Goal: Task Accomplishment & Management: Complete application form

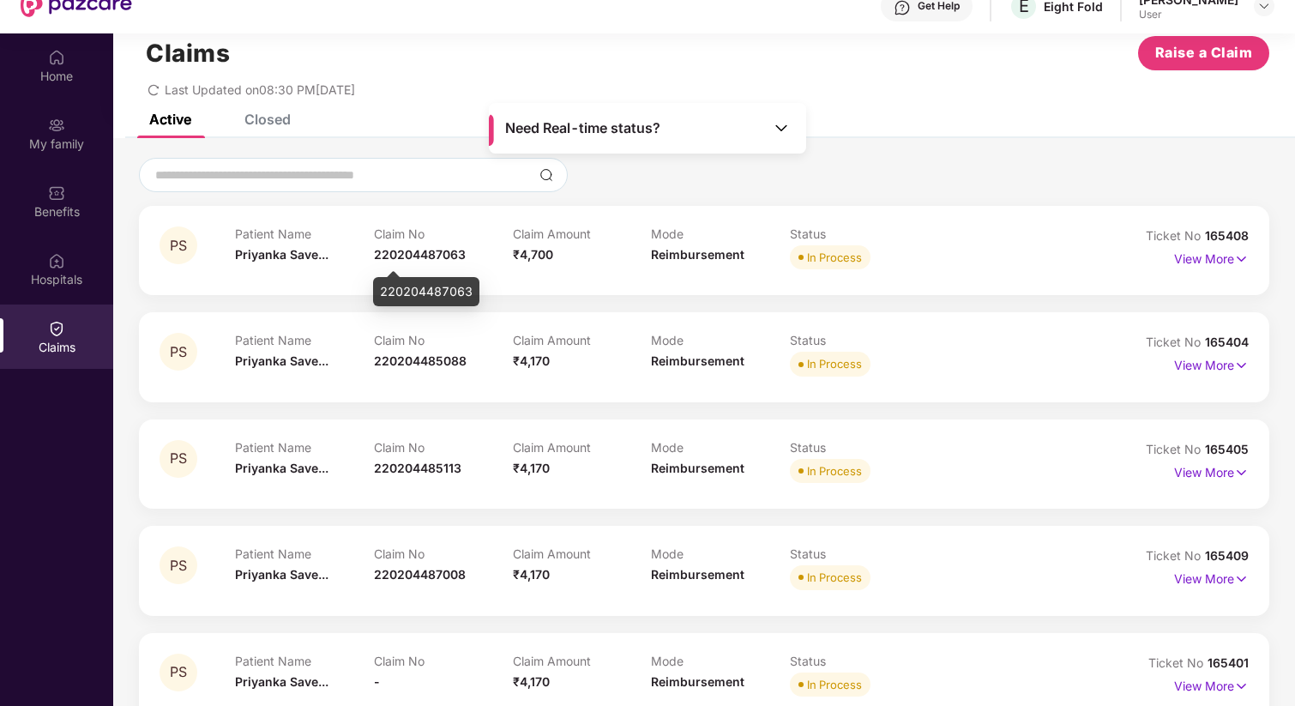
scroll to position [96, 0]
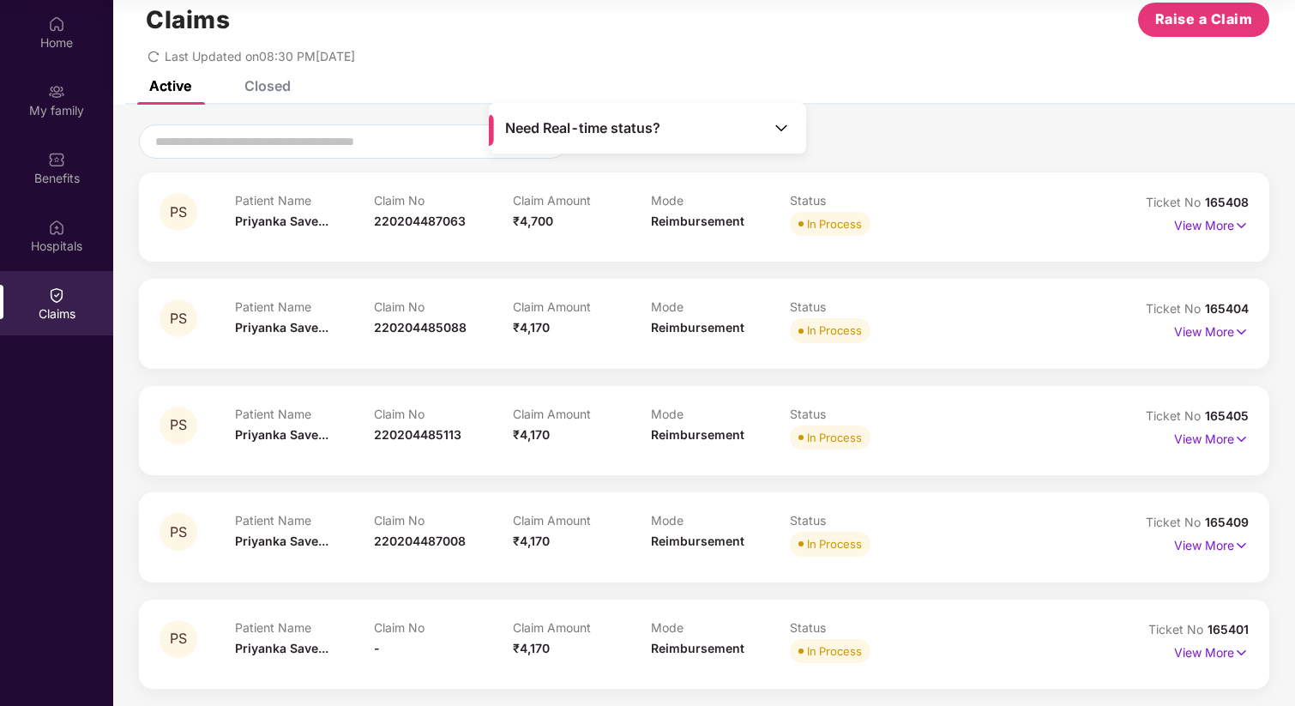
click at [70, 299] on div "Claims" at bounding box center [56, 303] width 113 height 64
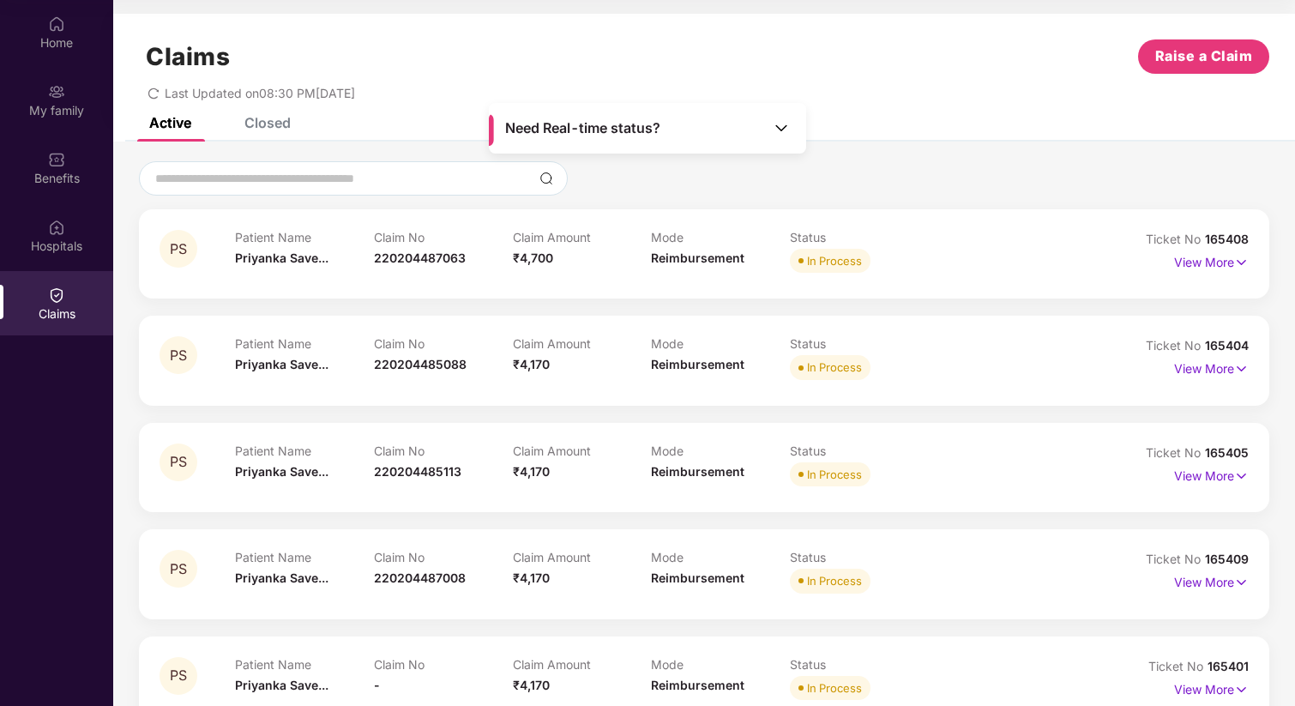
scroll to position [0, 0]
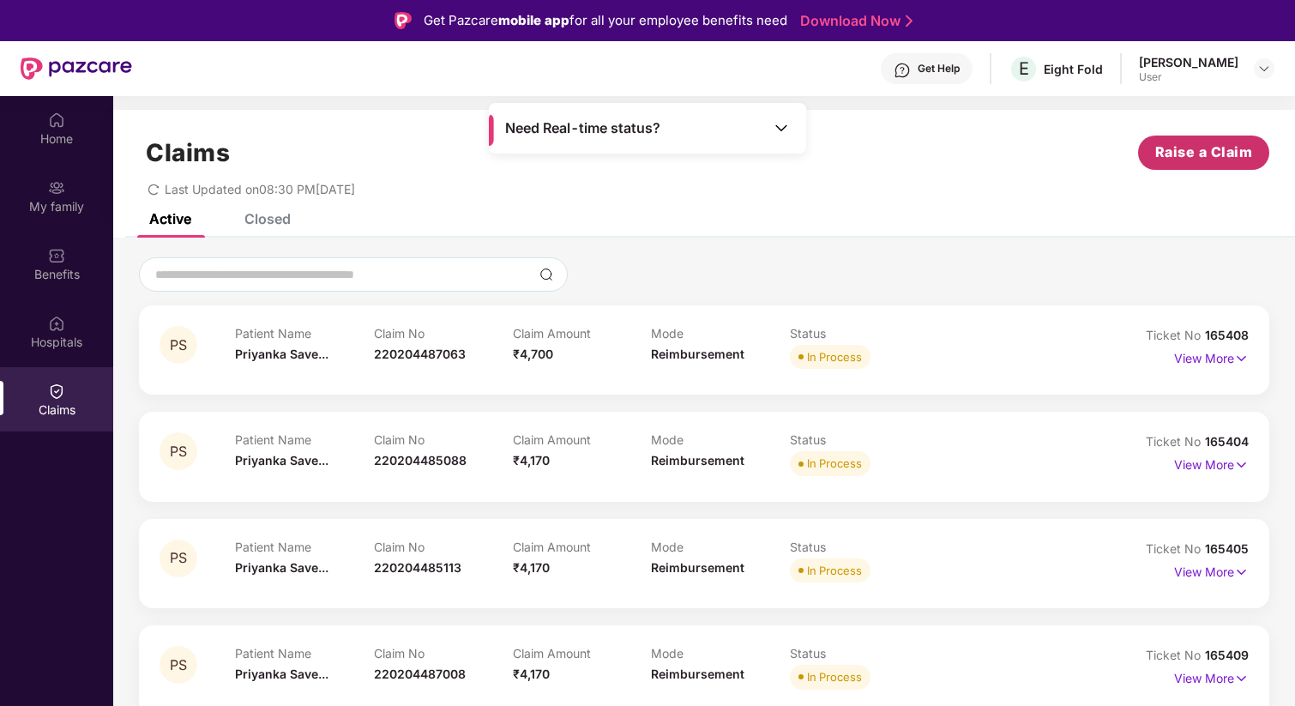
click at [1187, 159] on span "Raise a Claim" at bounding box center [1204, 151] width 98 height 21
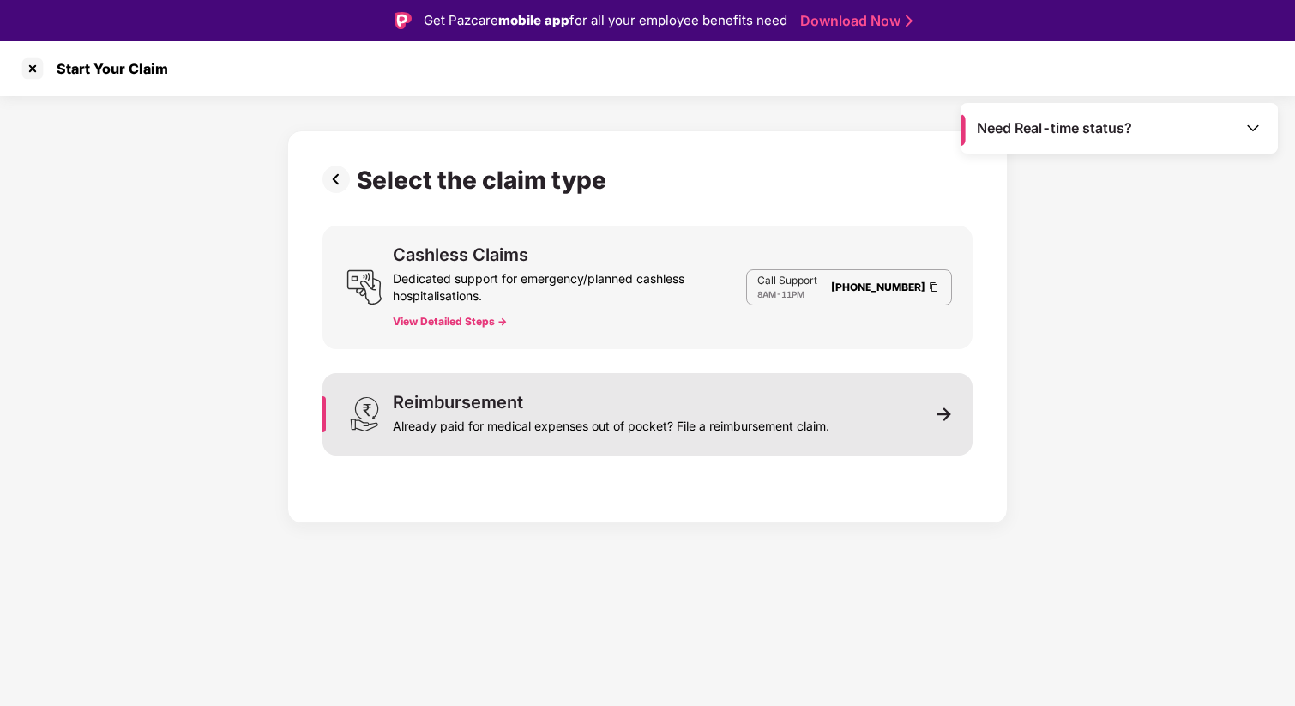
click at [582, 429] on div "Already paid for medical expenses out of pocket? File a reimbursement claim." at bounding box center [611, 423] width 436 height 24
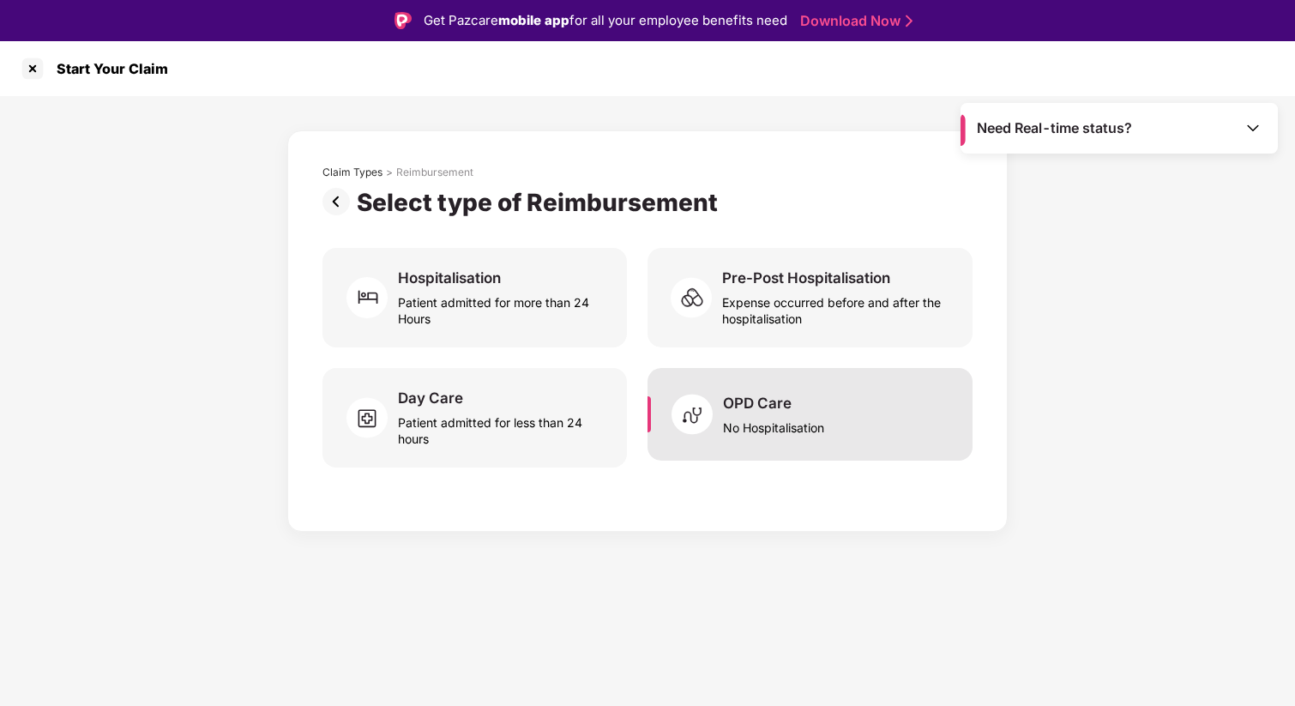
click at [769, 405] on div "OPD Care" at bounding box center [757, 403] width 69 height 19
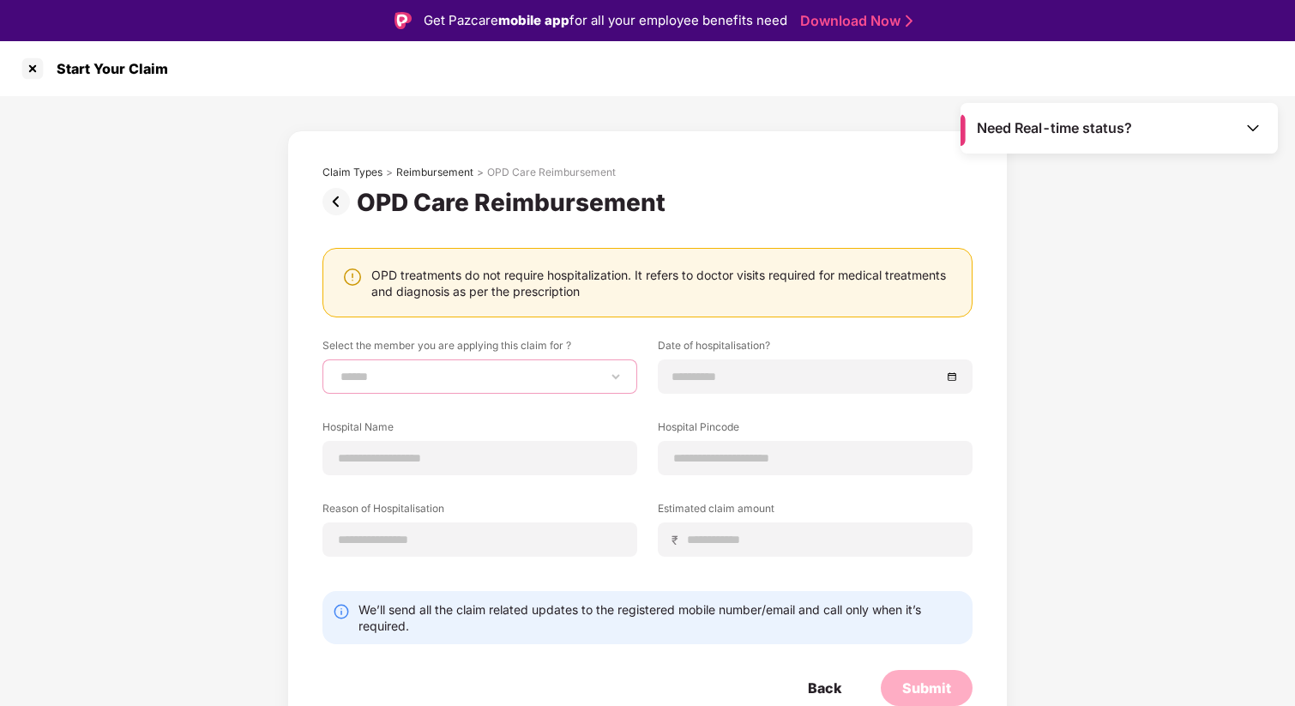
click at [459, 373] on select "**********" at bounding box center [480, 377] width 286 height 14
select select "**********"
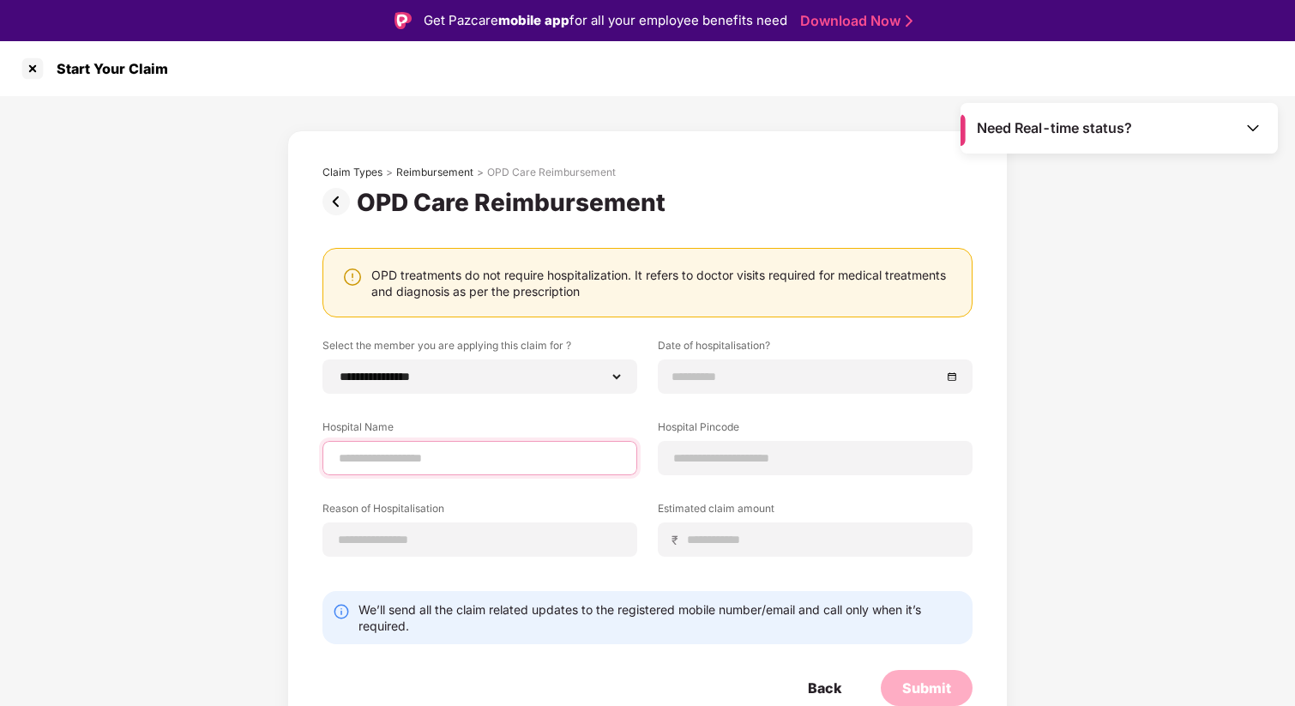
click at [412, 456] on input at bounding box center [480, 458] width 286 height 18
click at [337, 456] on input "**********" at bounding box center [480, 458] width 286 height 18
click at [488, 457] on input "**********" at bounding box center [480, 458] width 286 height 18
type input "**********"
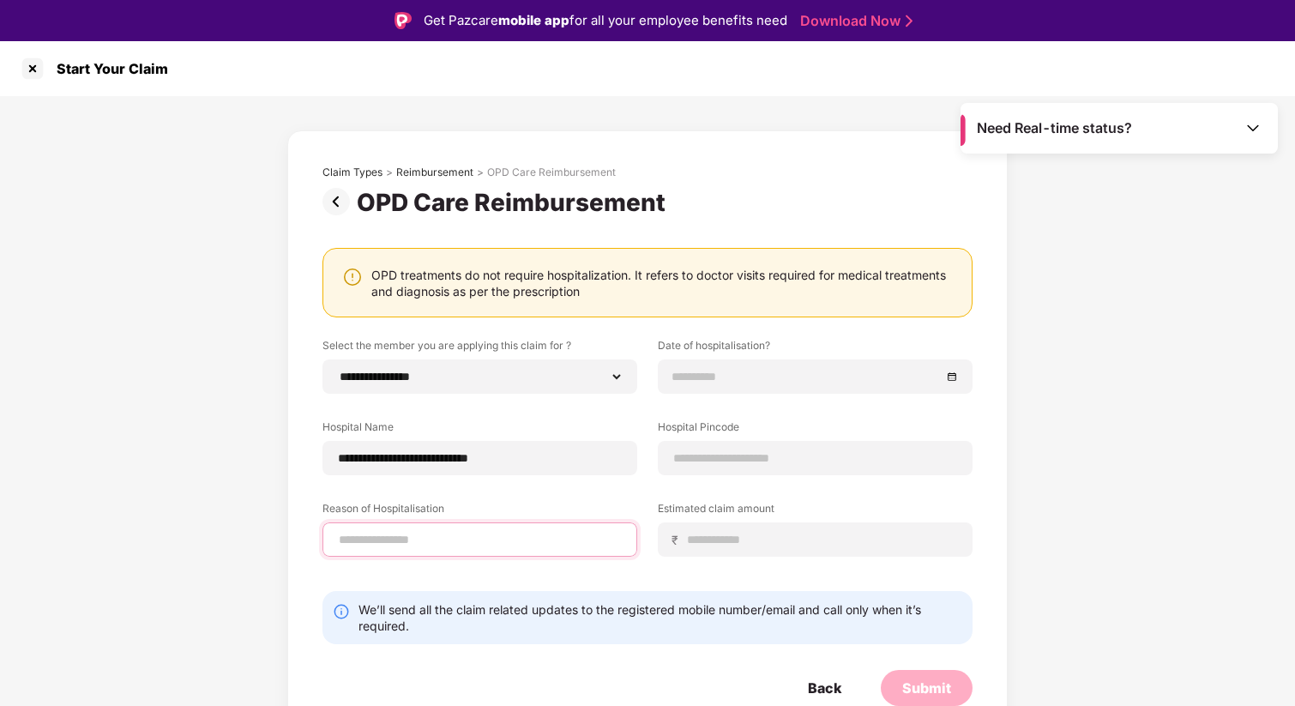
click at [399, 542] on input at bounding box center [480, 540] width 286 height 18
click at [369, 539] on input at bounding box center [480, 540] width 286 height 18
click at [466, 582] on form "**********" at bounding box center [647, 522] width 650 height 368
click at [462, 539] on input "**********" at bounding box center [480, 540] width 286 height 18
click at [484, 539] on input "**********" at bounding box center [480, 540] width 286 height 18
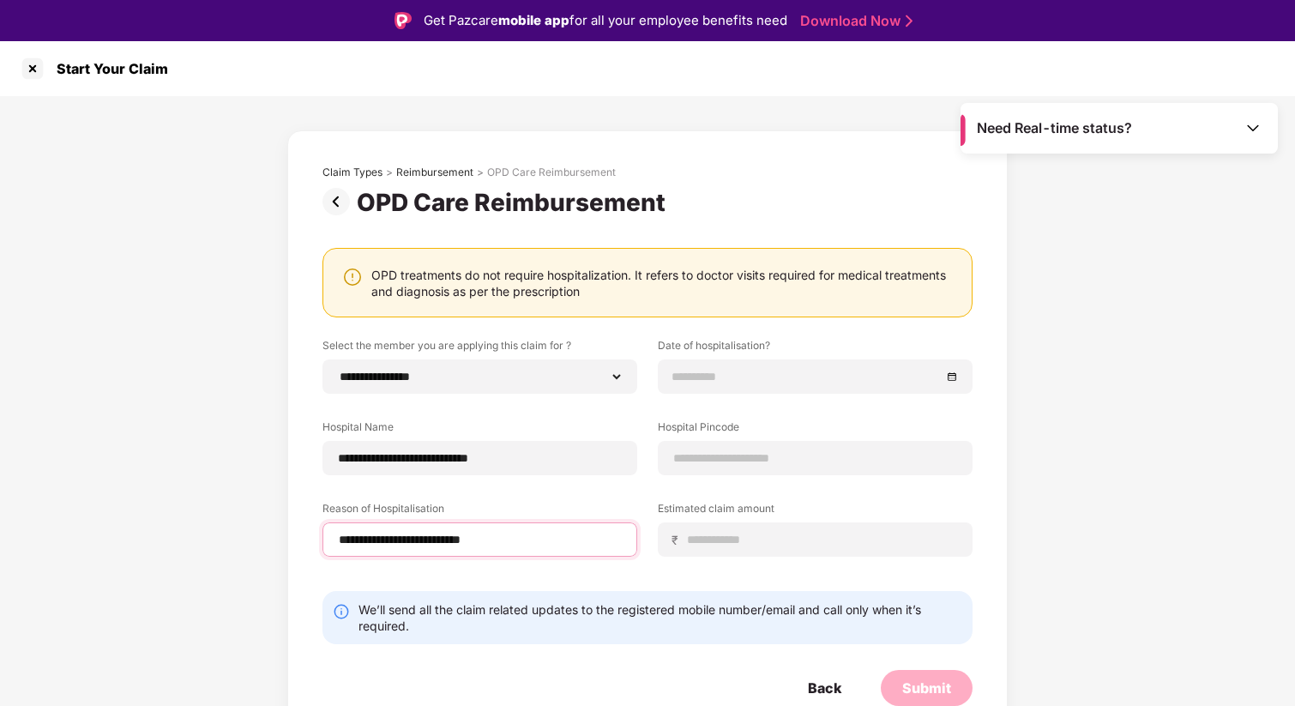
type input "**********"
click at [570, 556] on div "**********" at bounding box center [647, 460] width 650 height 244
click at [708, 376] on input at bounding box center [806, 376] width 268 height 19
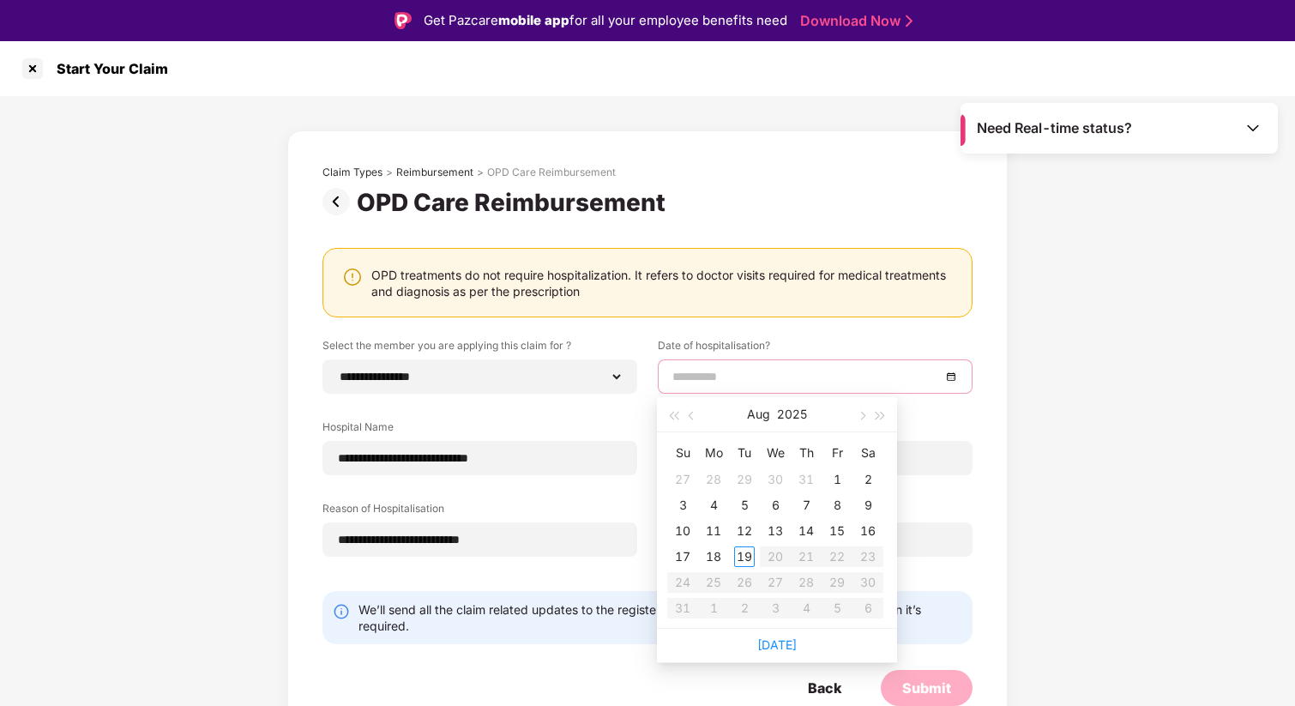
type input "**********"
click at [713, 556] on div "18" at bounding box center [713, 556] width 21 height 21
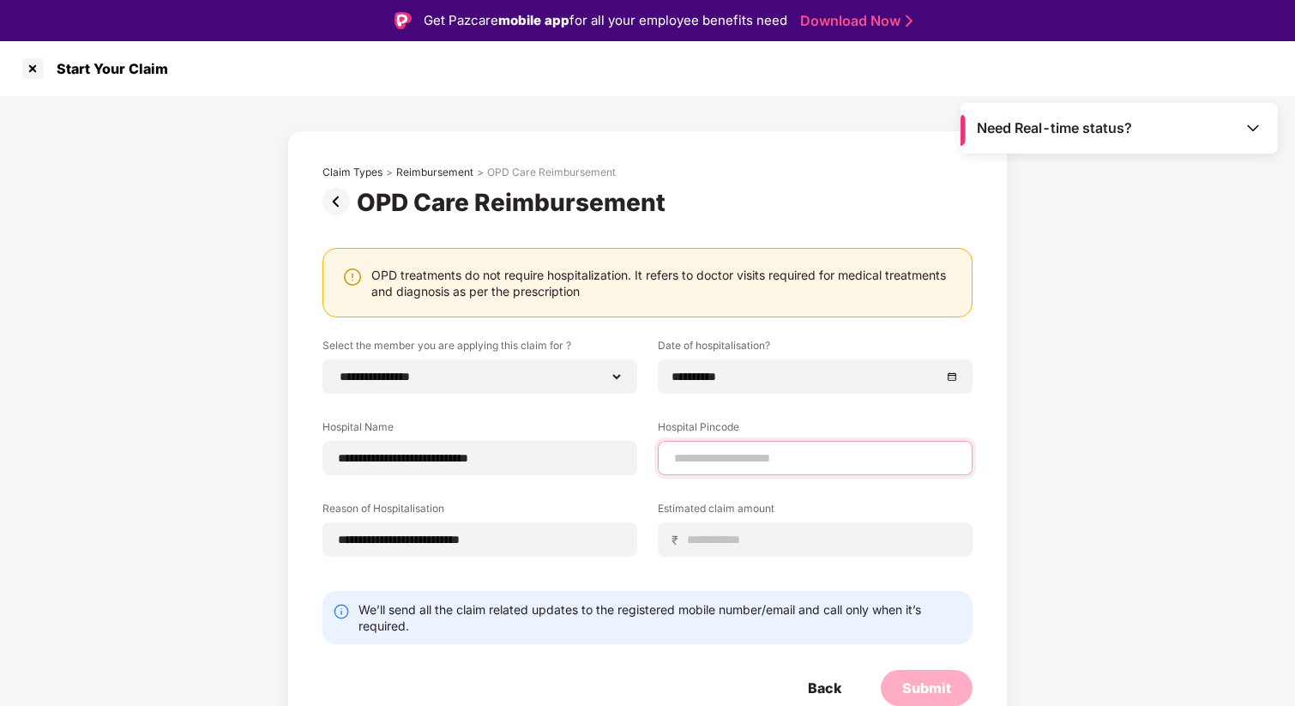
click at [693, 460] on input at bounding box center [815, 458] width 286 height 18
type input "******"
select select "*********"
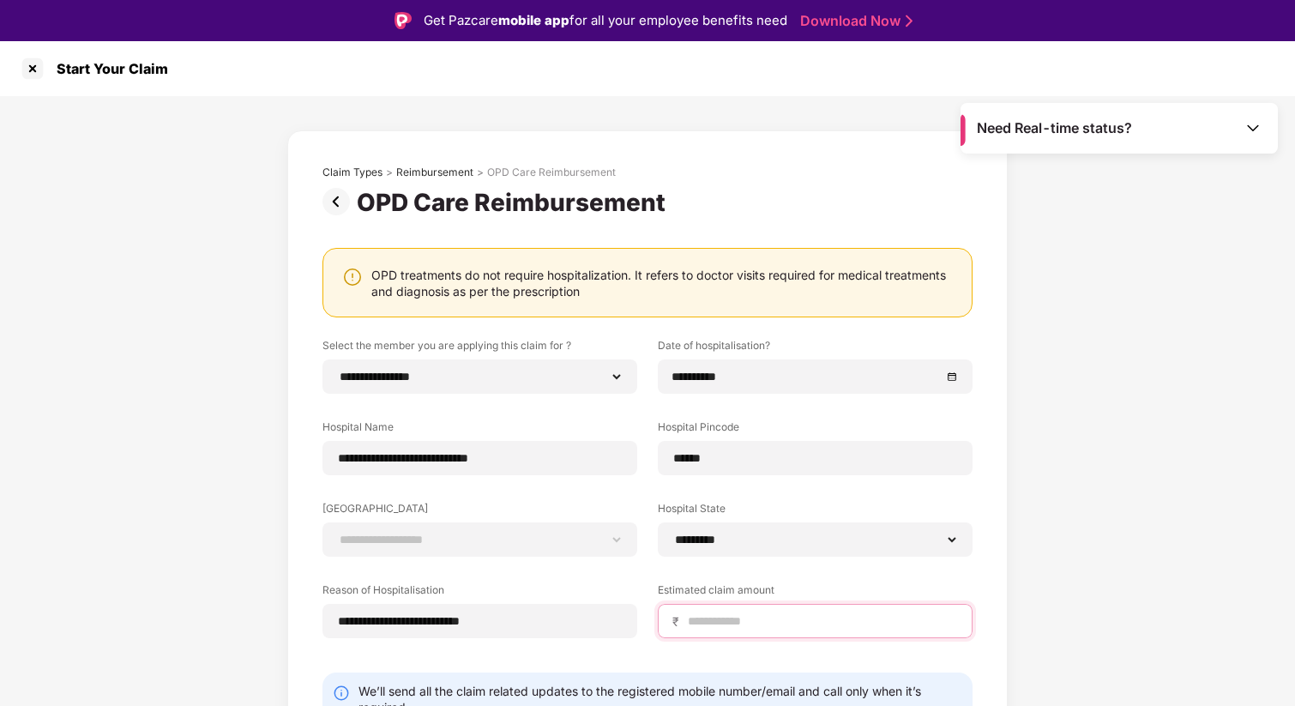
click at [713, 619] on input at bounding box center [822, 621] width 272 height 18
type input "****"
click at [613, 513] on label "[GEOGRAPHIC_DATA]" at bounding box center [479, 511] width 315 height 21
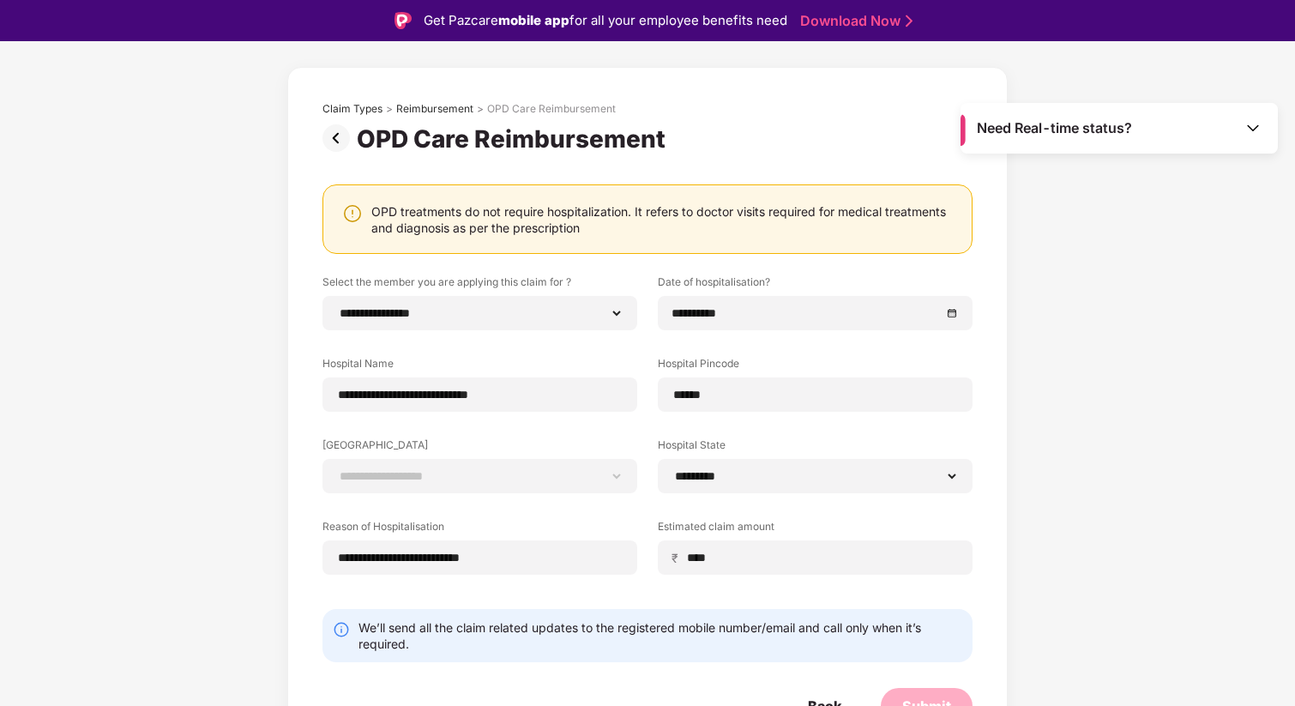
scroll to position [84, 0]
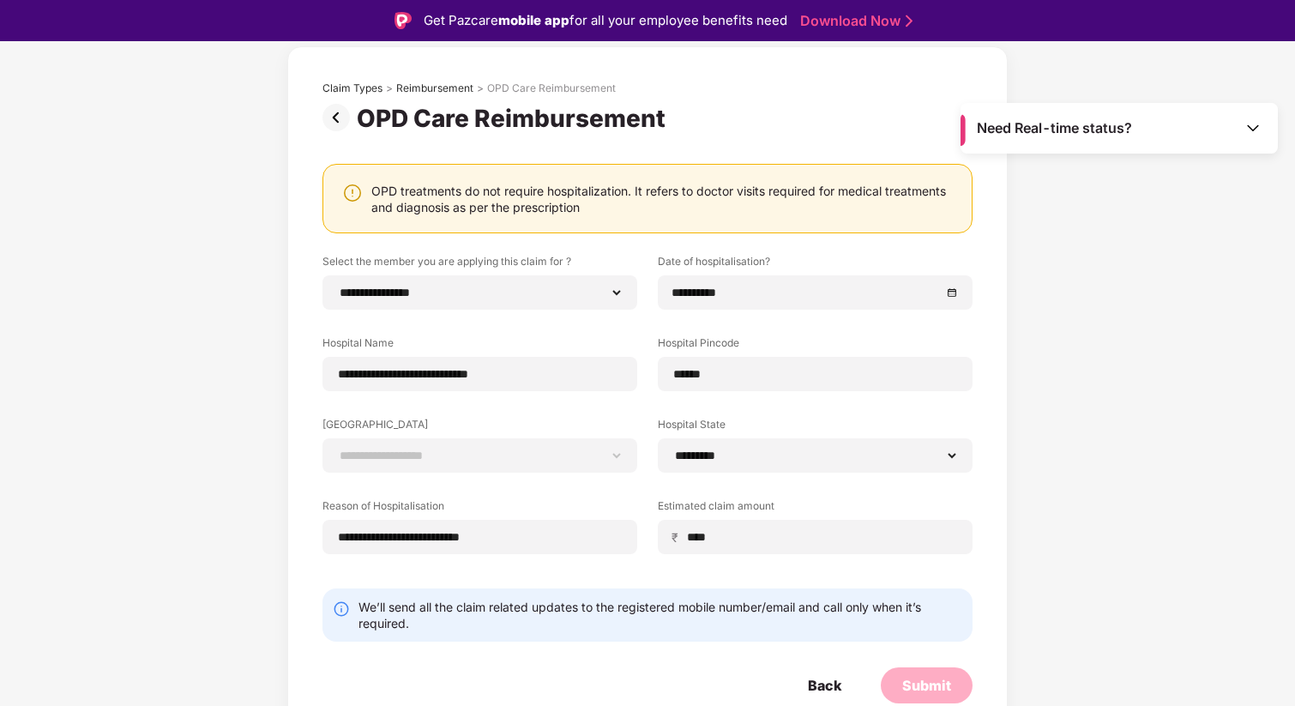
click at [654, 622] on div "We’ll send all the claim related updates to the registered mobile number/email …" at bounding box center [660, 614] width 604 height 33
click at [473, 448] on select "**********" at bounding box center [480, 455] width 286 height 14
select select "*********"
click at [924, 683] on div "Submit" at bounding box center [926, 685] width 49 height 19
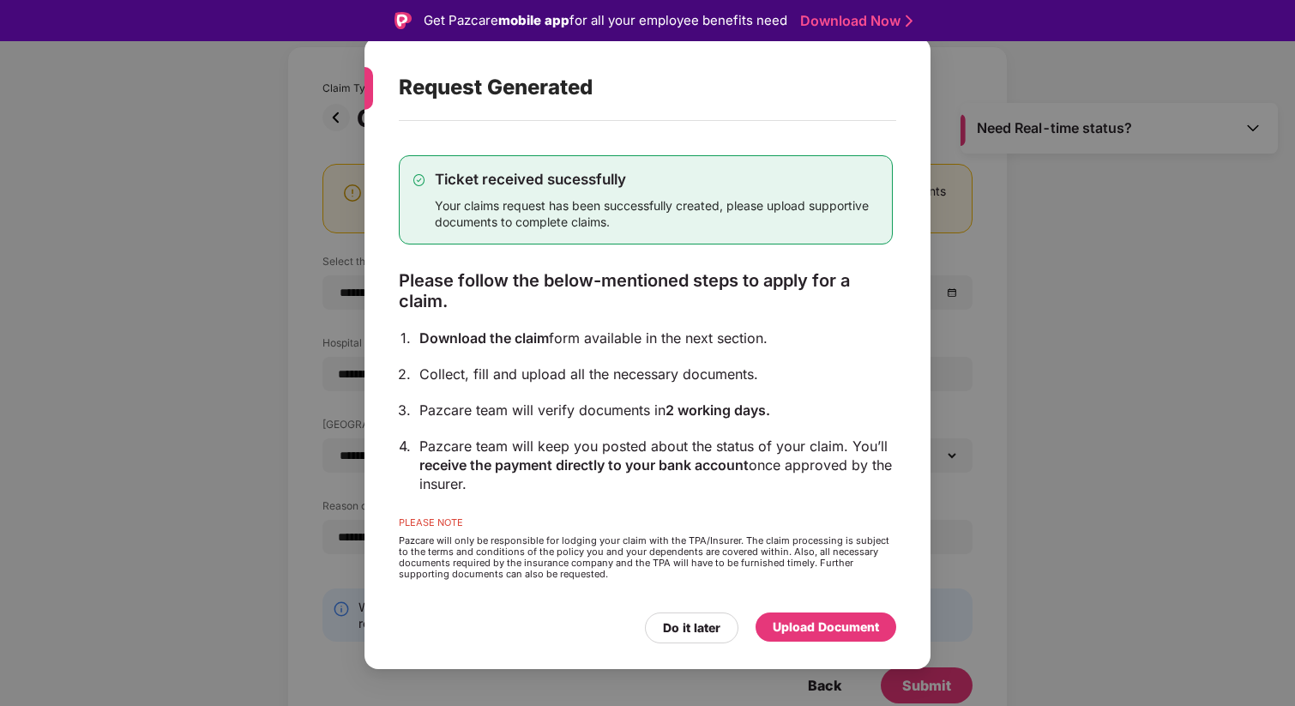
click at [818, 629] on div "Upload Document" at bounding box center [826, 626] width 106 height 19
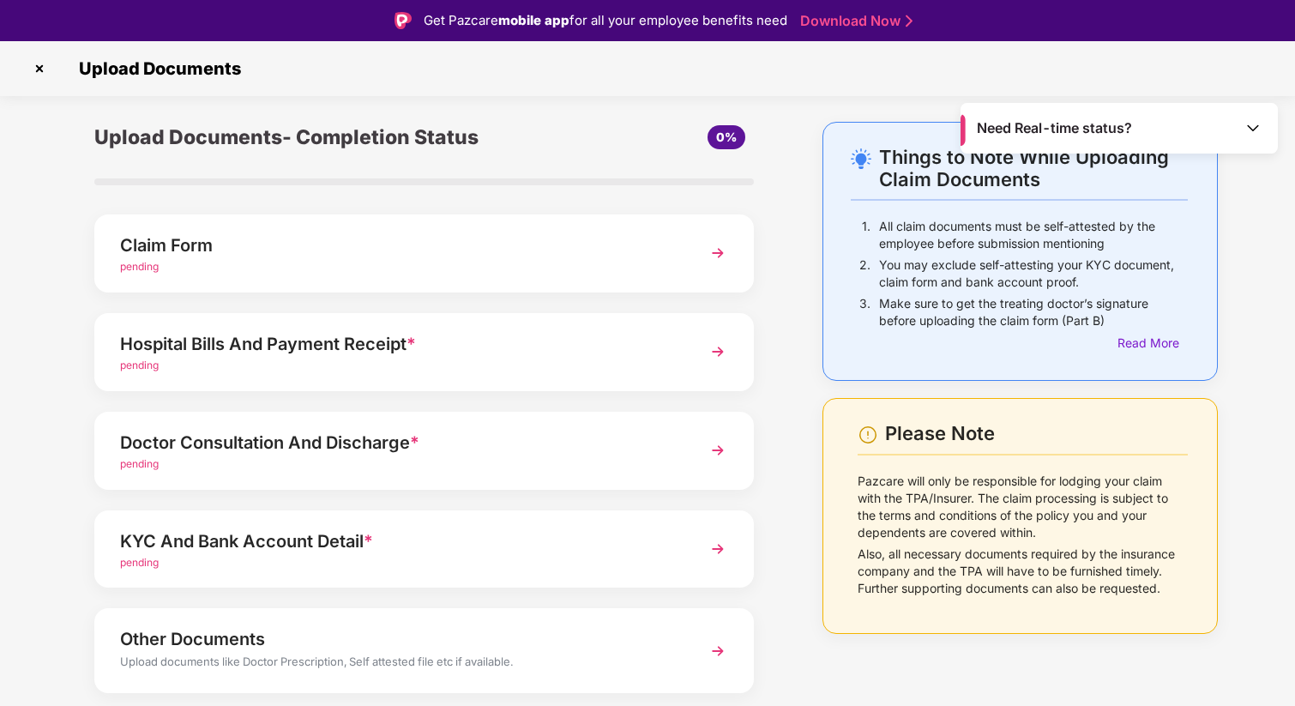
click at [142, 265] on span "pending" at bounding box center [139, 266] width 39 height 13
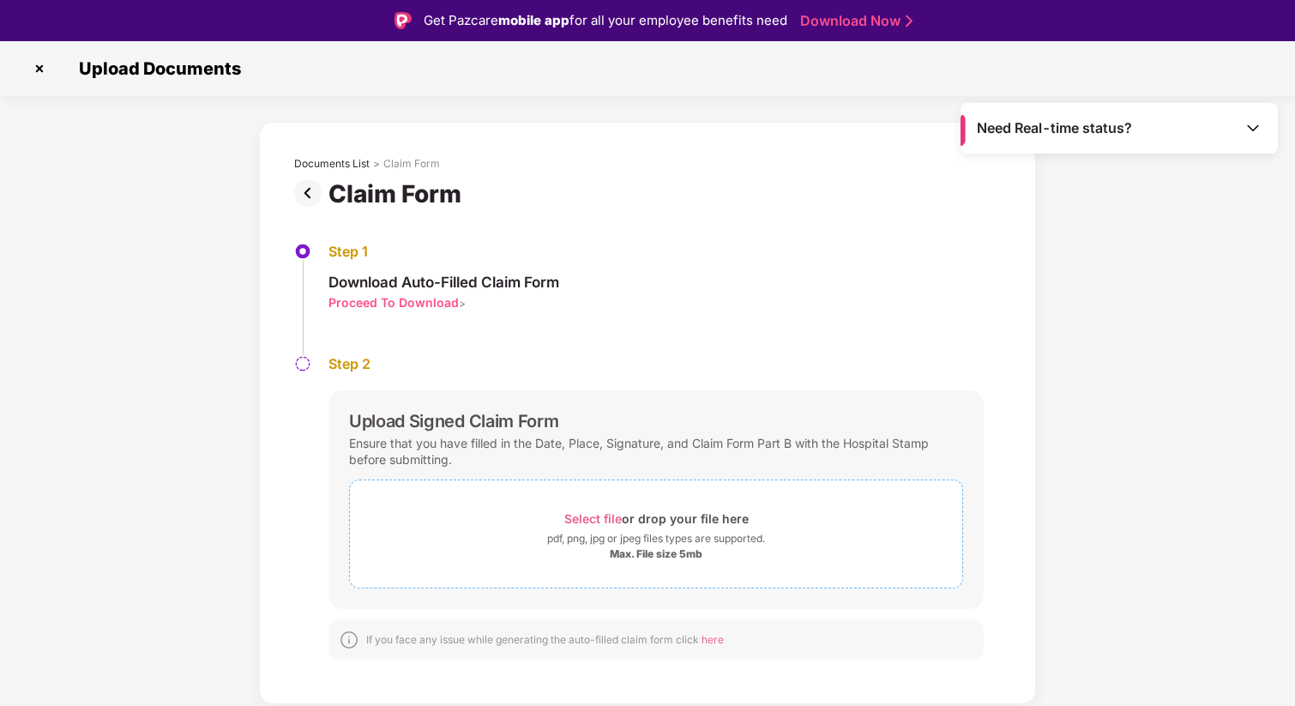
click at [596, 512] on span "Select file" at bounding box center [592, 518] width 57 height 15
click at [598, 521] on span "Select file" at bounding box center [592, 518] width 57 height 15
click at [584, 514] on span "Select file" at bounding box center [592, 518] width 57 height 15
click at [589, 520] on span "Select file" at bounding box center [592, 518] width 57 height 15
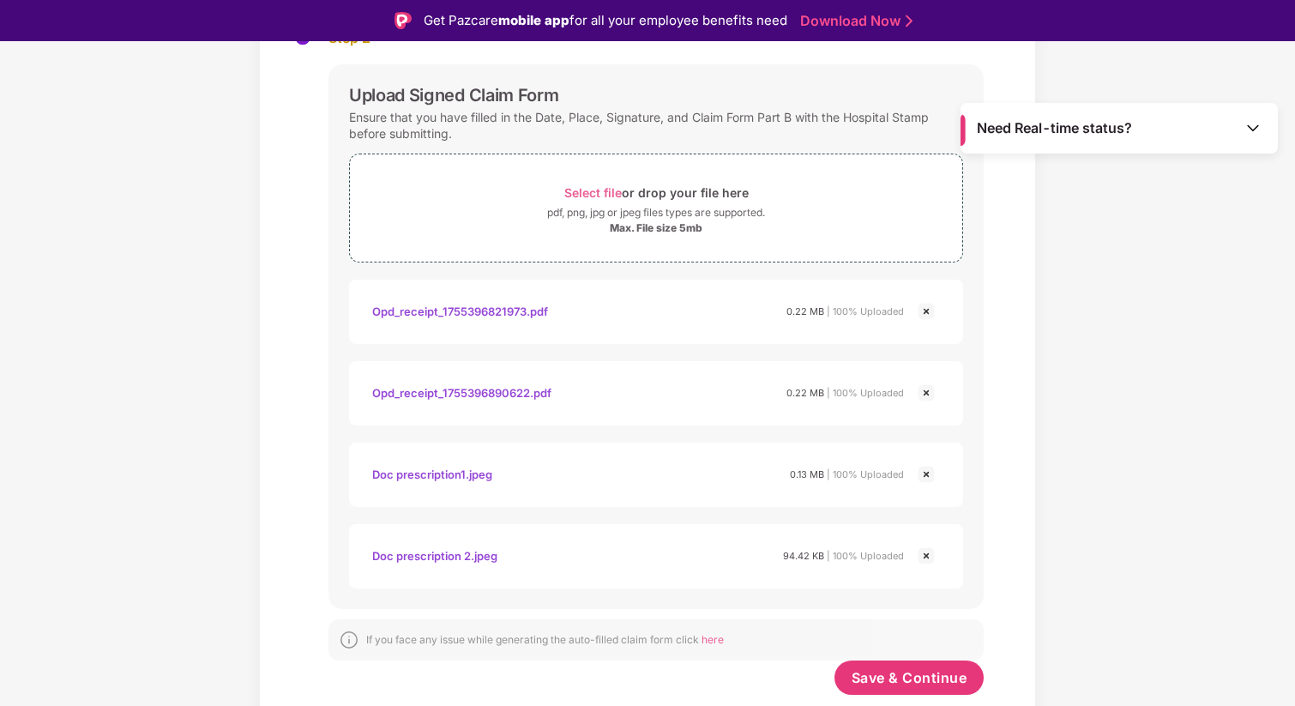
scroll to position [41, 0]
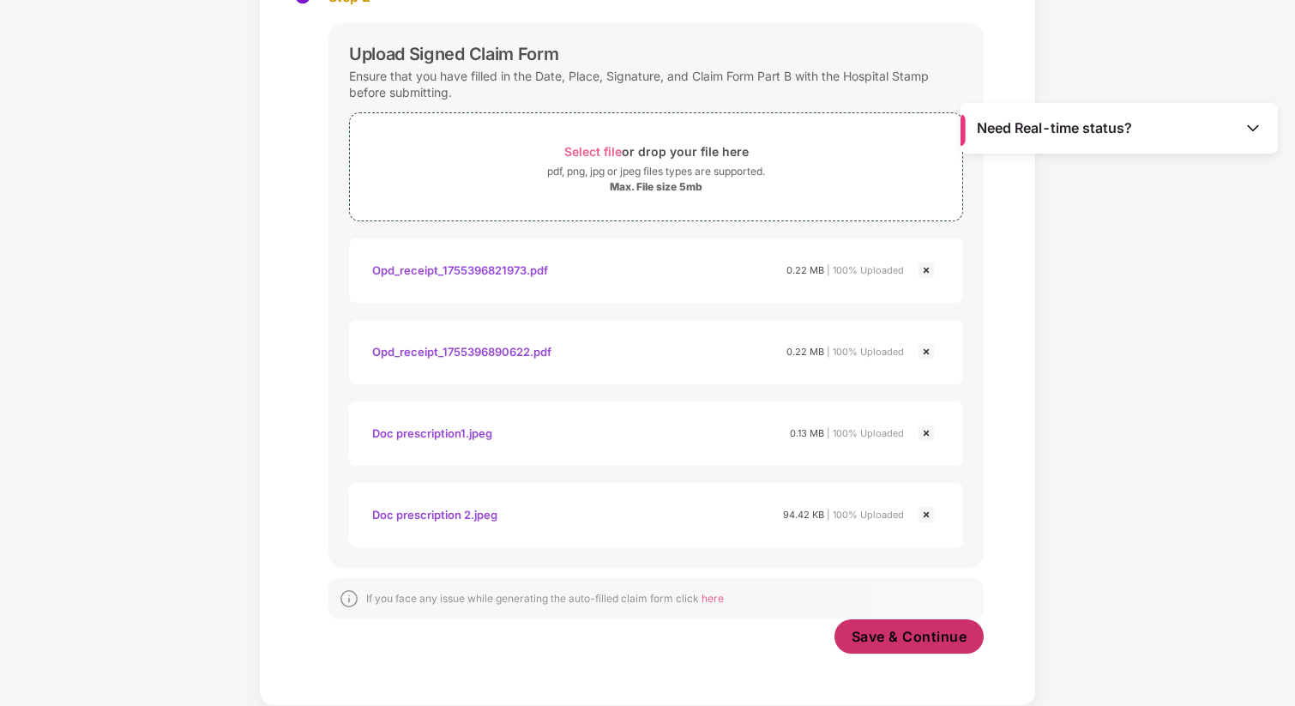
click at [858, 629] on span "Save & Continue" at bounding box center [909, 636] width 116 height 19
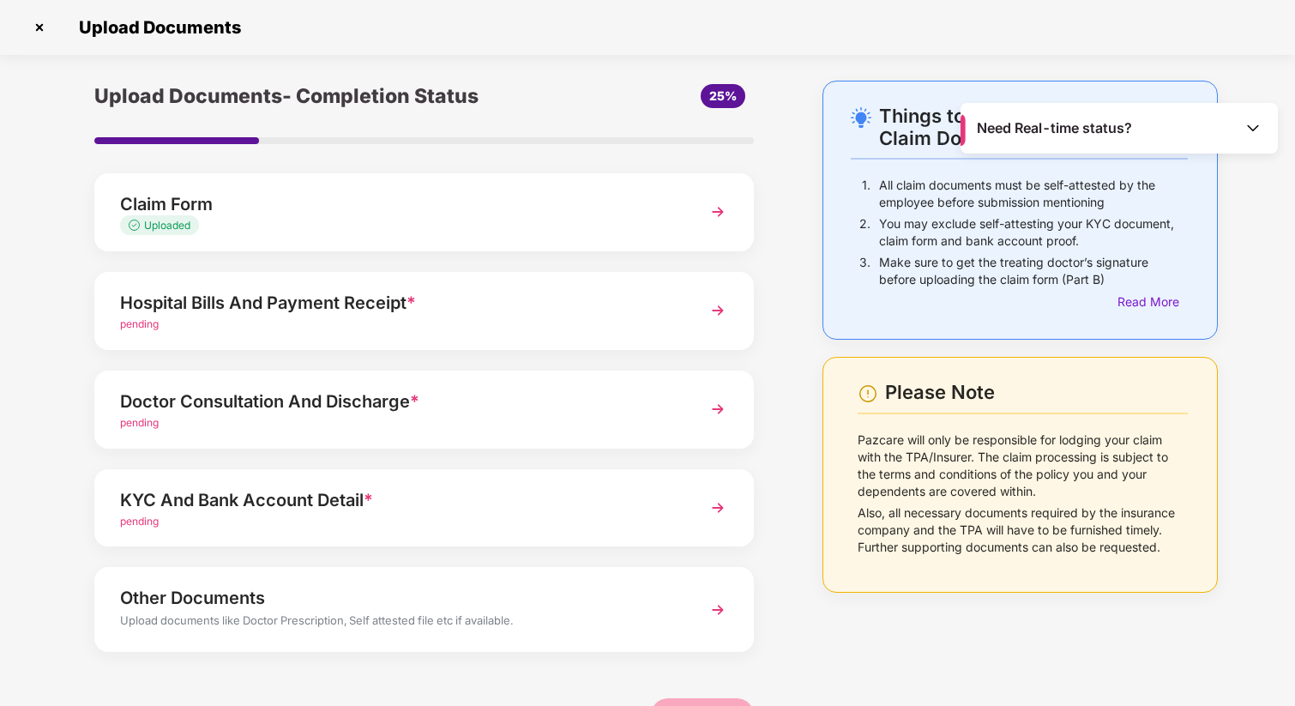
click at [133, 329] on span "pending" at bounding box center [139, 323] width 39 height 13
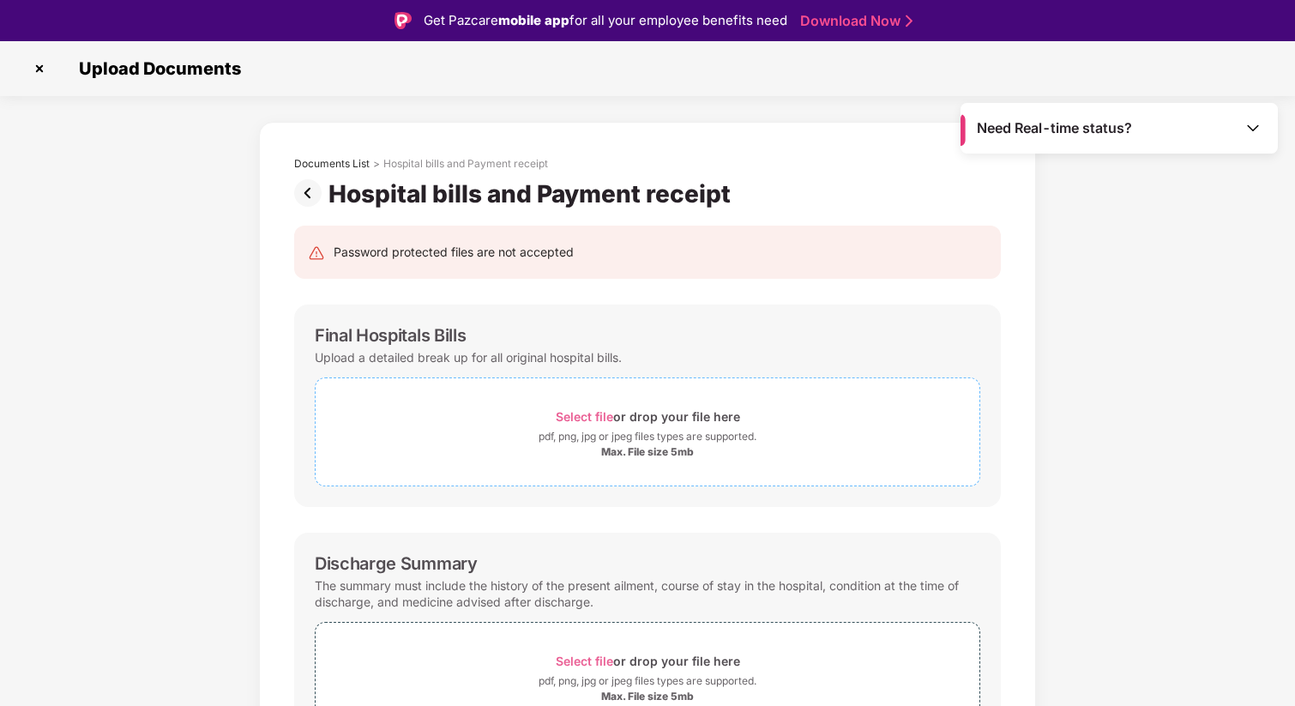
click at [586, 420] on span "Select file" at bounding box center [584, 416] width 57 height 15
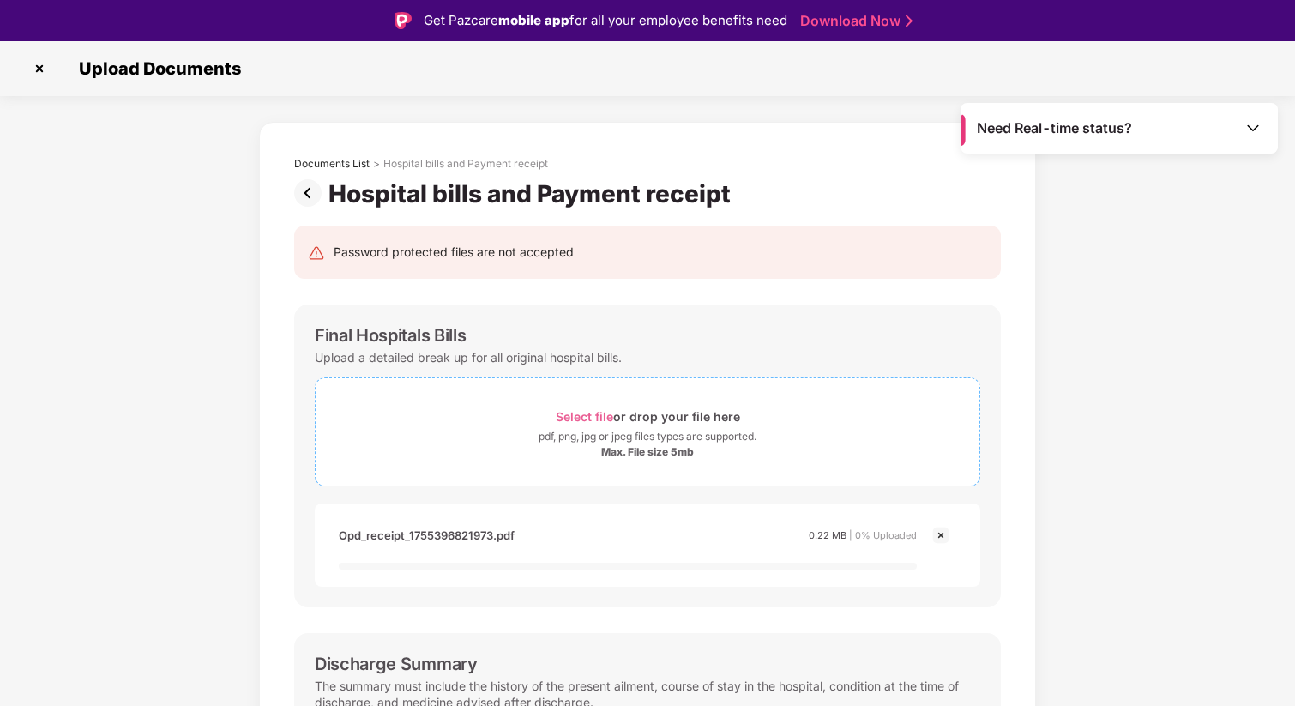
click at [576, 412] on span "Select file" at bounding box center [584, 416] width 57 height 15
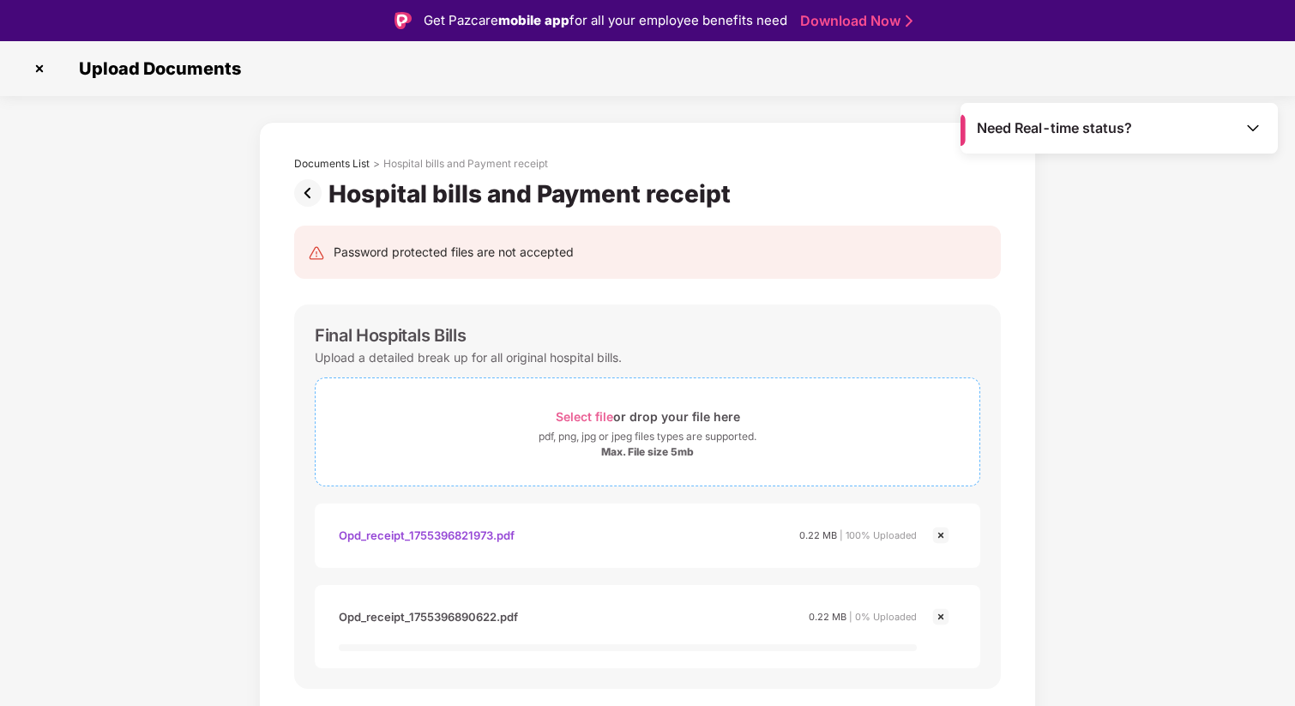
click at [598, 414] on span "Select file" at bounding box center [584, 416] width 57 height 15
click at [591, 415] on span "Select file" at bounding box center [584, 416] width 57 height 15
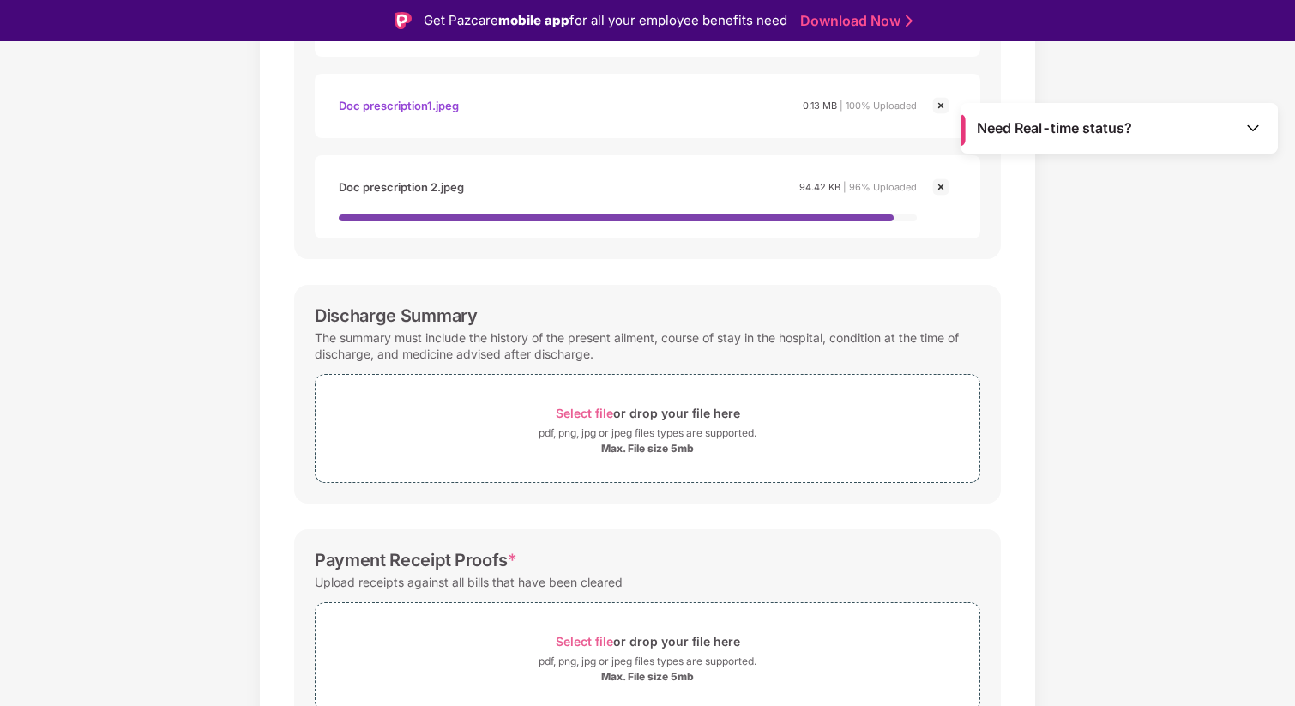
scroll to position [603, 0]
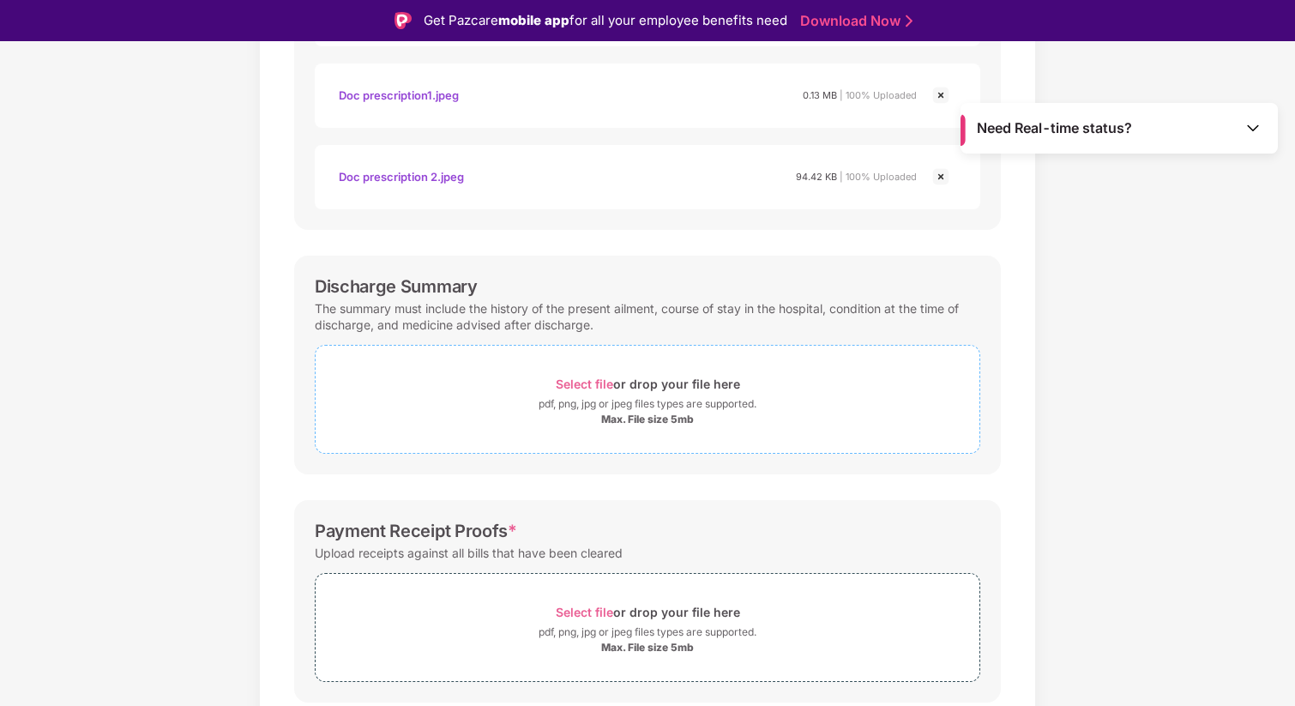
click at [589, 388] on span "Select file" at bounding box center [584, 383] width 57 height 15
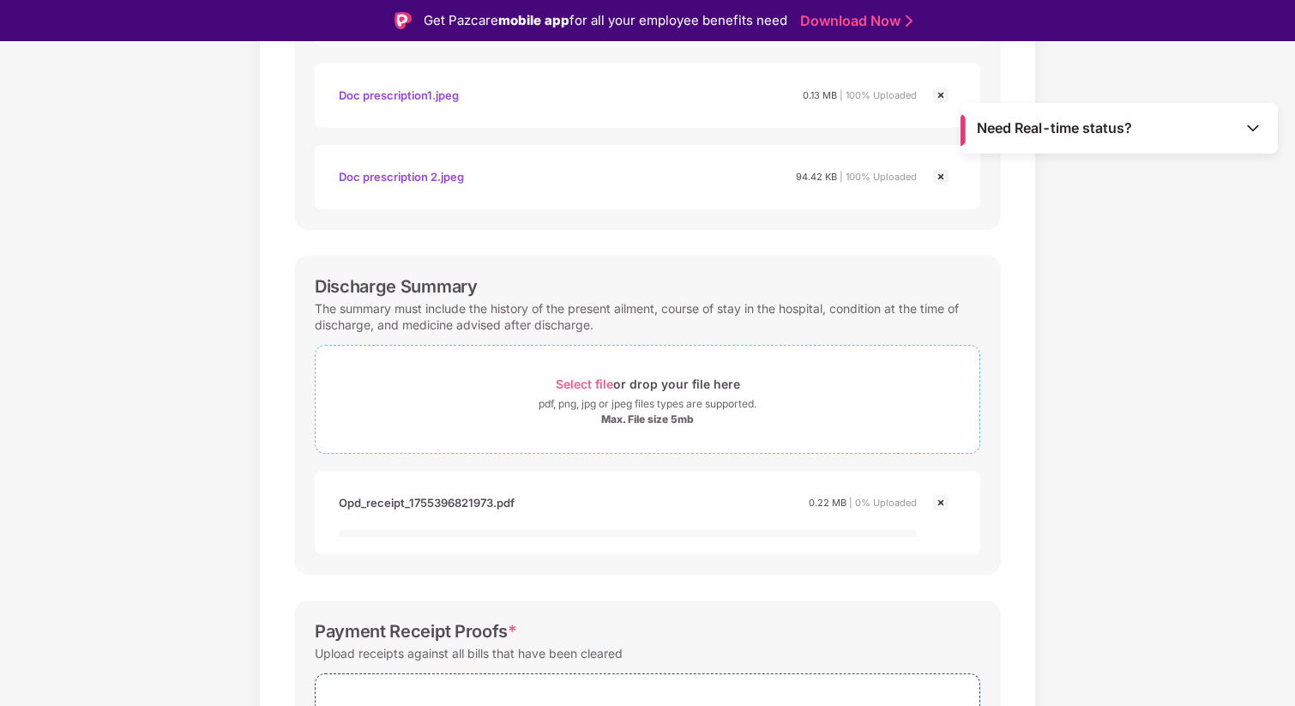
click at [585, 384] on span "Select file" at bounding box center [584, 383] width 57 height 15
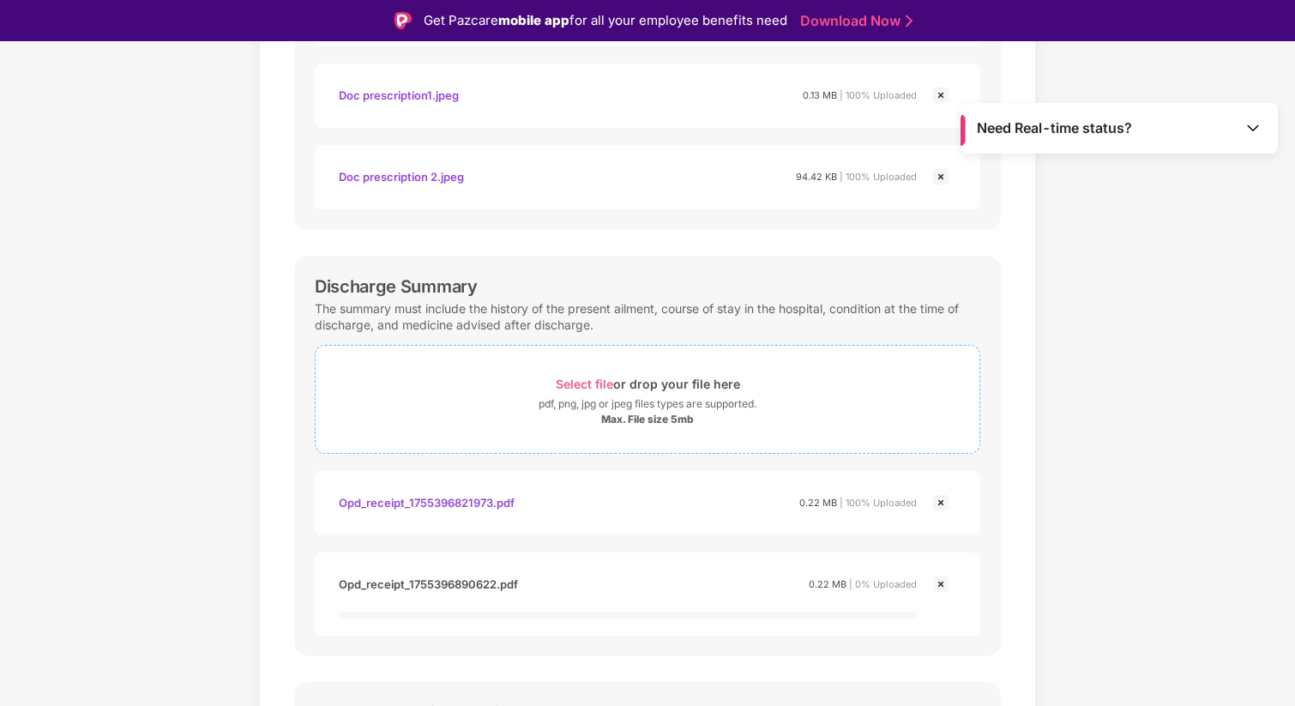
click at [592, 378] on span "Select file" at bounding box center [584, 383] width 57 height 15
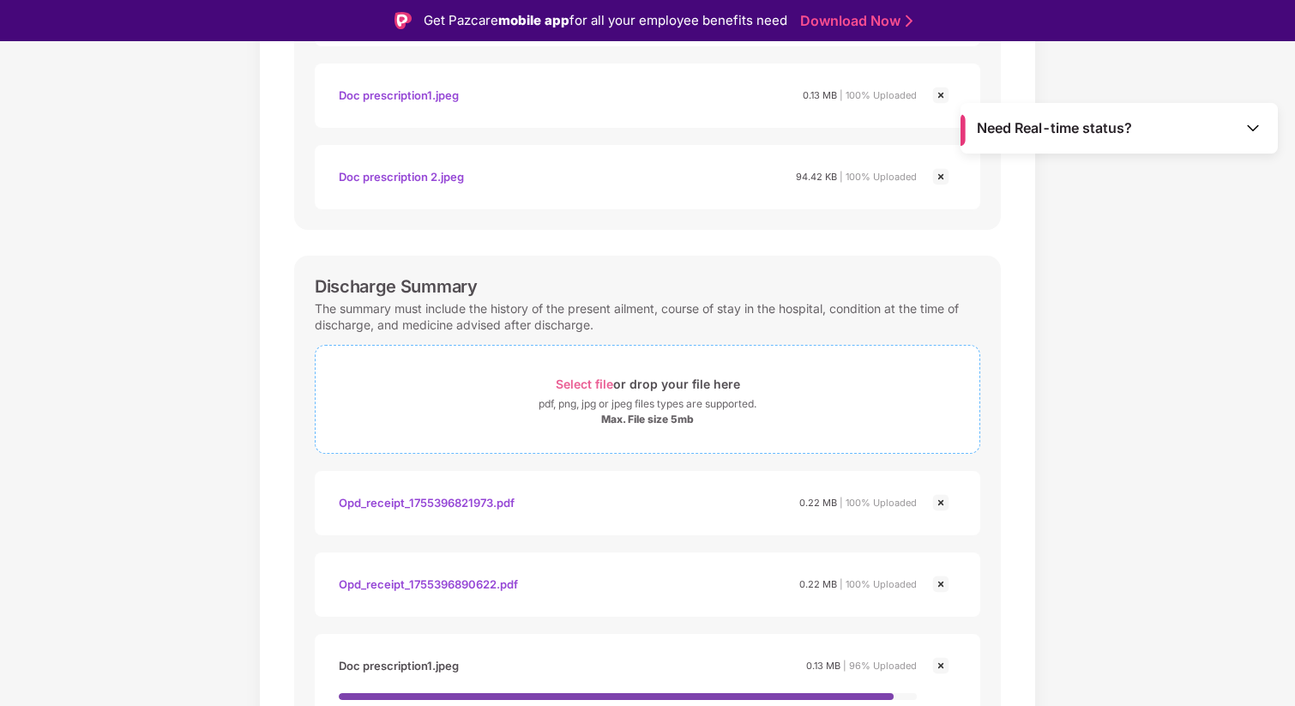
click at [574, 379] on span "Select file" at bounding box center [584, 383] width 57 height 15
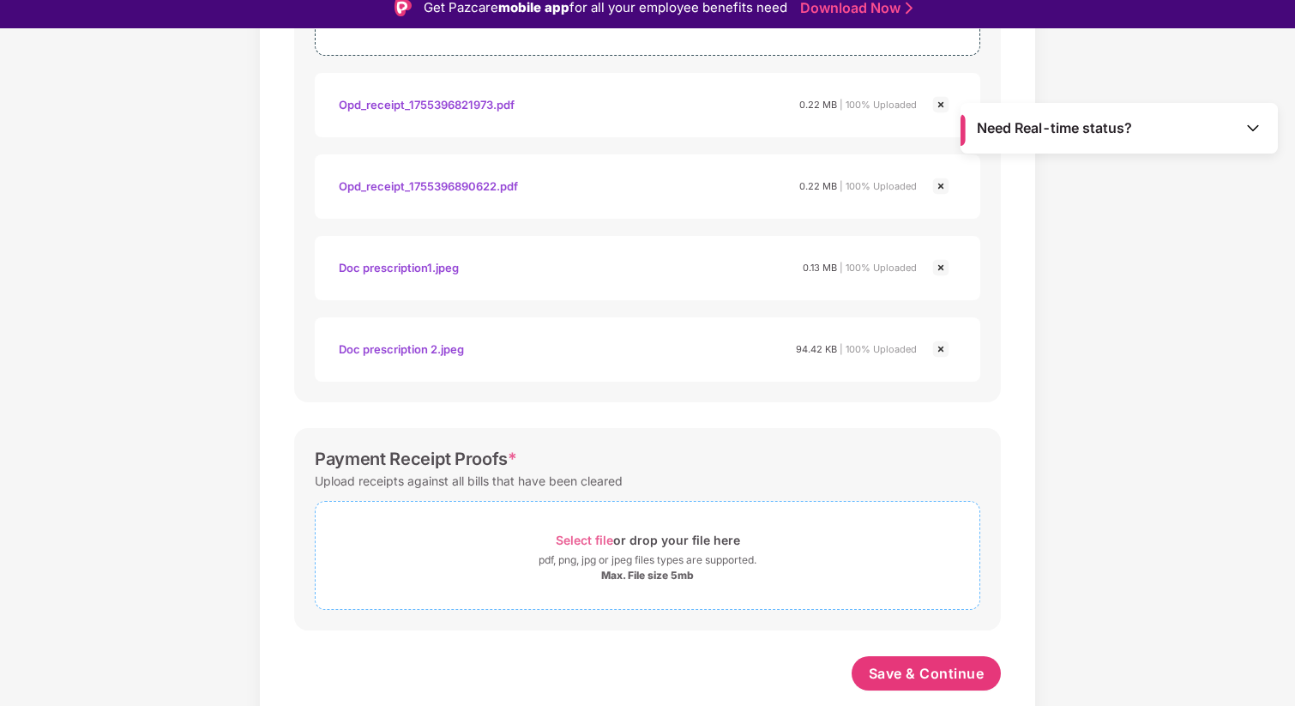
scroll to position [988, 0]
click at [570, 535] on span "Select file" at bounding box center [584, 539] width 57 height 15
click at [607, 540] on span "Select file" at bounding box center [584, 539] width 57 height 15
click at [588, 536] on span "Select file" at bounding box center [584, 539] width 57 height 15
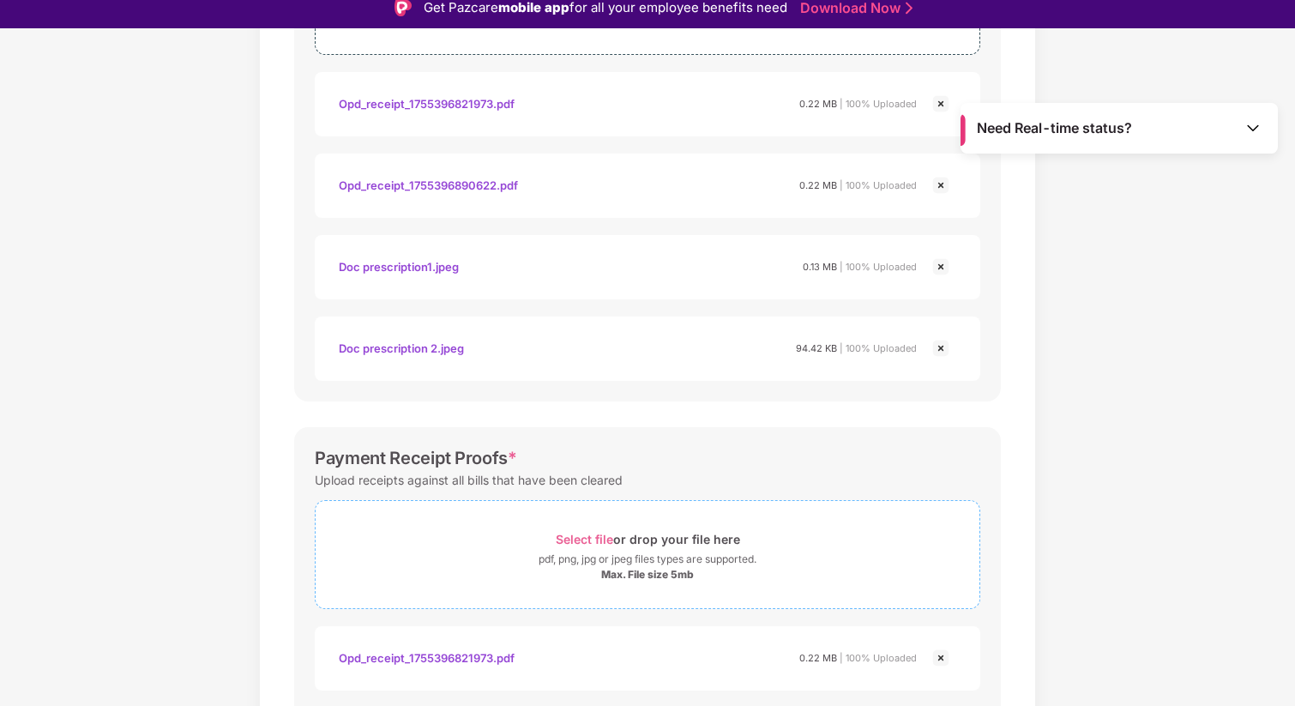
click at [600, 537] on span "Select file" at bounding box center [584, 539] width 57 height 15
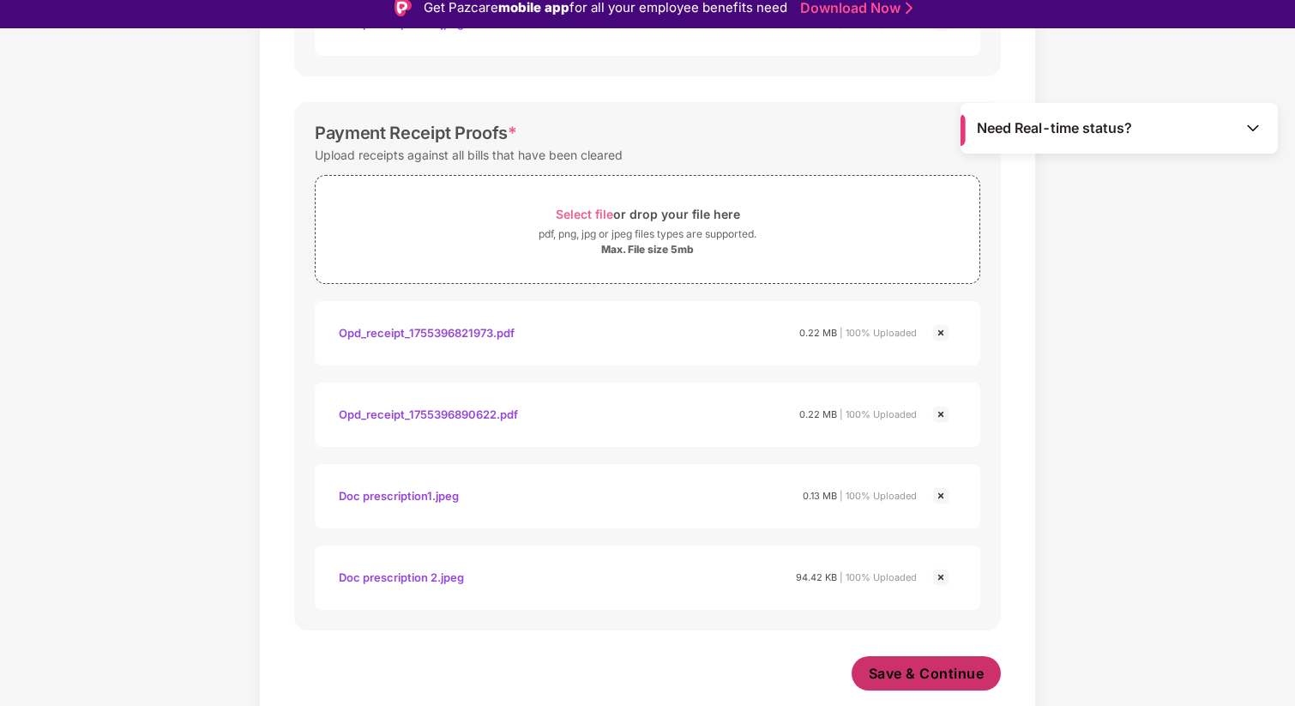
click at [929, 673] on span "Save & Continue" at bounding box center [927, 673] width 116 height 19
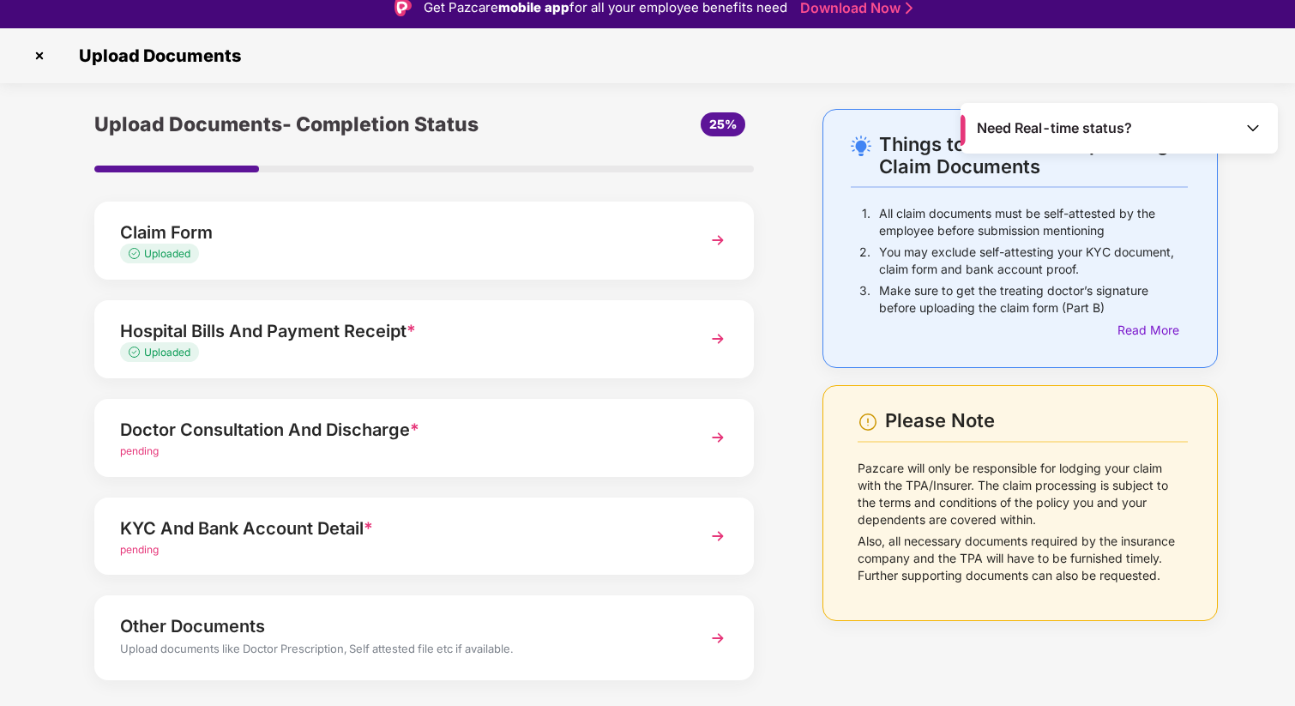
click at [140, 454] on span "pending" at bounding box center [139, 450] width 39 height 13
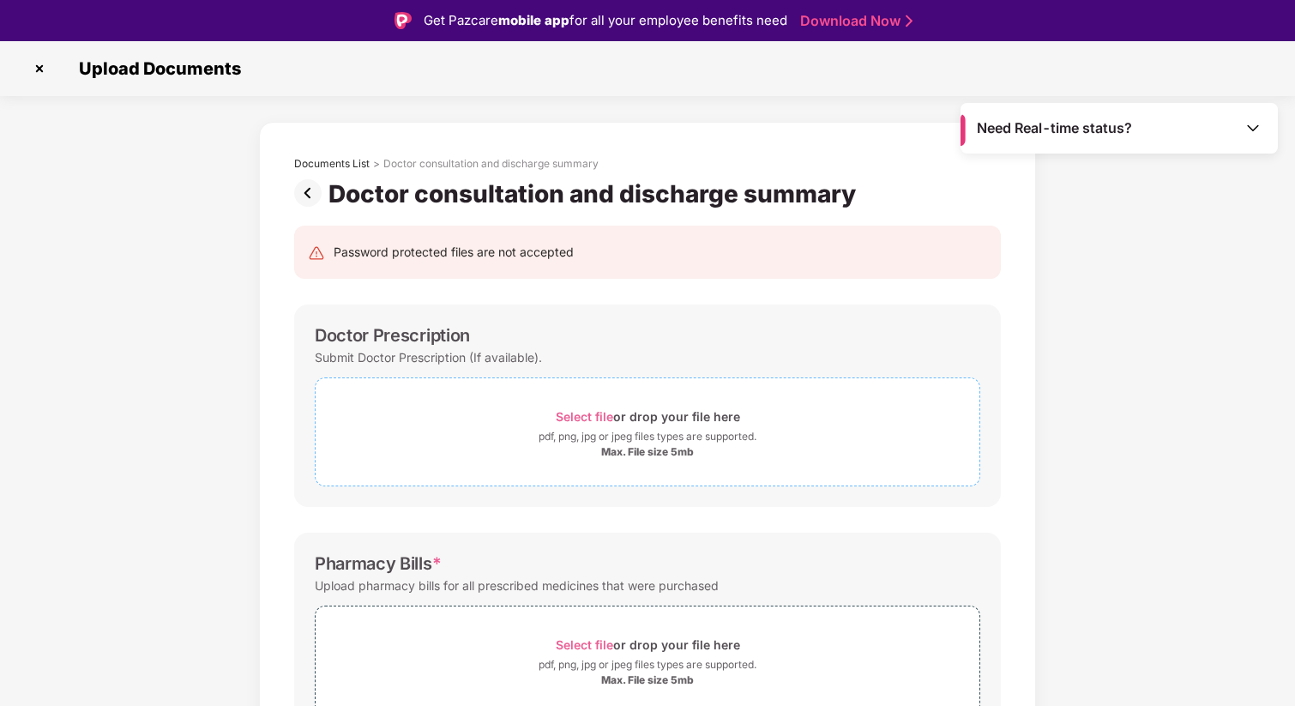
click at [589, 417] on span "Select file" at bounding box center [584, 416] width 57 height 15
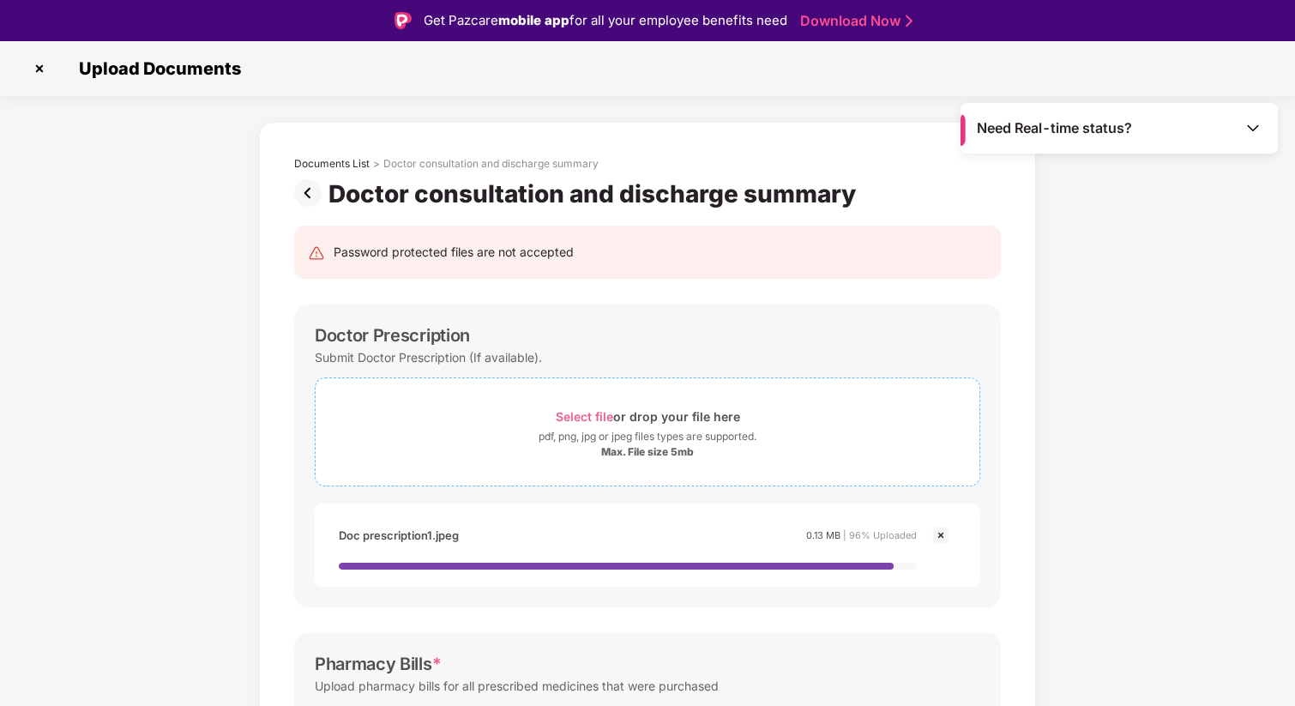
click at [589, 416] on span "Select file" at bounding box center [584, 416] width 57 height 15
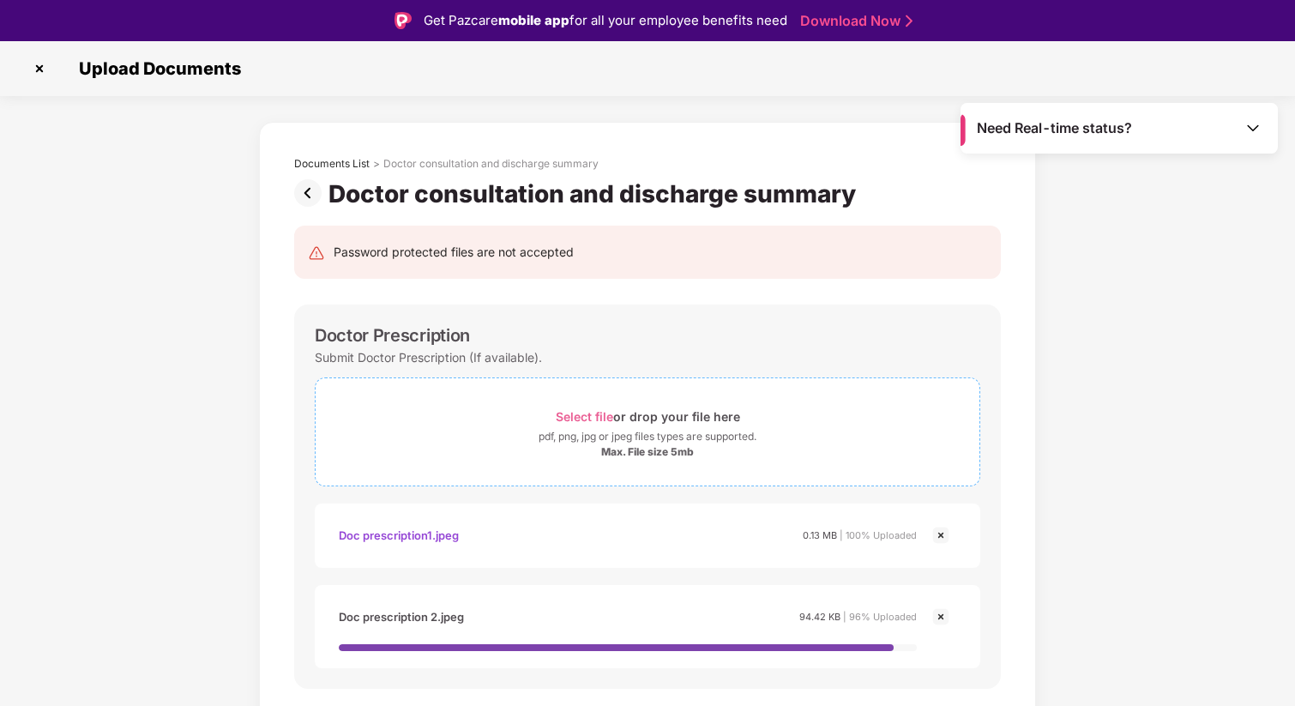
click at [578, 420] on span "Select file" at bounding box center [584, 416] width 57 height 15
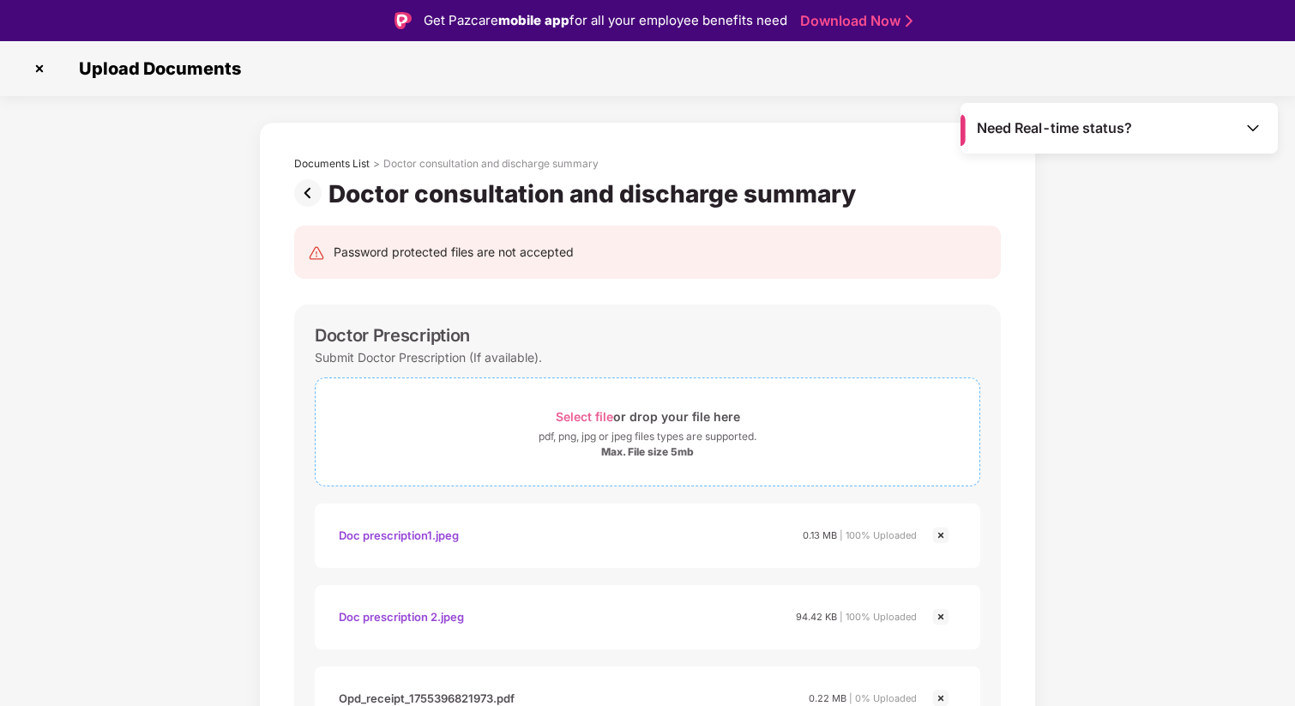
click at [577, 416] on span "Select file" at bounding box center [584, 416] width 57 height 15
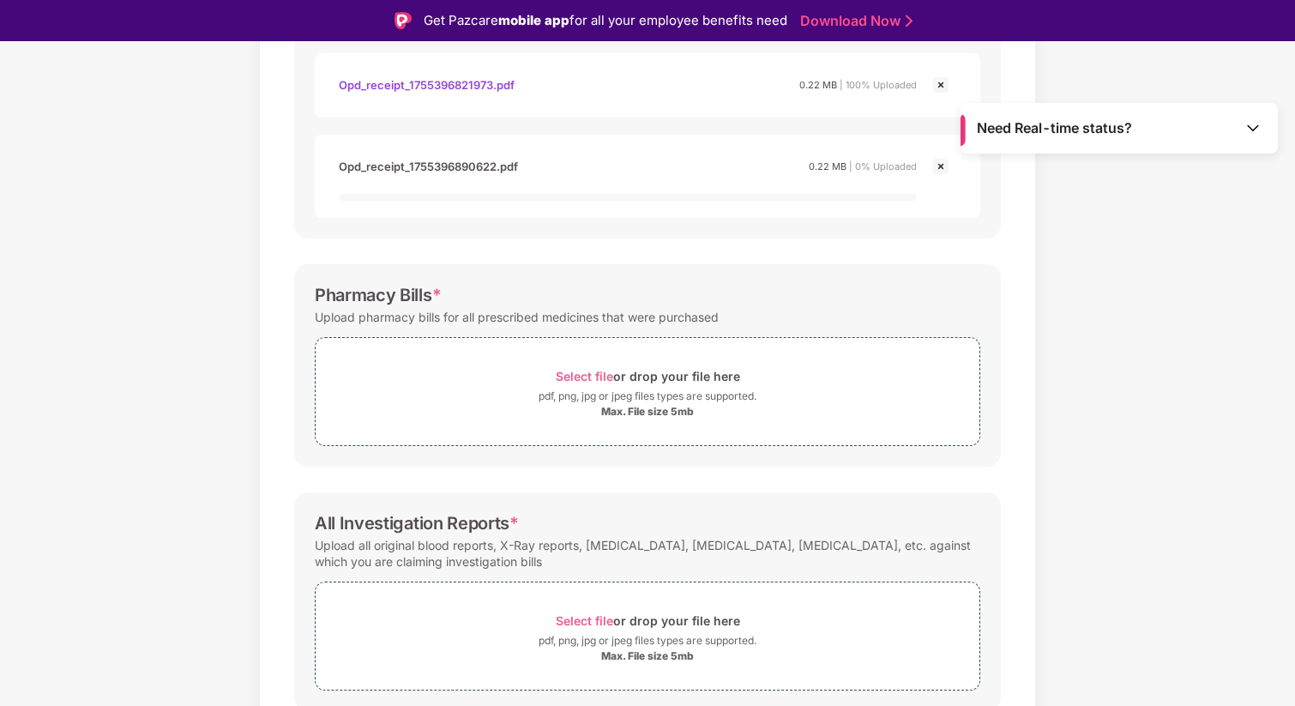
scroll to position [667, 0]
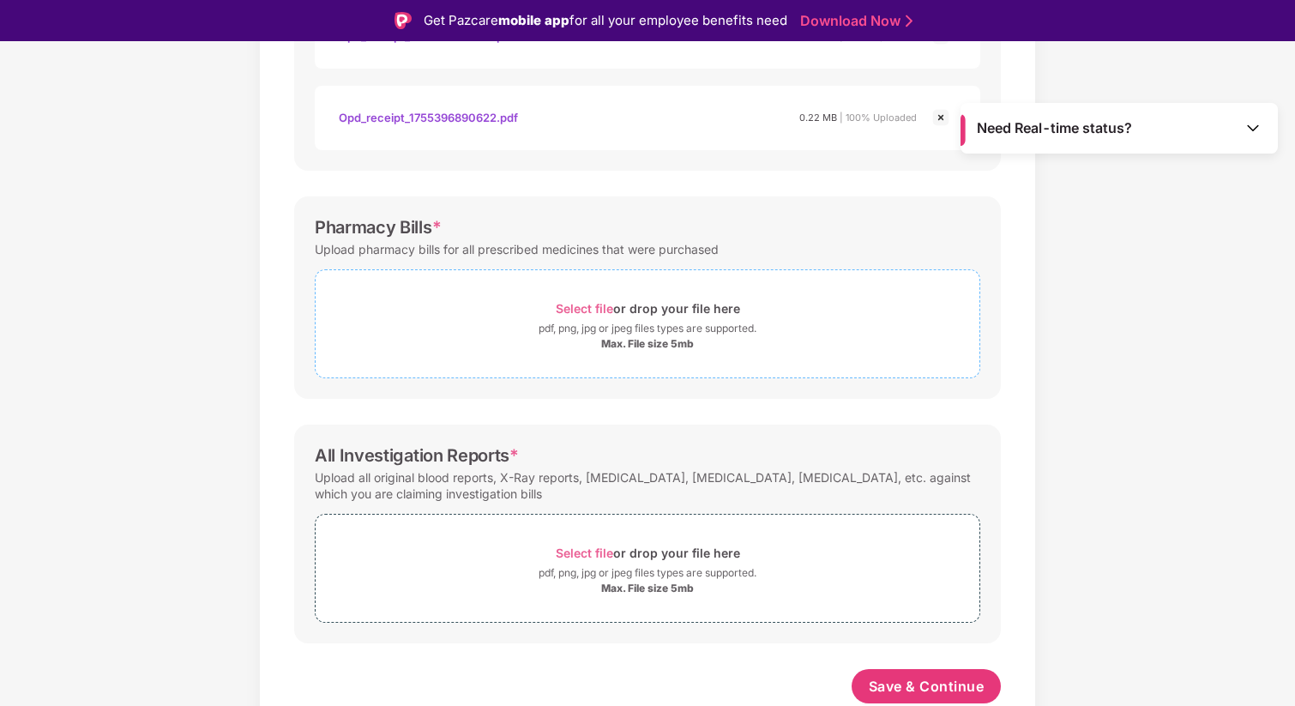
click at [595, 309] on span "Select file" at bounding box center [584, 308] width 57 height 15
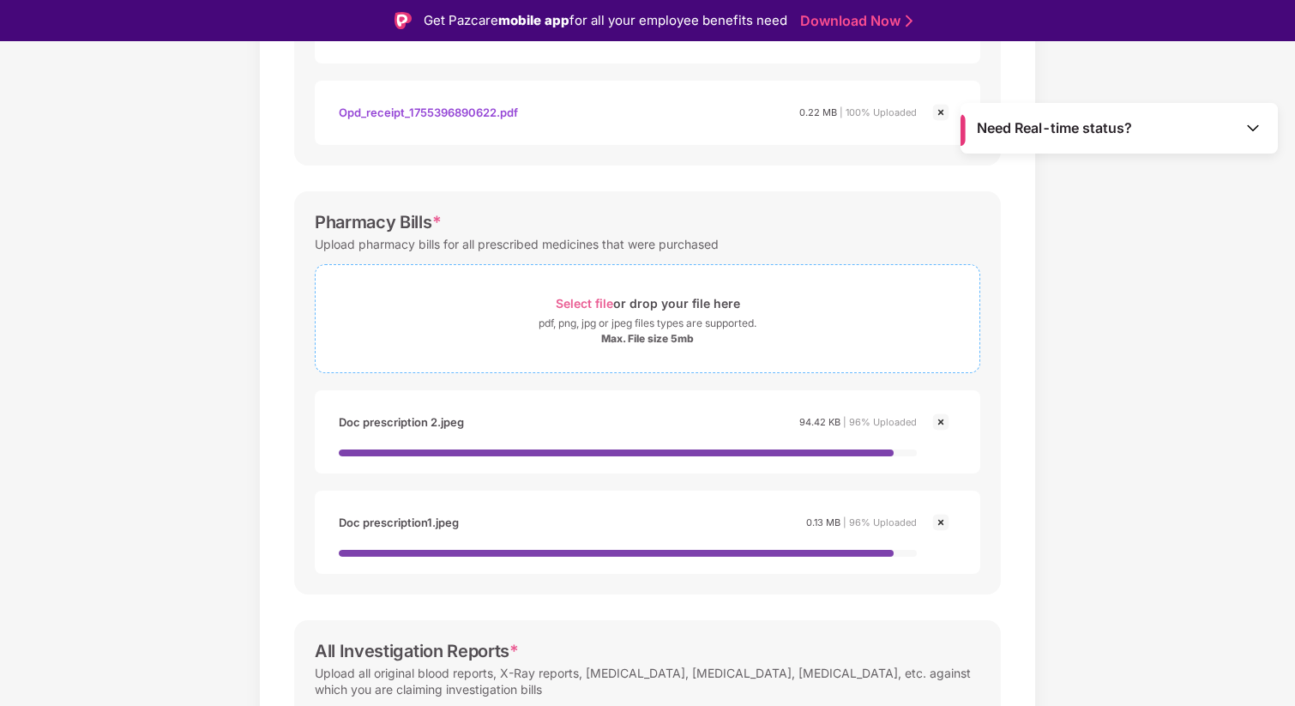
click at [587, 301] on span "Select file" at bounding box center [584, 303] width 57 height 15
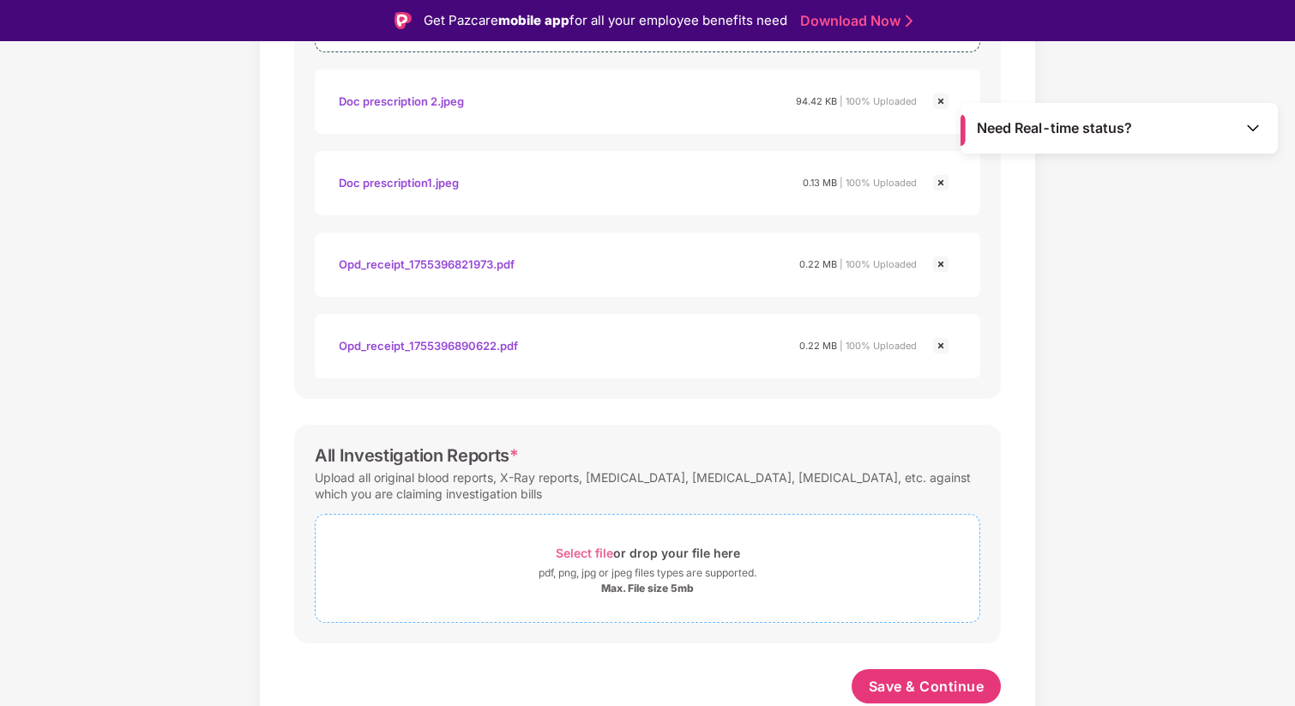
scroll to position [988, 0]
click at [587, 553] on span "Select file" at bounding box center [584, 552] width 57 height 15
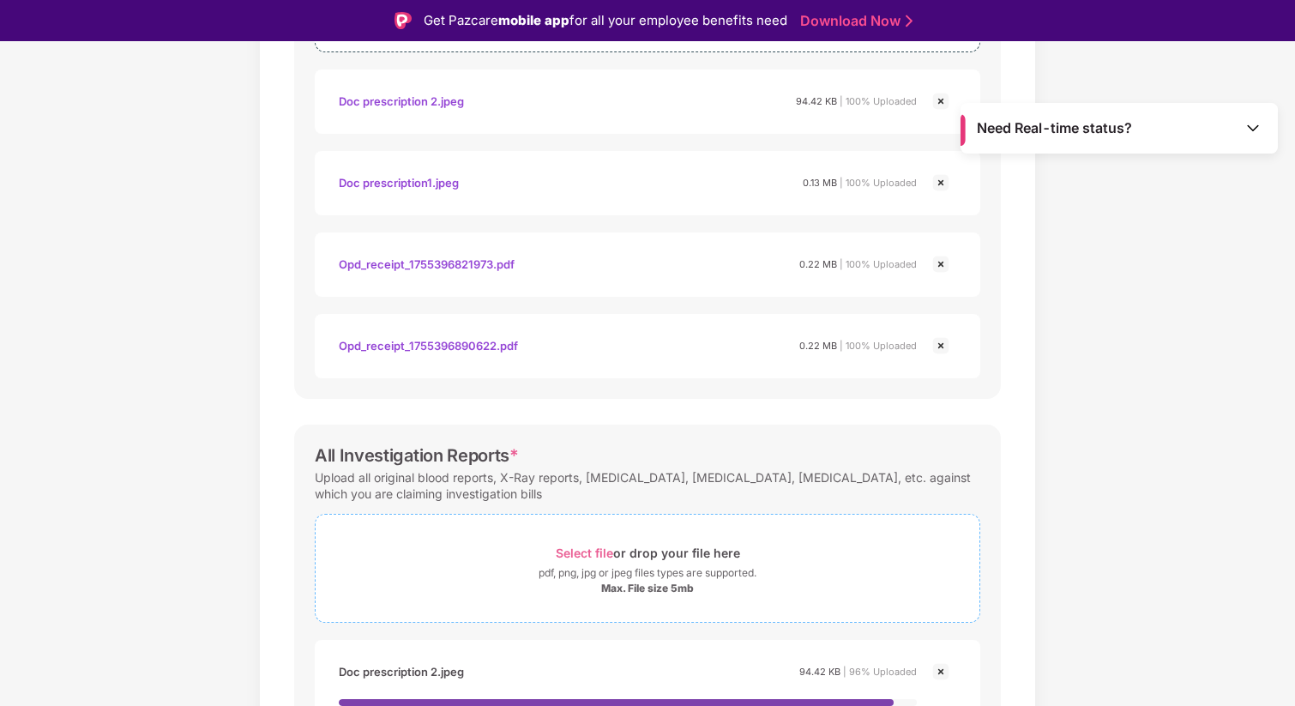
click at [584, 550] on span "Select file" at bounding box center [584, 552] width 57 height 15
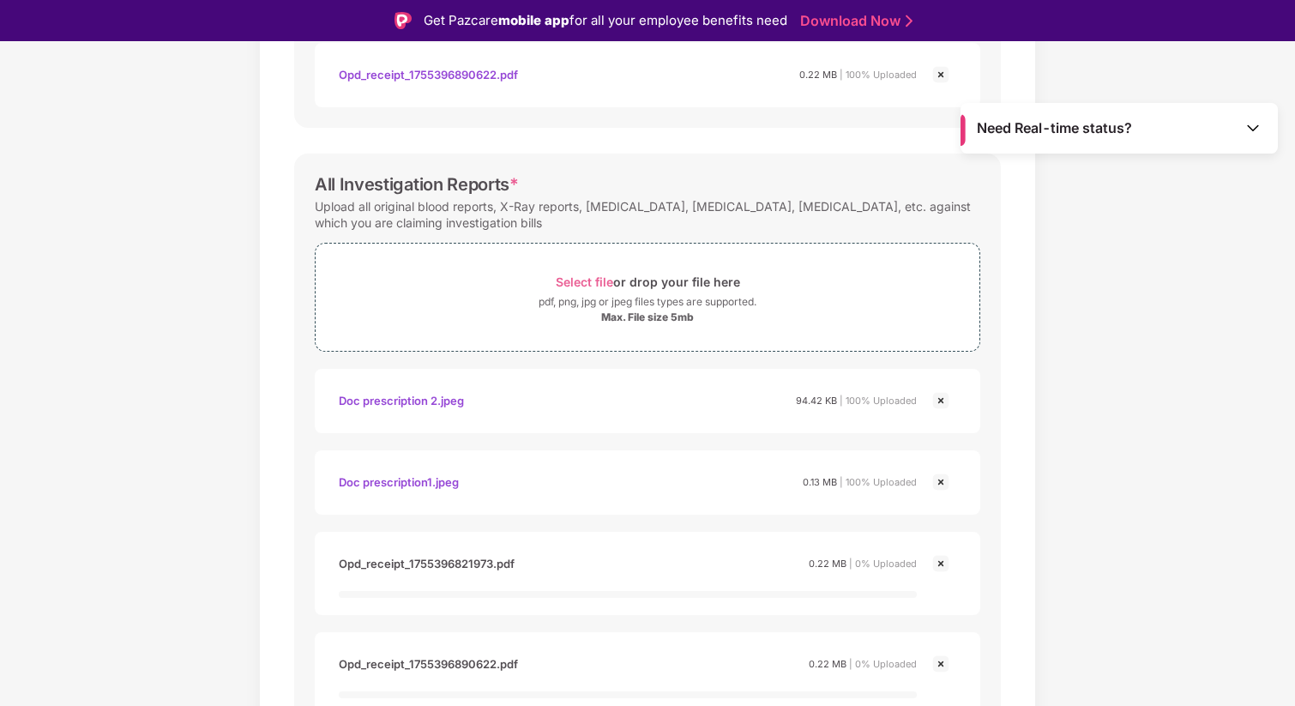
scroll to position [1351, 0]
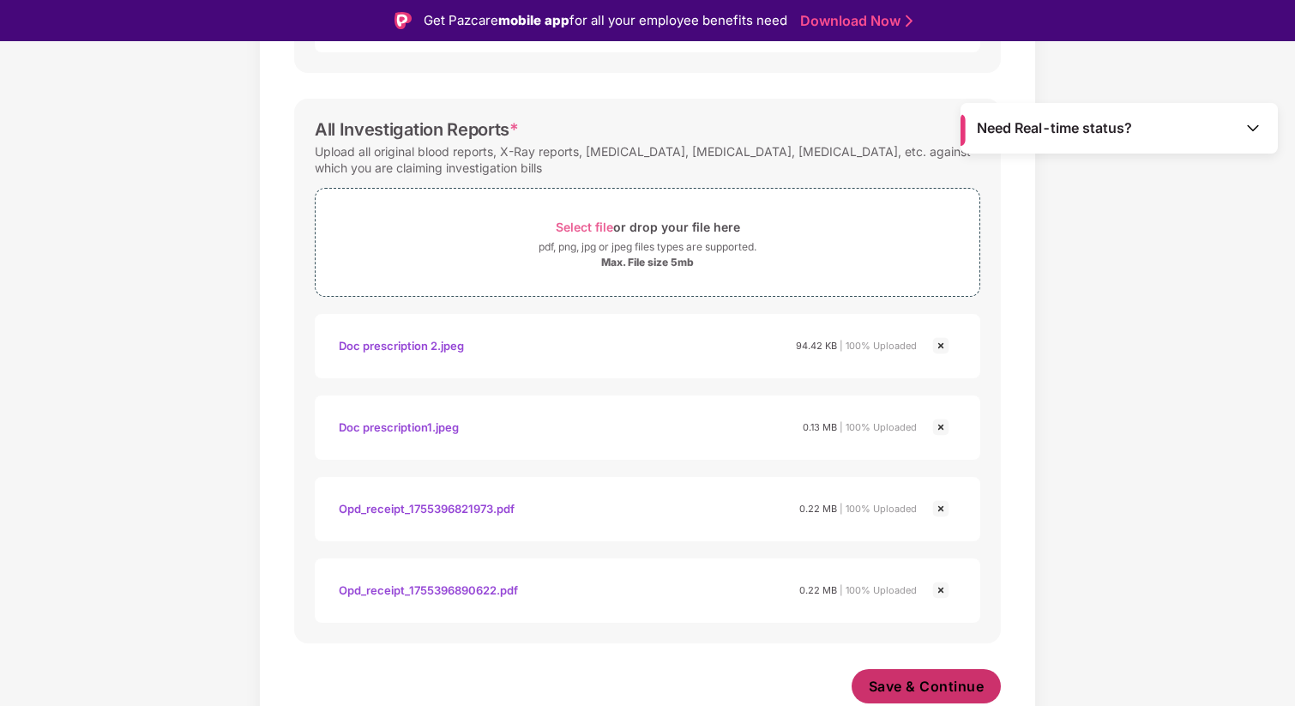
click at [945, 693] on span "Save & Continue" at bounding box center [927, 686] width 116 height 19
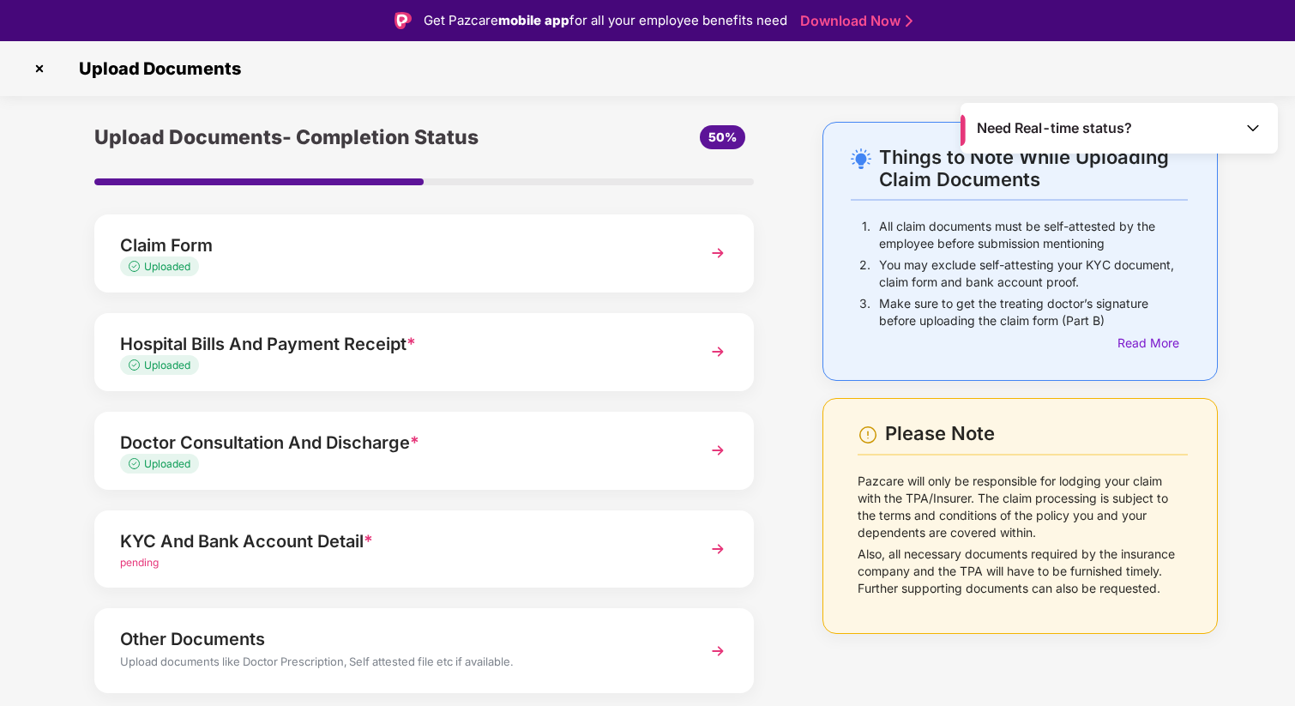
scroll to position [52, 0]
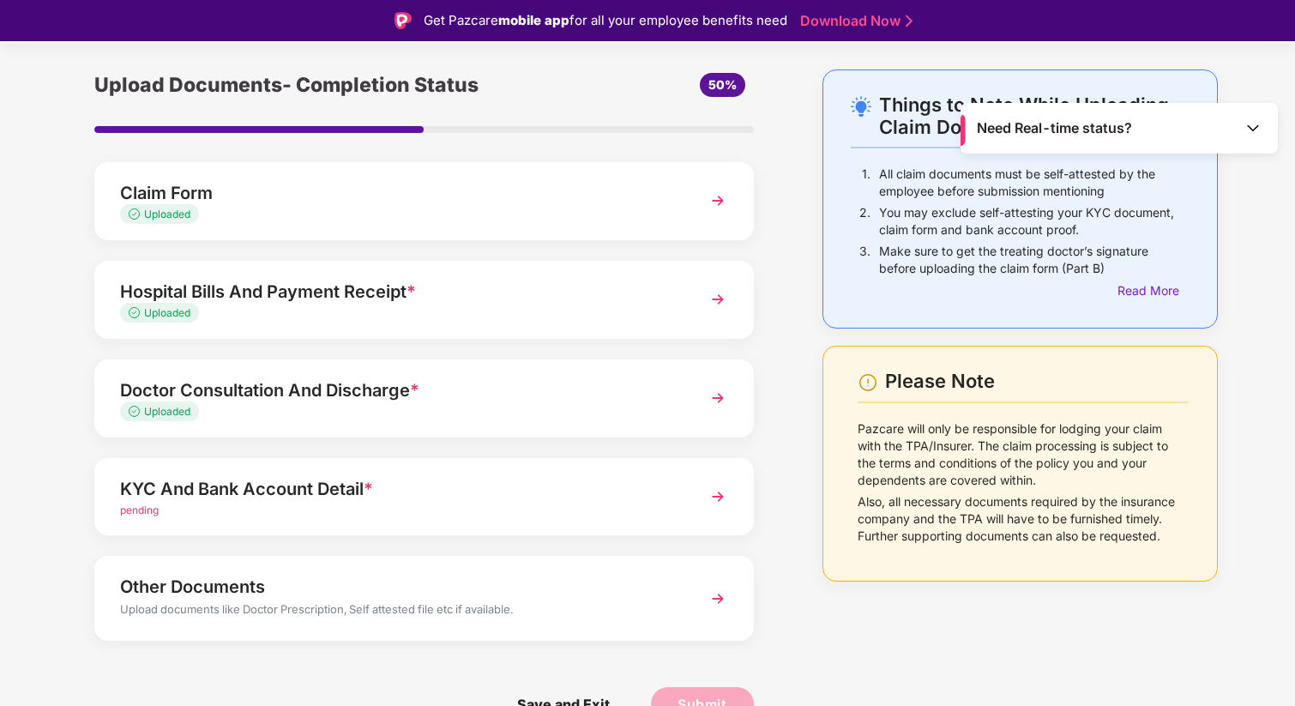
click at [130, 514] on span "pending" at bounding box center [139, 509] width 39 height 13
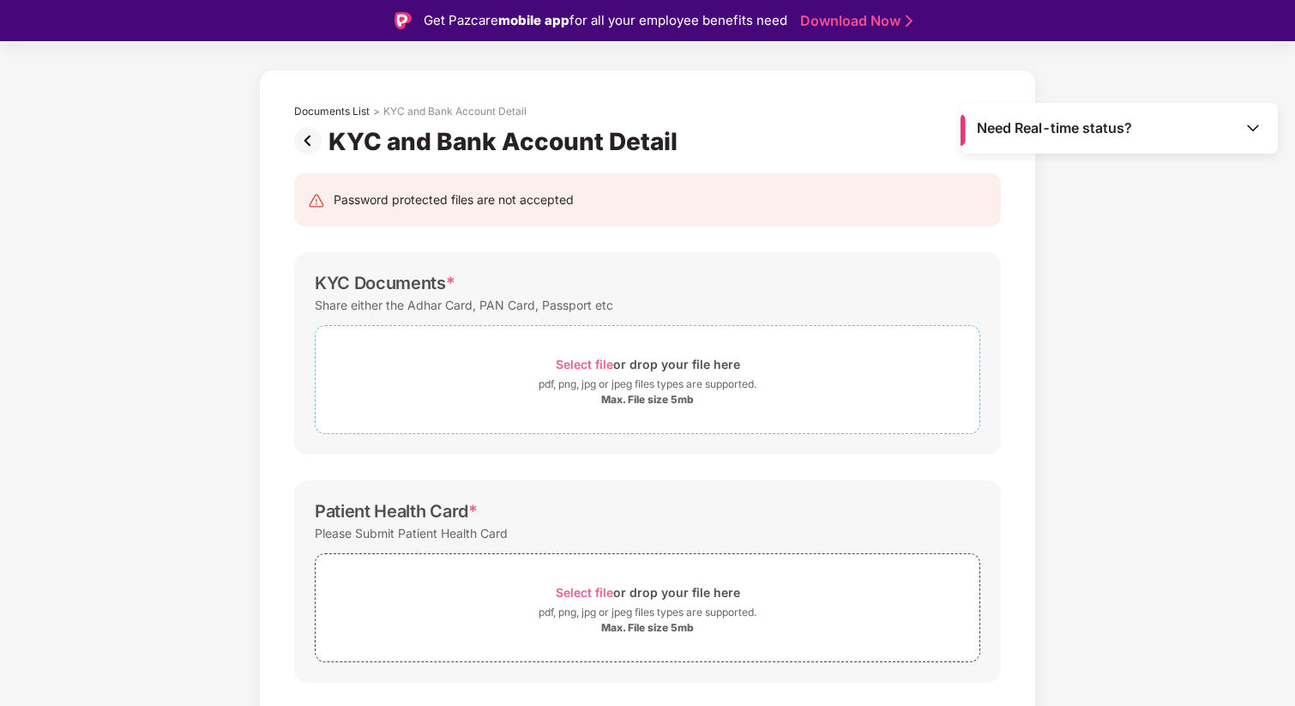
click at [580, 364] on span "Select file" at bounding box center [584, 364] width 57 height 15
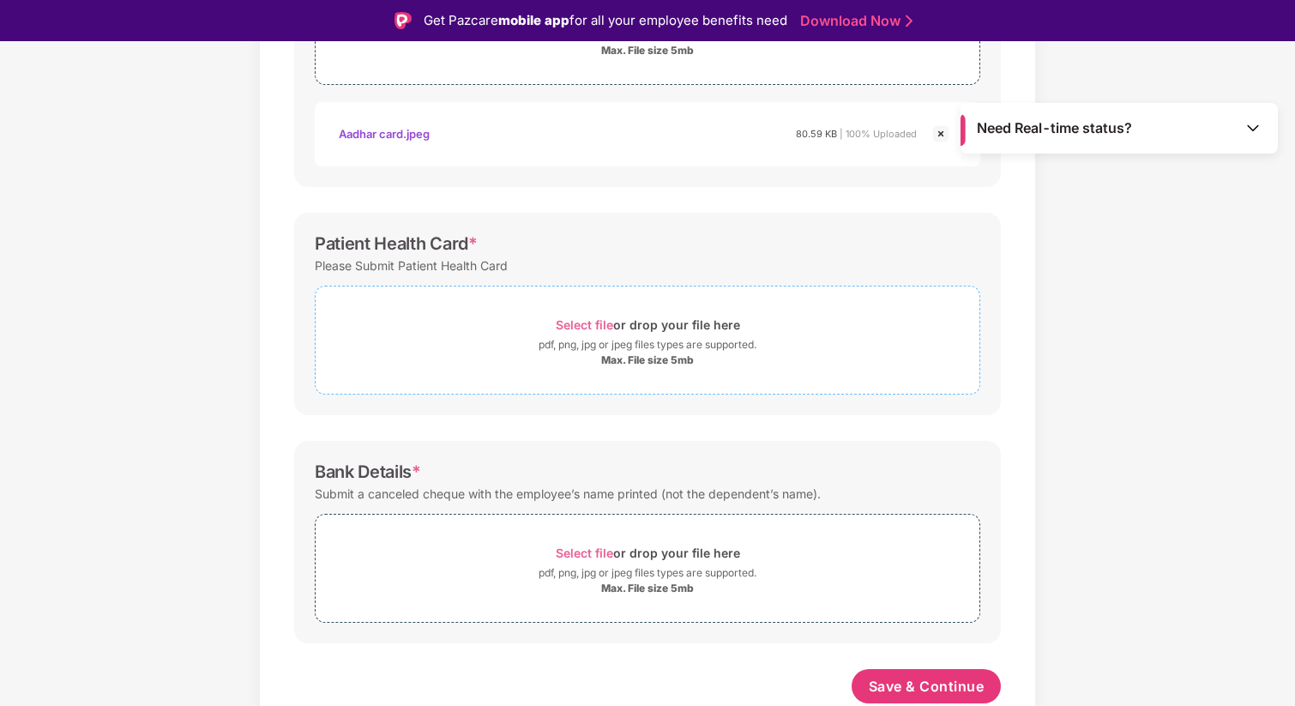
click at [586, 324] on span "Select file" at bounding box center [584, 324] width 57 height 15
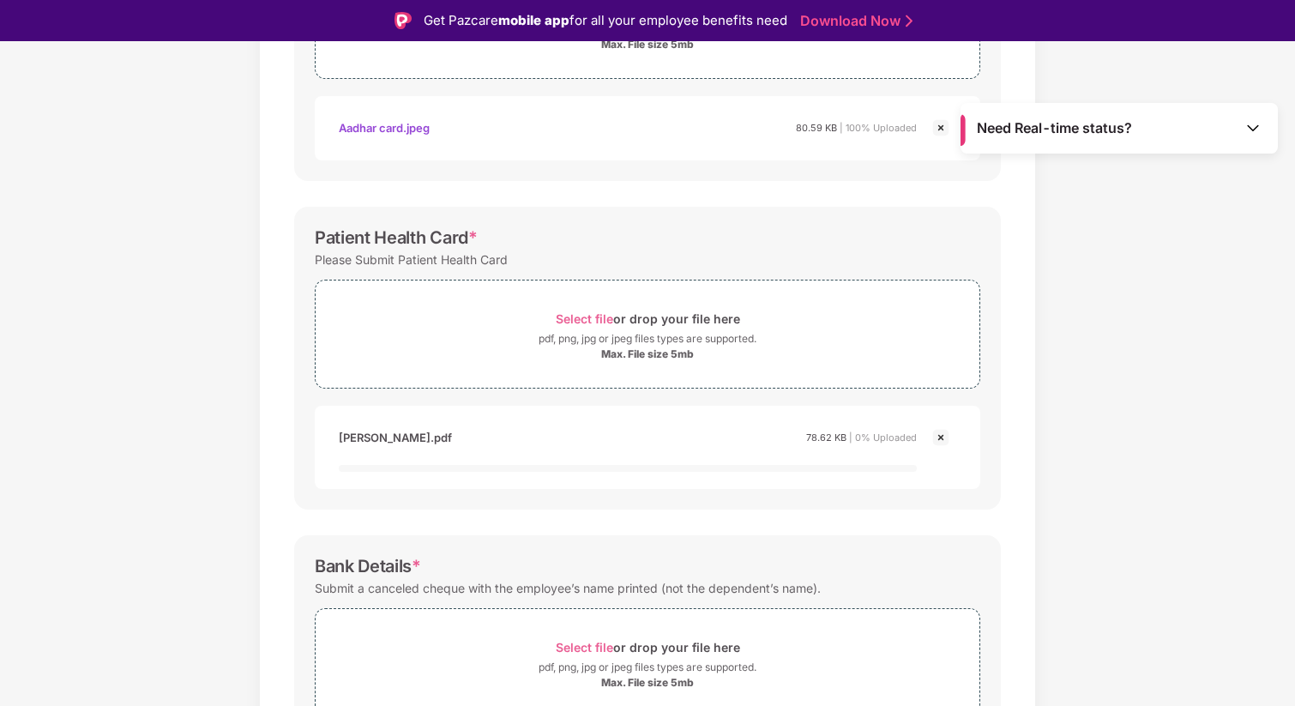
scroll to position [502, 0]
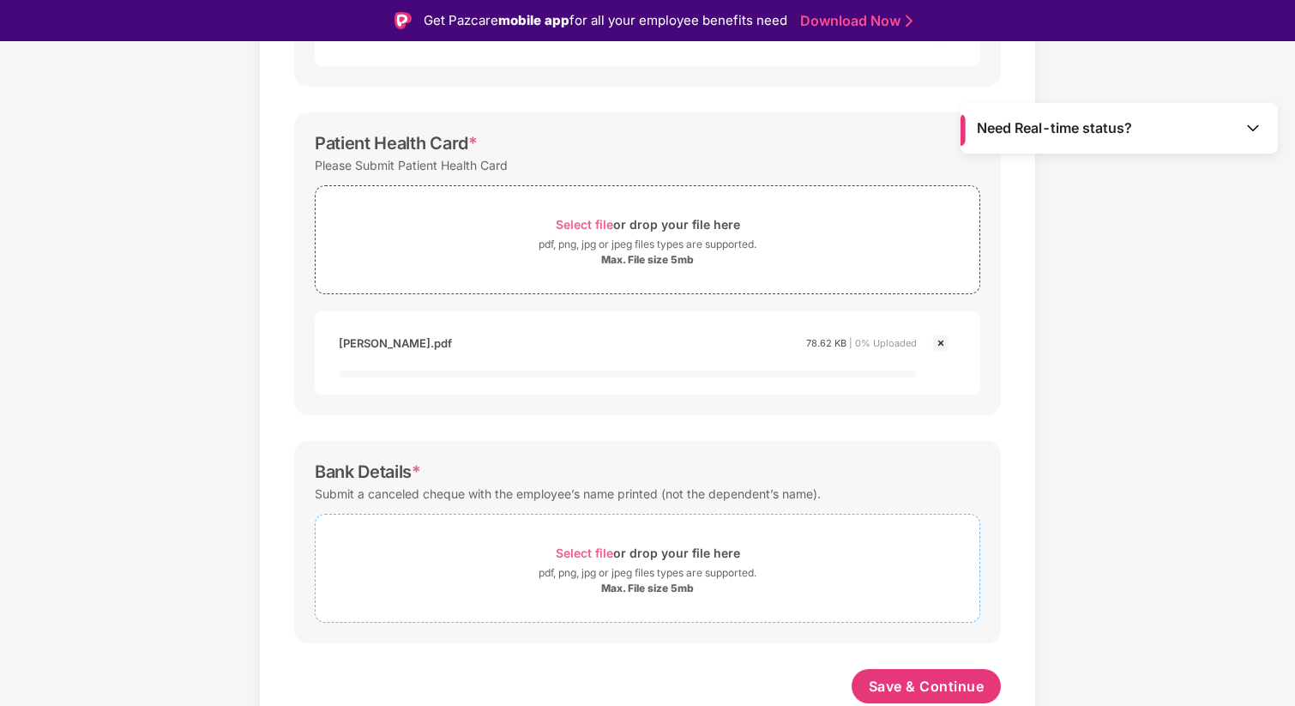
click at [591, 551] on span "Select file" at bounding box center [584, 552] width 57 height 15
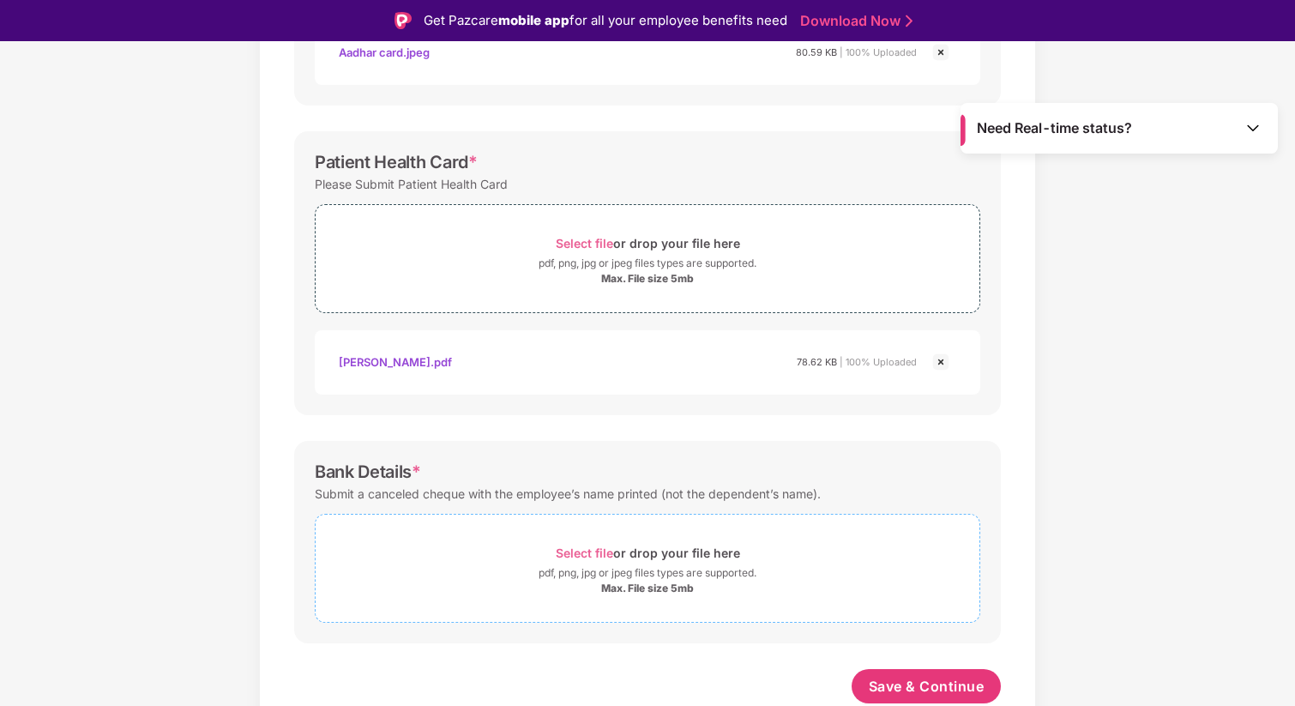
scroll to position [483, 0]
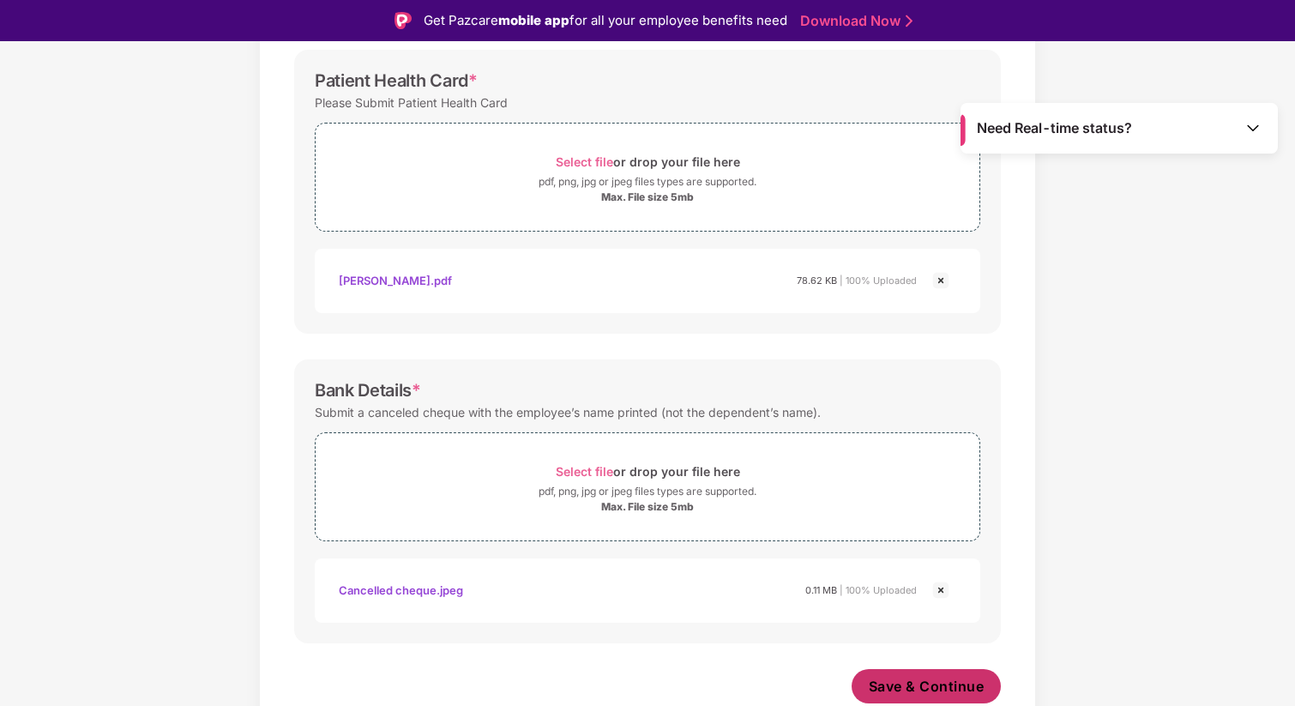
click at [909, 695] on span "Save & Continue" at bounding box center [927, 686] width 116 height 19
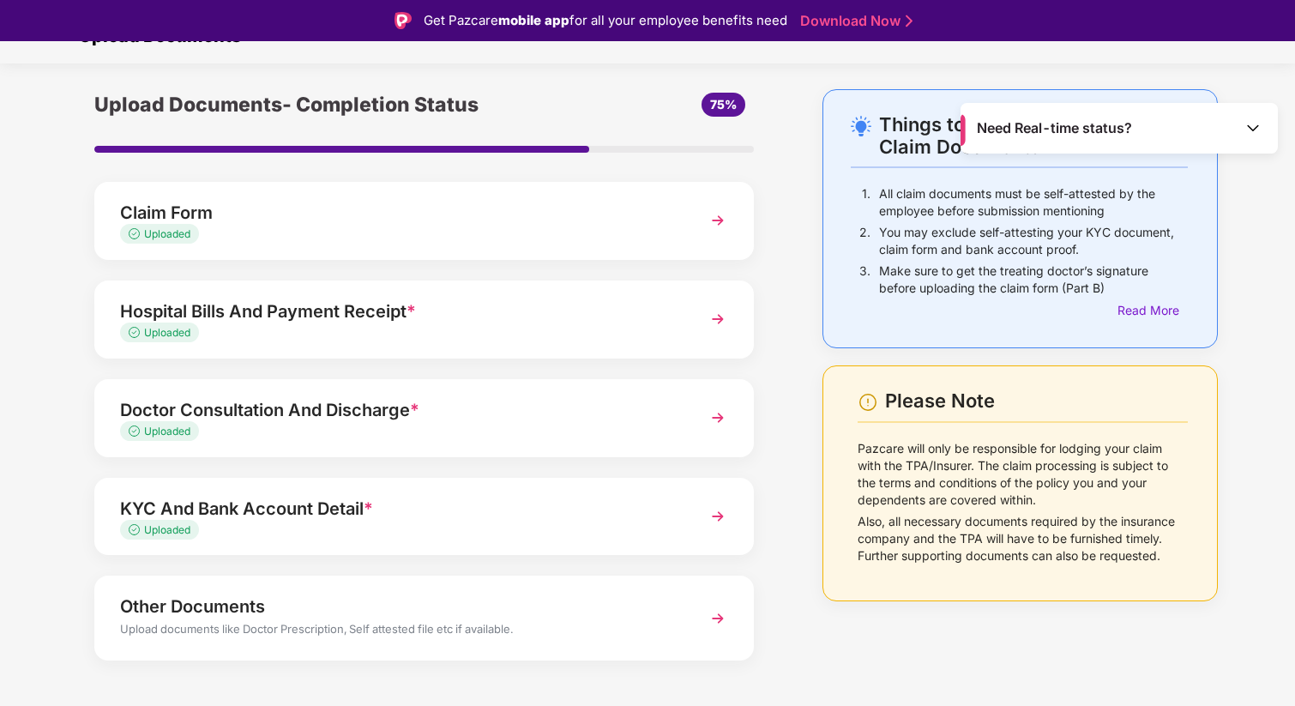
scroll to position [52, 0]
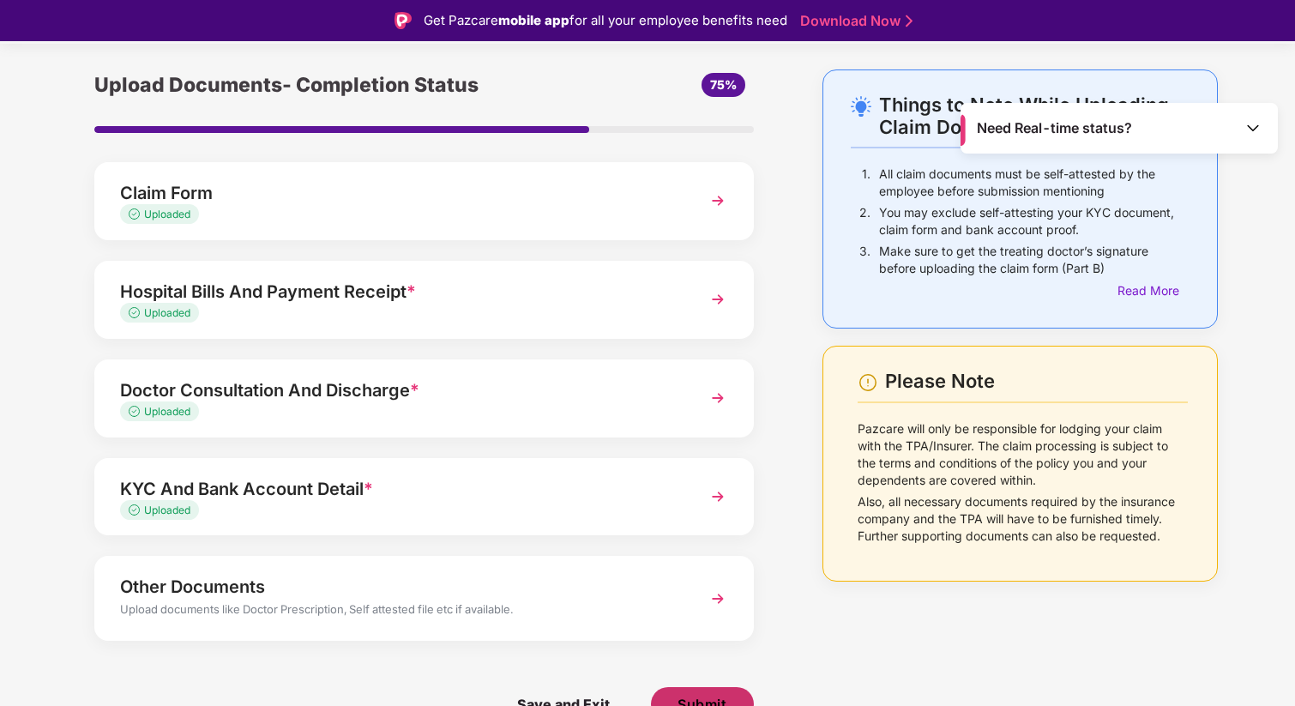
click at [700, 704] on span "Submit" at bounding box center [701, 704] width 49 height 19
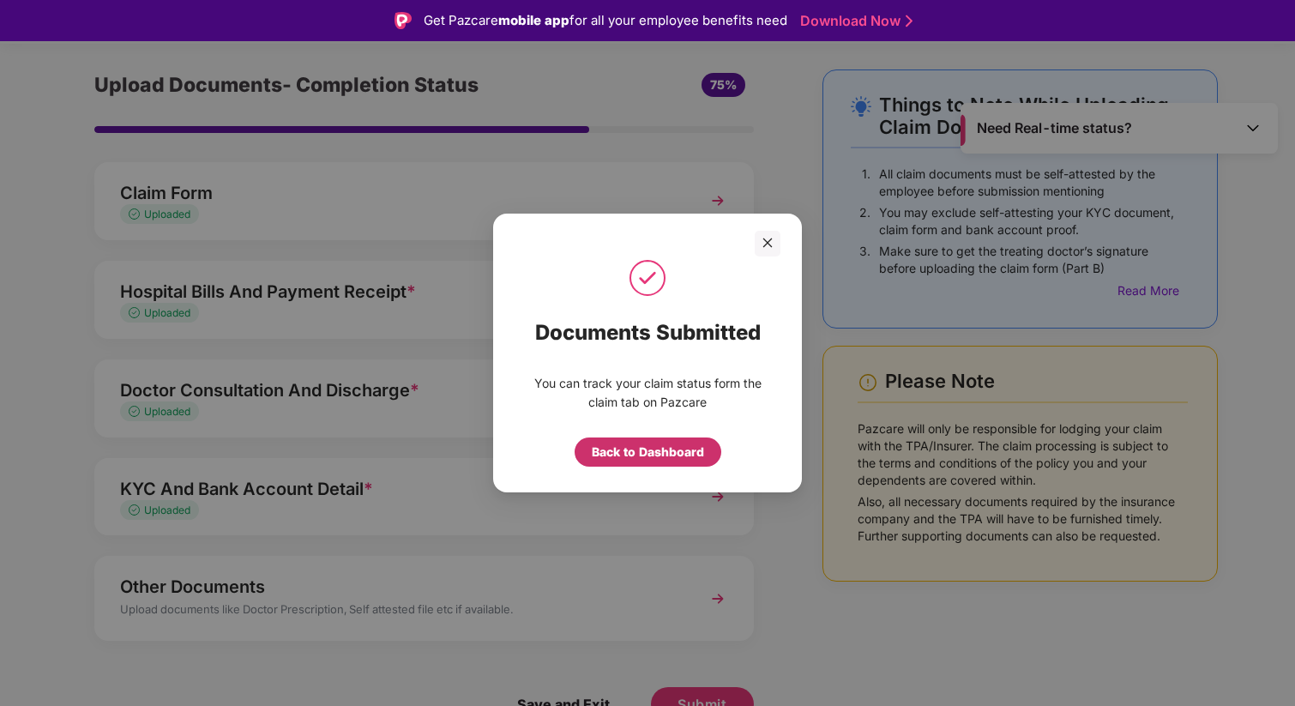
click at [668, 453] on div "Back to Dashboard" at bounding box center [648, 451] width 112 height 19
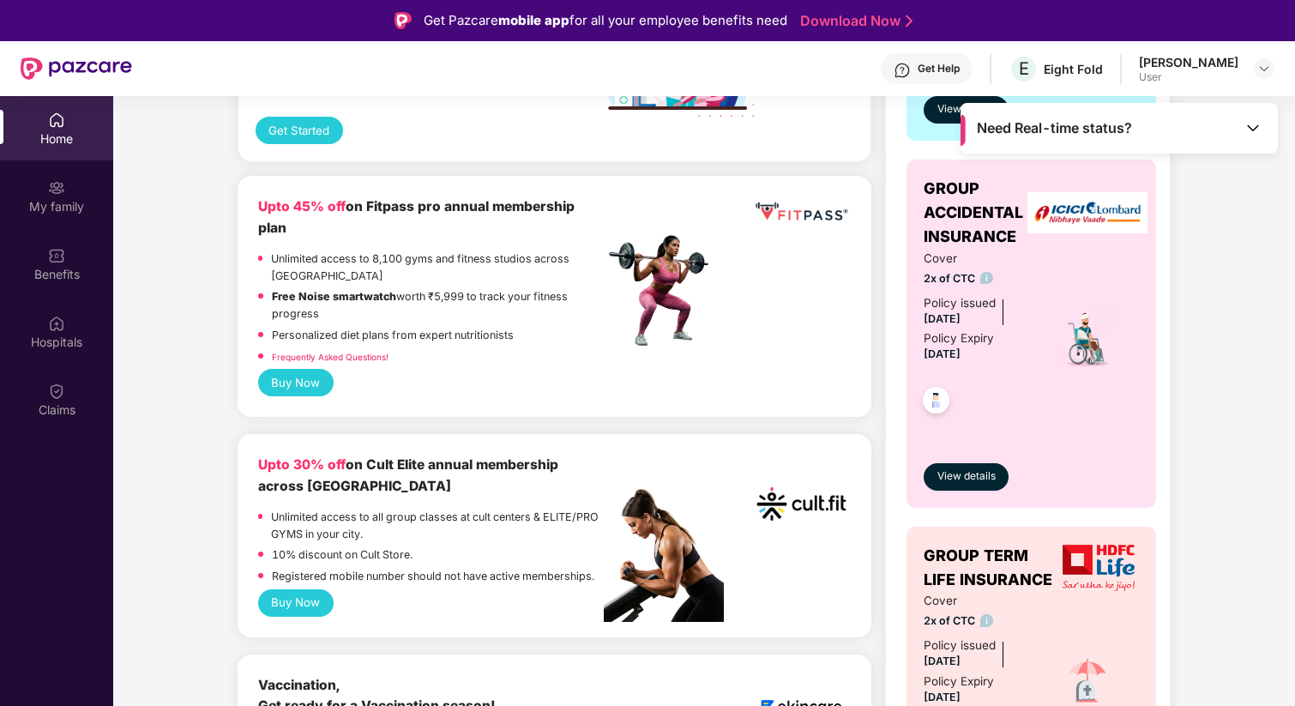
scroll to position [606, 0]
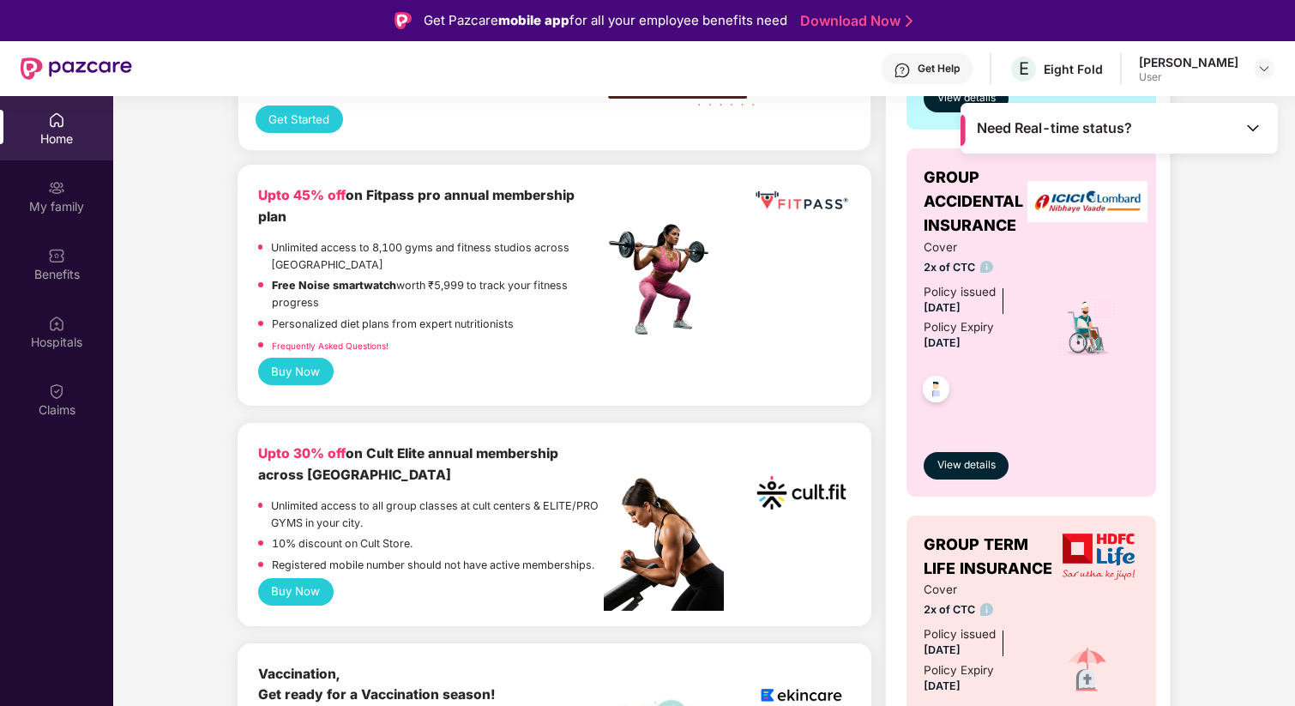
click at [295, 578] on button "Buy Now" at bounding box center [295, 591] width 75 height 27
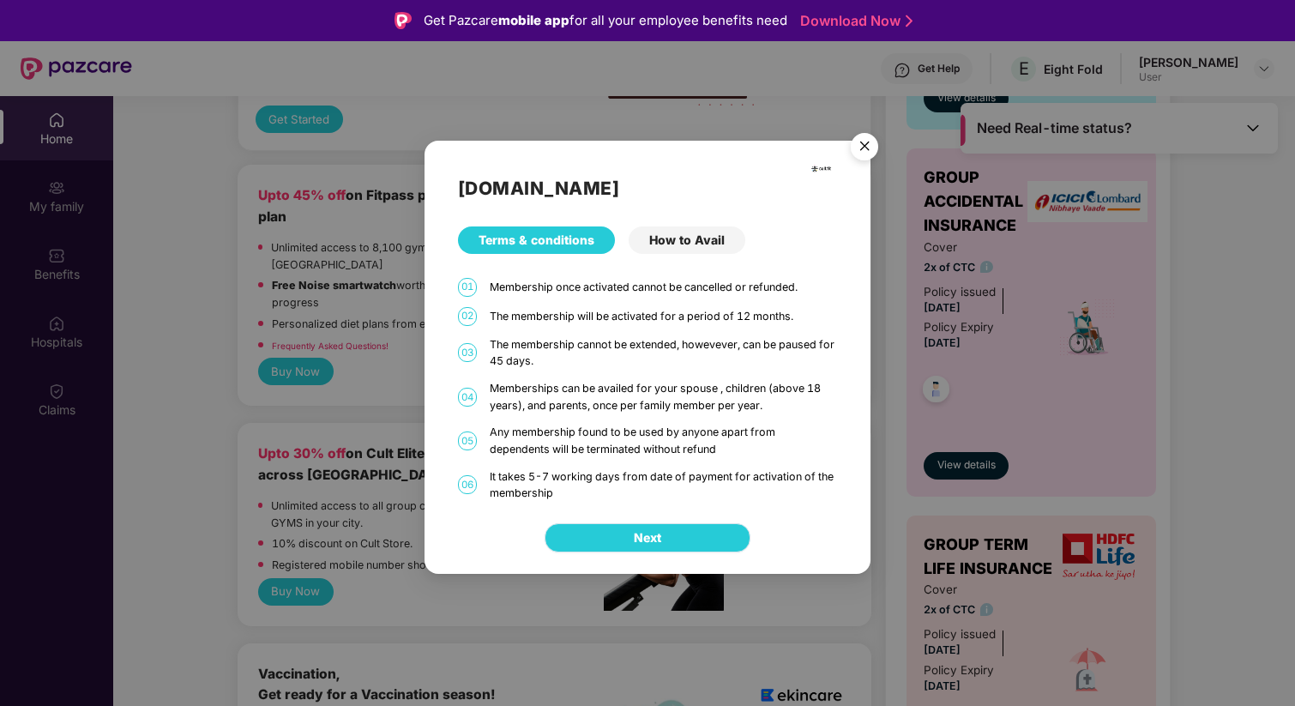
click at [599, 537] on button "Next" at bounding box center [647, 537] width 206 height 29
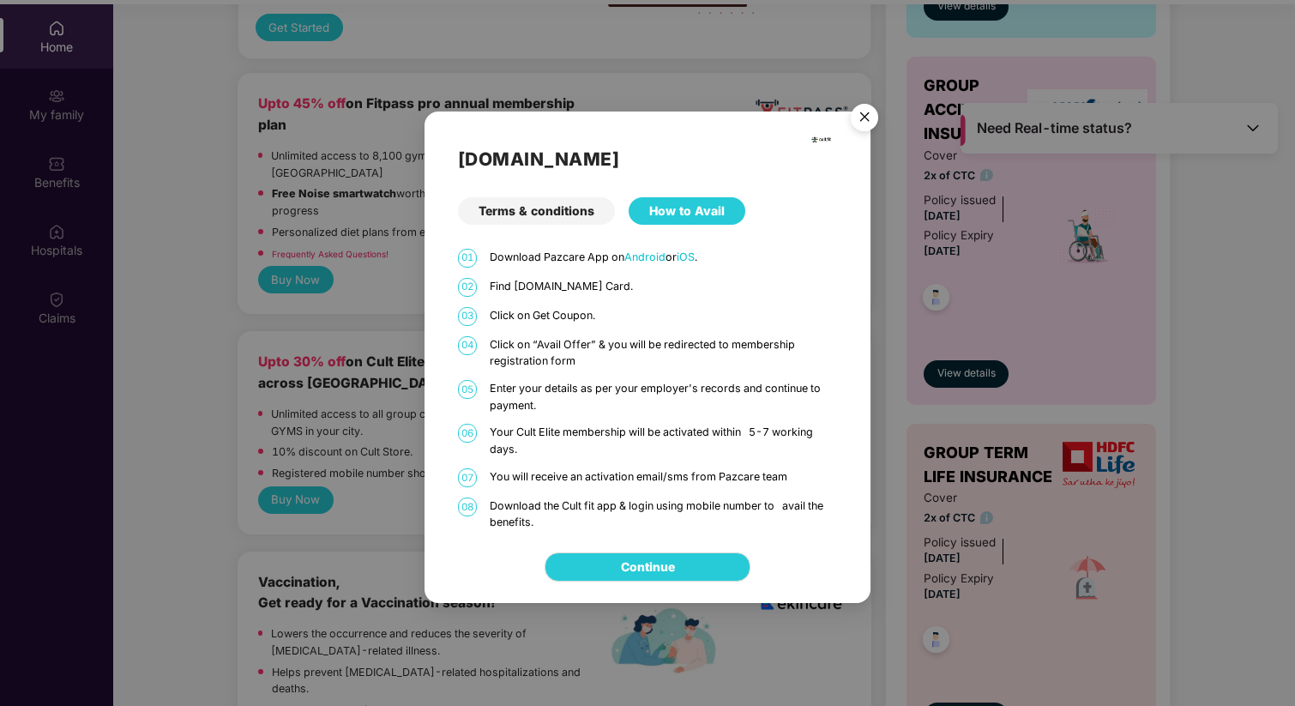
scroll to position [96, 0]
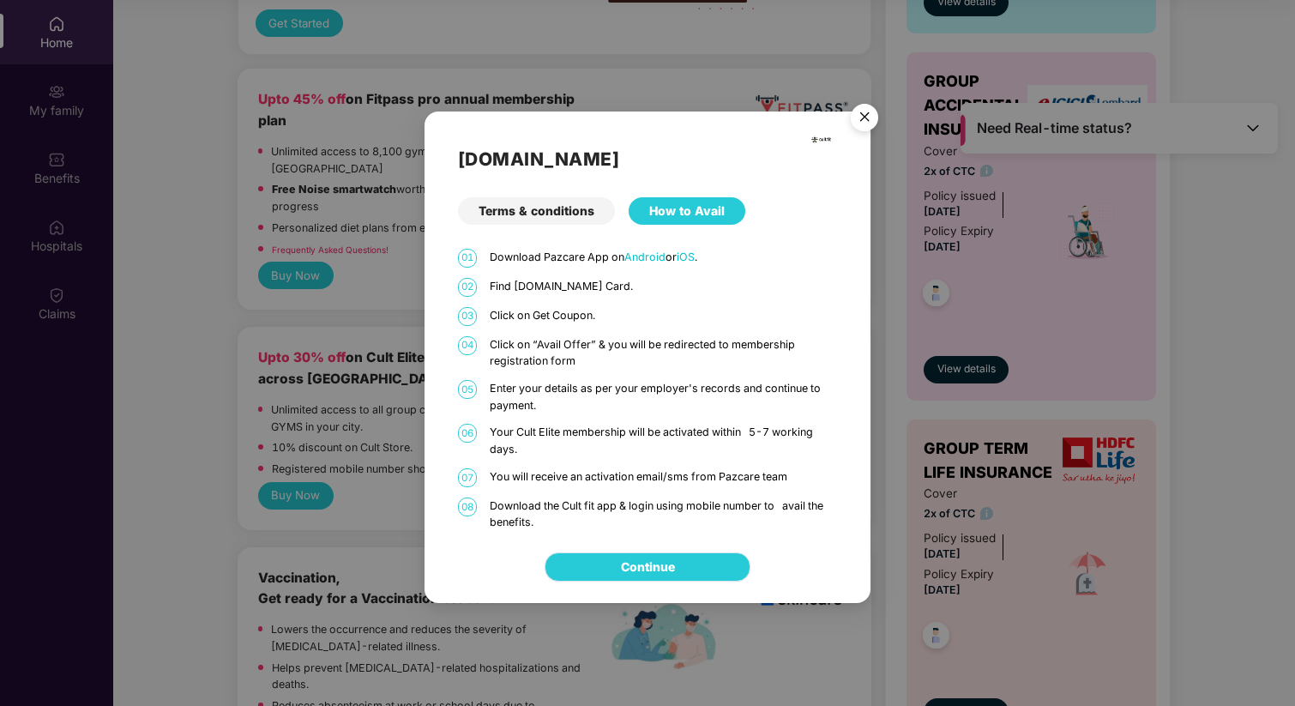
click at [654, 570] on link "Continue" at bounding box center [648, 566] width 54 height 19
click at [876, 118] on img "Close" at bounding box center [864, 120] width 48 height 48
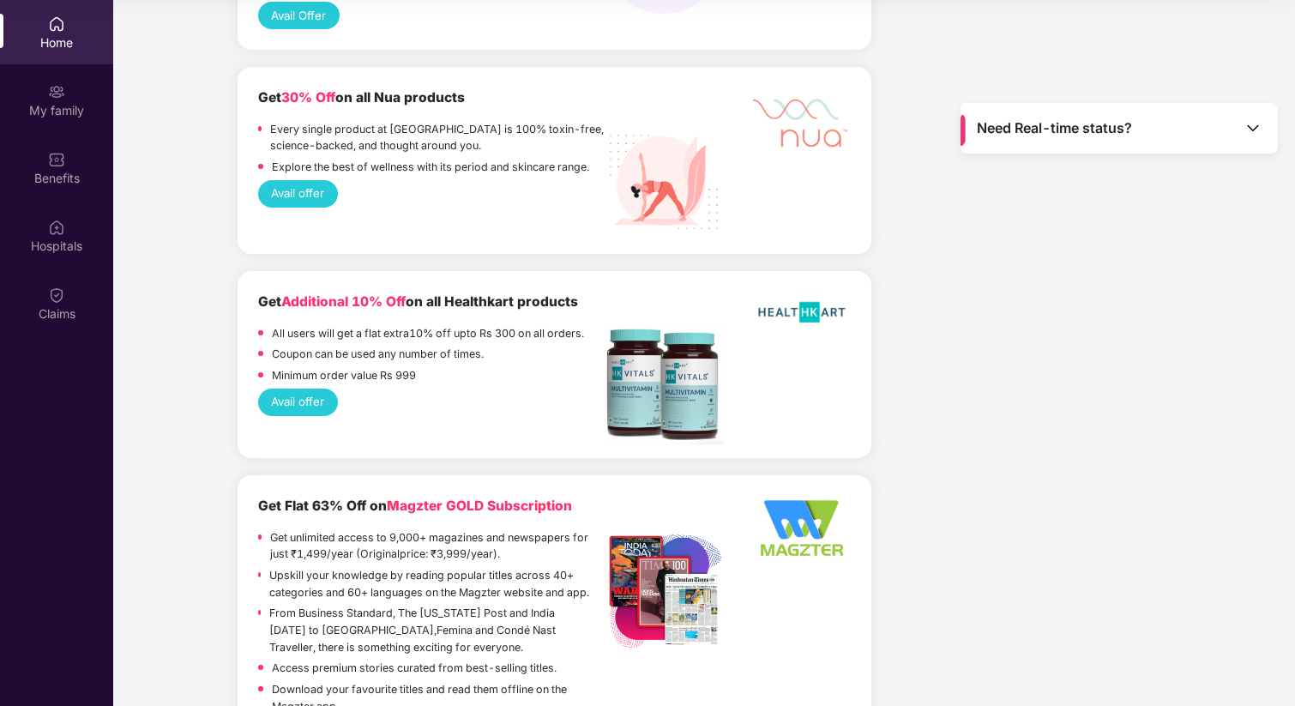
scroll to position [2222, 0]
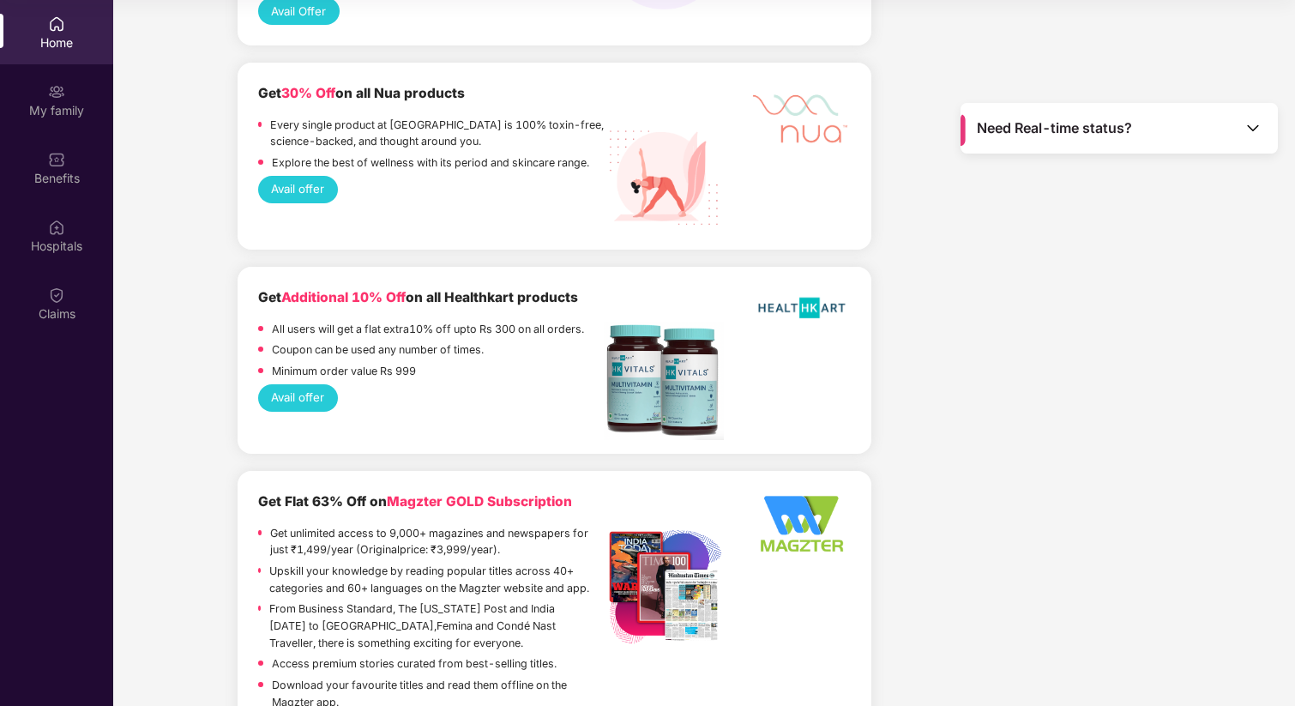
click at [312, 384] on button "Avail offer" at bounding box center [298, 397] width 80 height 27
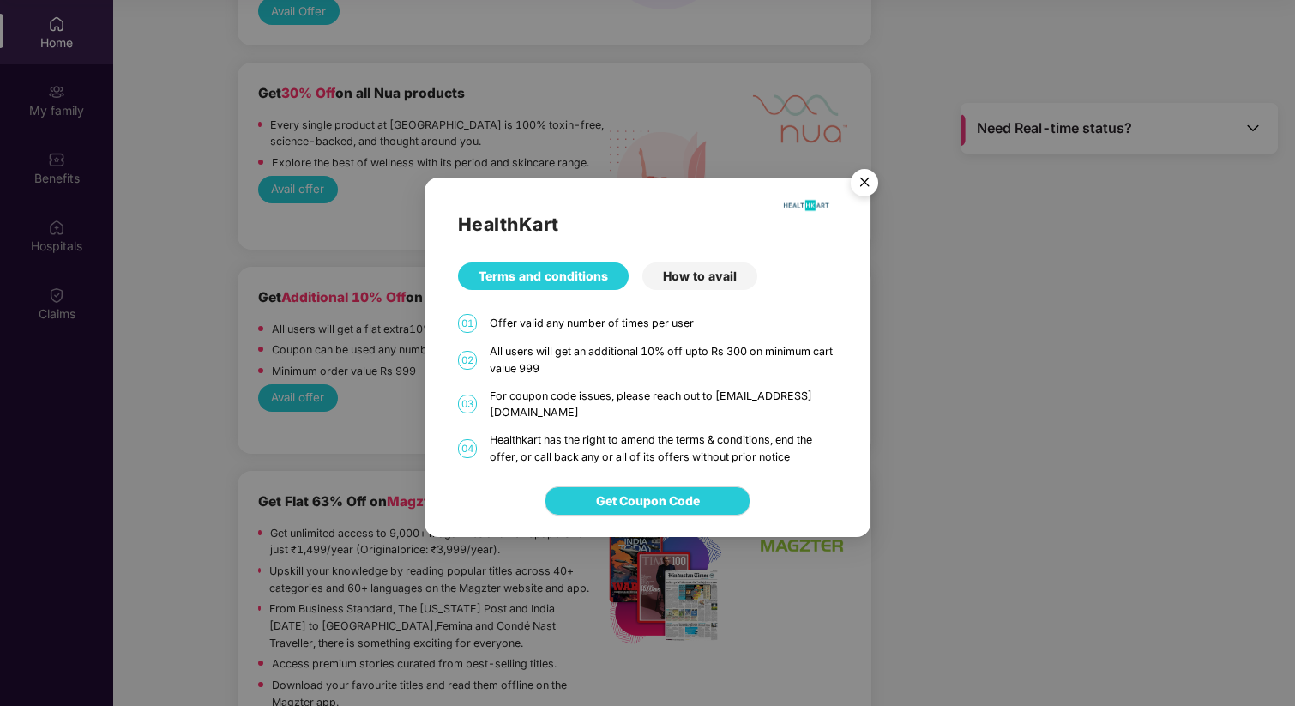
click at [862, 191] on img "Close" at bounding box center [864, 185] width 48 height 48
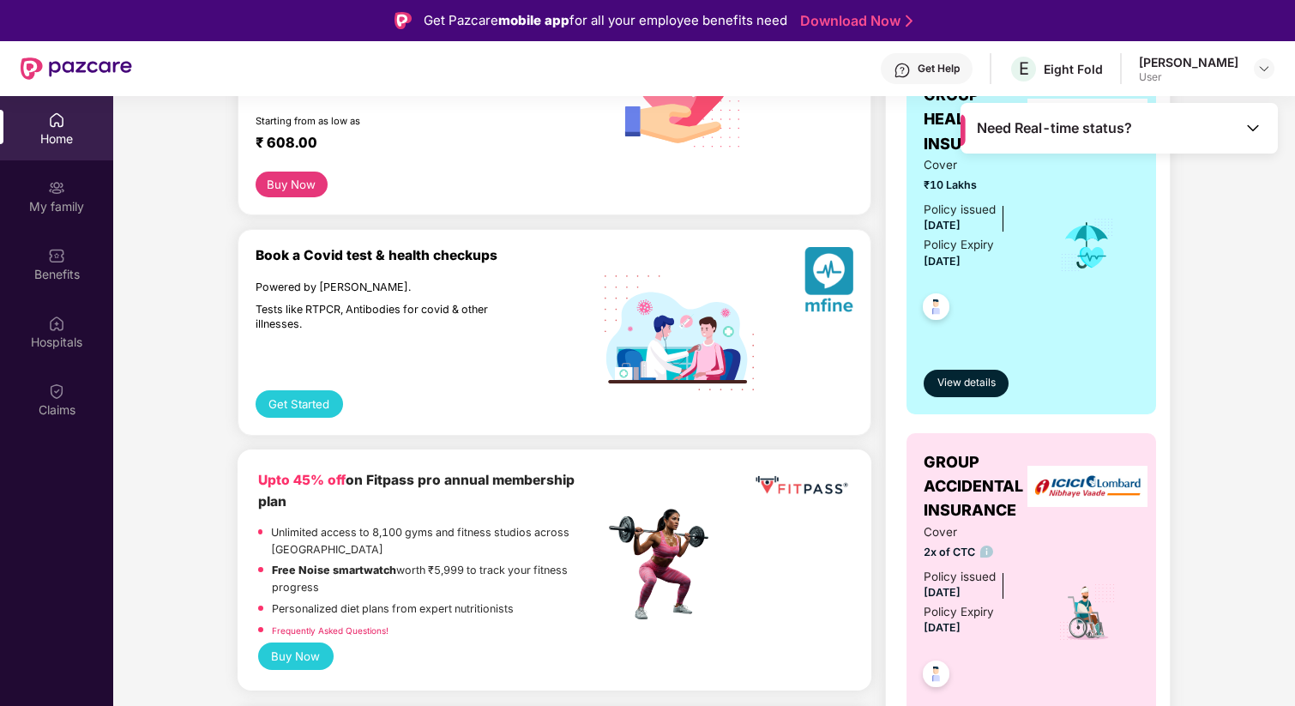
scroll to position [0, 0]
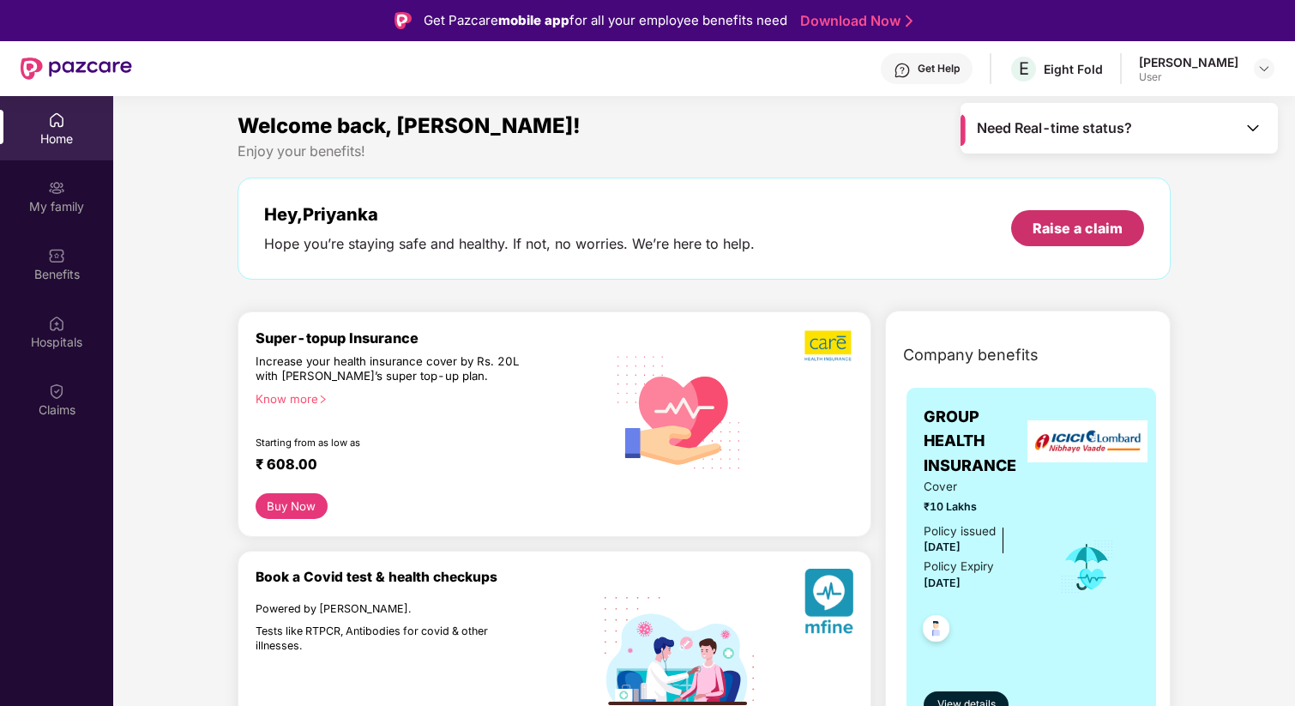
click at [1067, 226] on div "Raise a claim" at bounding box center [1077, 228] width 90 height 19
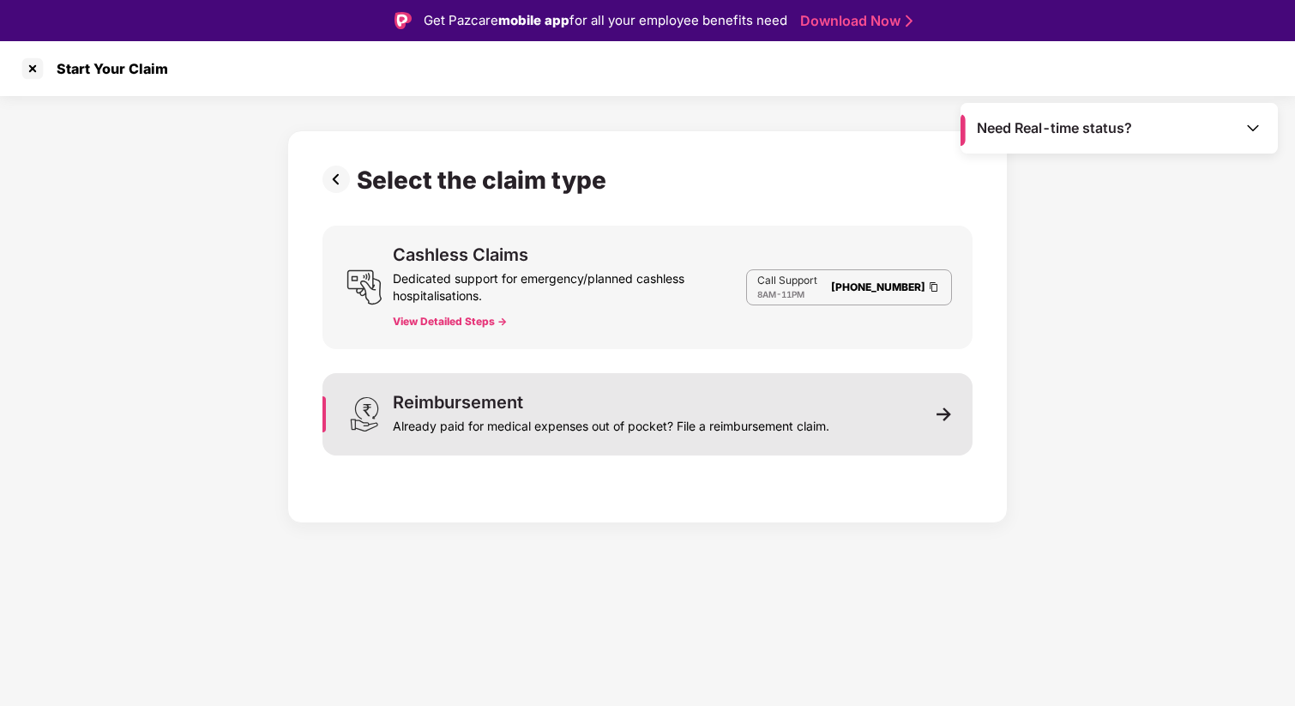
click at [478, 406] on div "Reimbursement" at bounding box center [458, 402] width 130 height 17
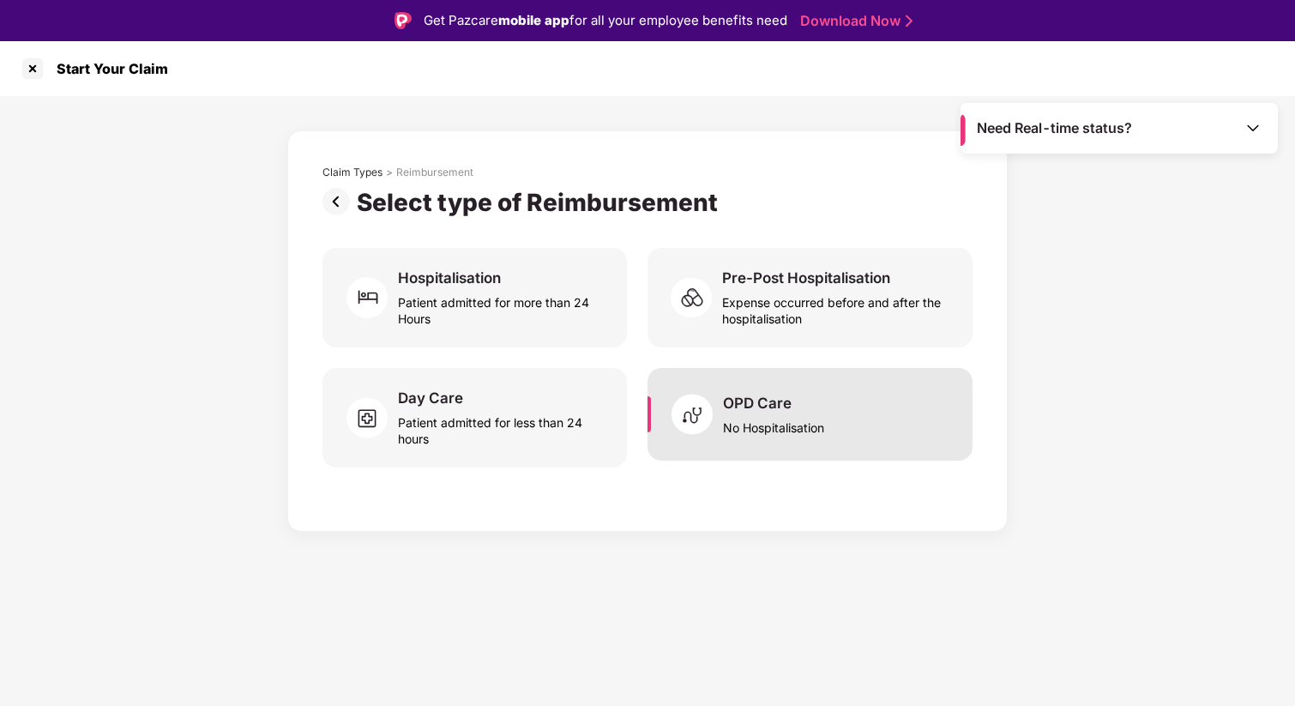
click at [754, 394] on div "OPD Care" at bounding box center [757, 403] width 69 height 19
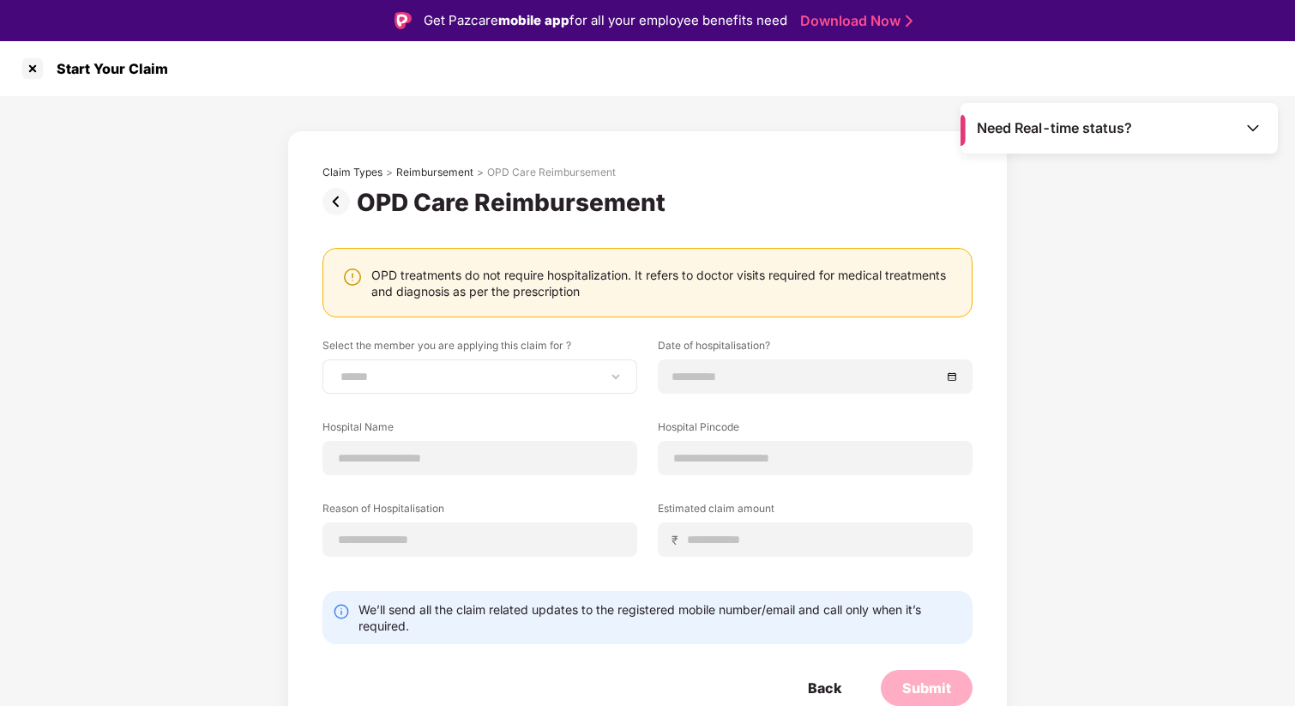
click at [427, 386] on div "**********" at bounding box center [479, 376] width 315 height 34
click at [424, 374] on select "**********" at bounding box center [480, 377] width 286 height 14
select select "**********"
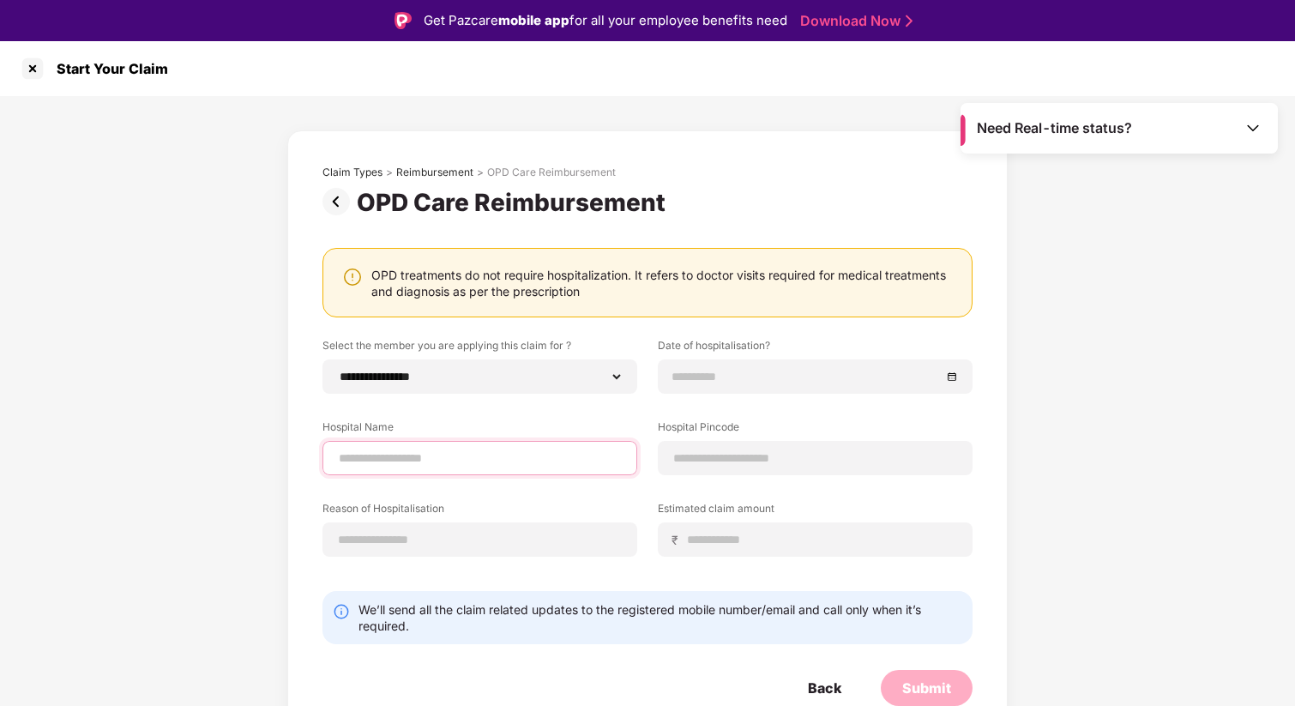
click at [401, 458] on input at bounding box center [480, 458] width 286 height 18
type input "**********"
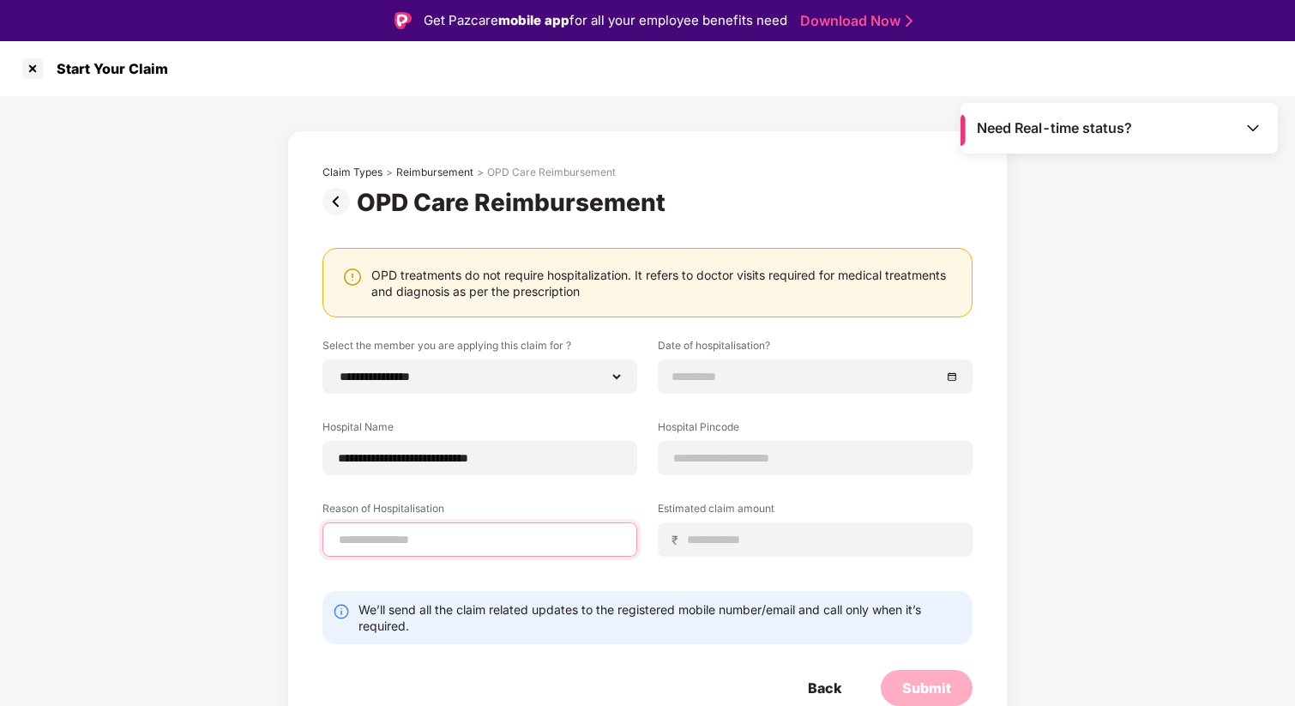
click at [432, 541] on input at bounding box center [480, 540] width 286 height 18
type input "**********"
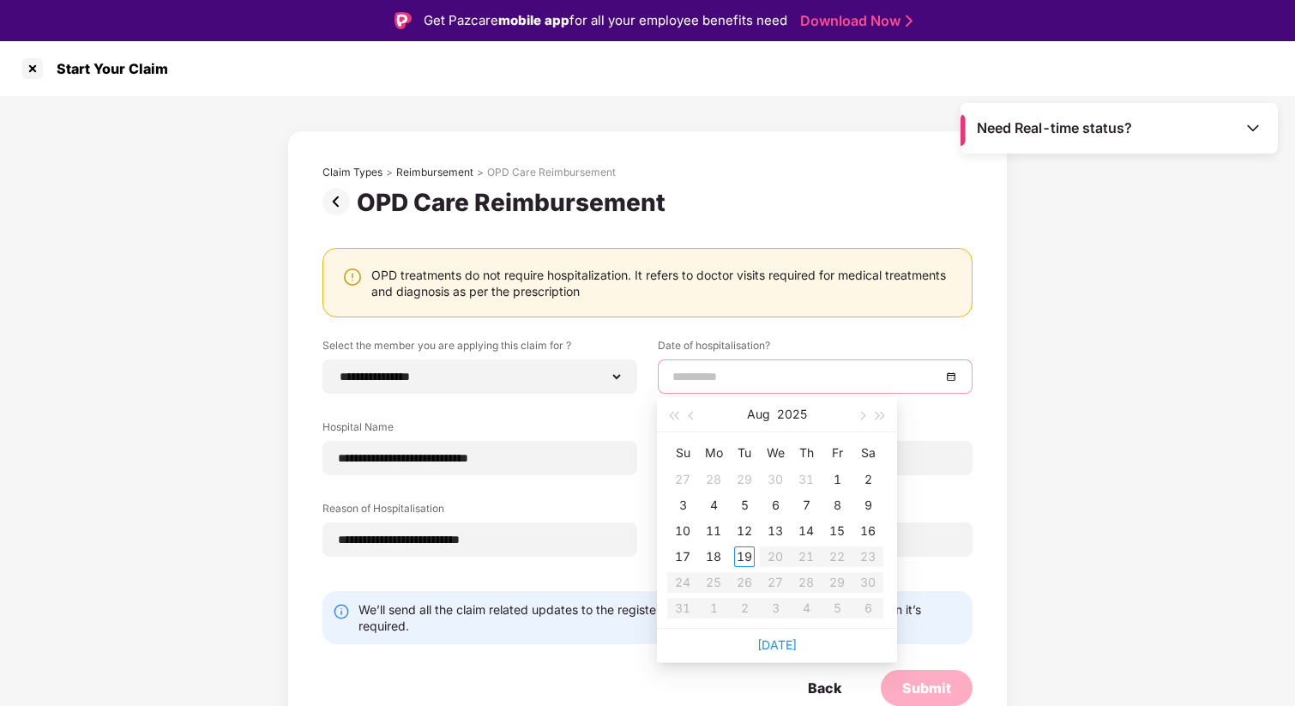
click at [730, 374] on input at bounding box center [806, 376] width 268 height 19
type input "**********"
click at [708, 558] on div "18" at bounding box center [713, 556] width 21 height 21
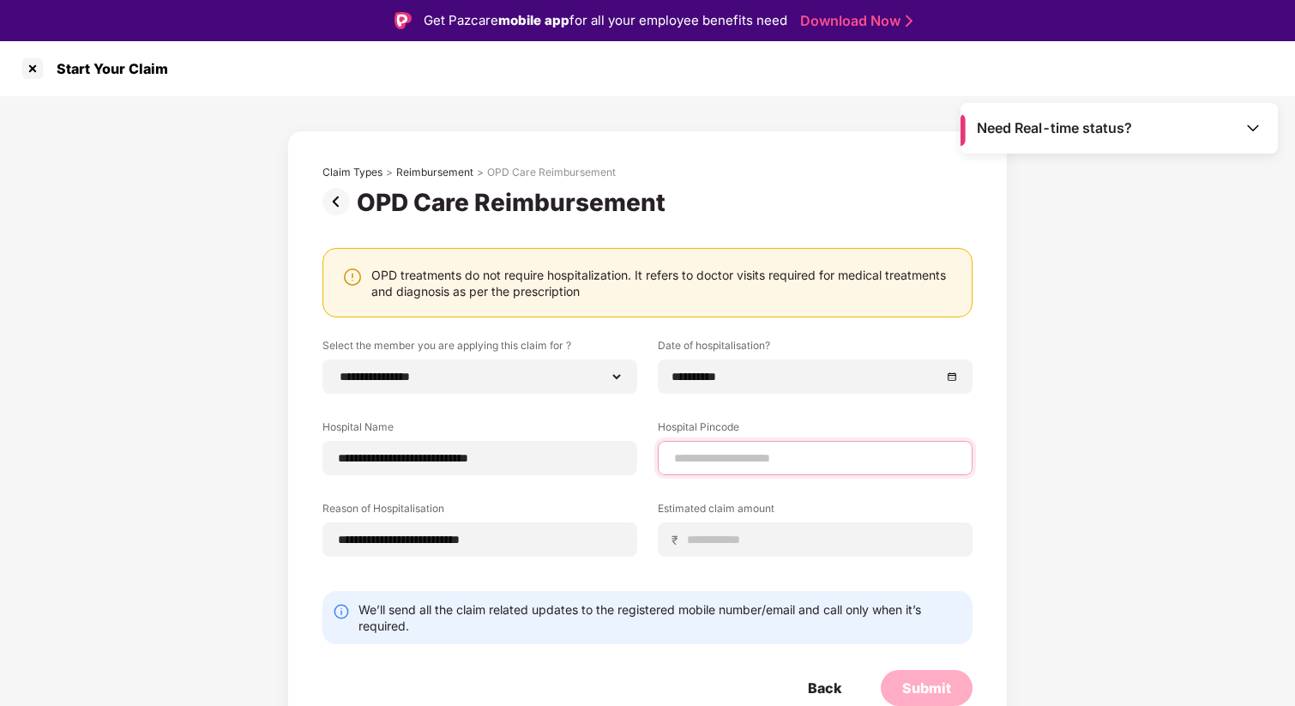
click at [758, 450] on input at bounding box center [815, 458] width 286 height 18
type input "******"
select select "*********"
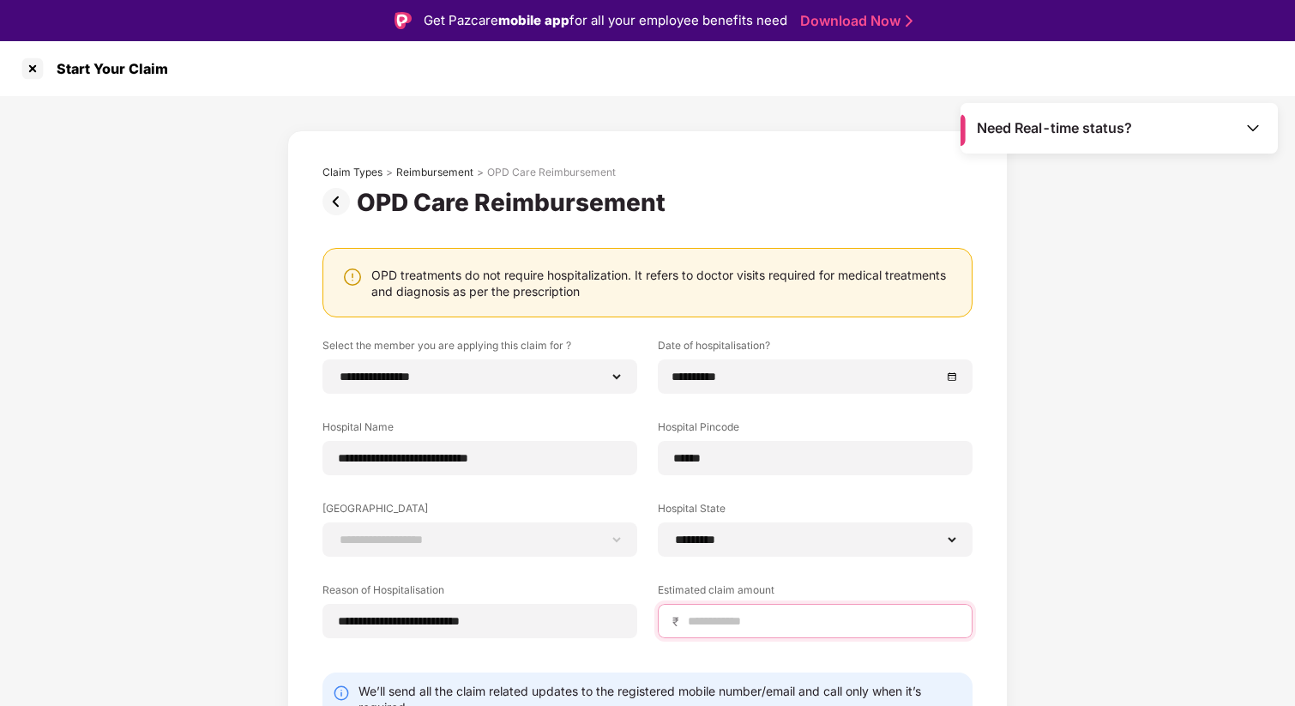
click at [731, 616] on input at bounding box center [822, 621] width 272 height 18
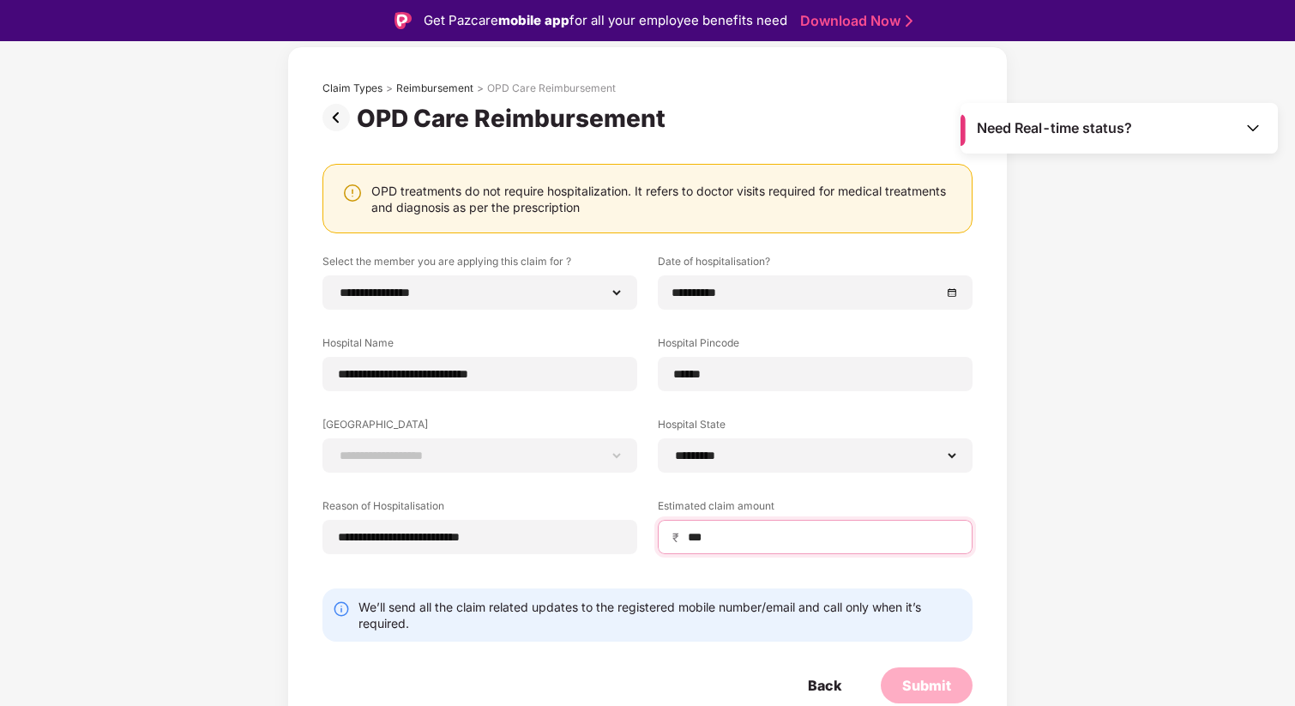
type input "***"
click at [761, 574] on div "**********" at bounding box center [647, 417] width 650 height 326
click at [424, 450] on select "**********" at bounding box center [480, 455] width 286 height 14
select select "*********"
click at [720, 536] on input "***" at bounding box center [822, 537] width 272 height 18
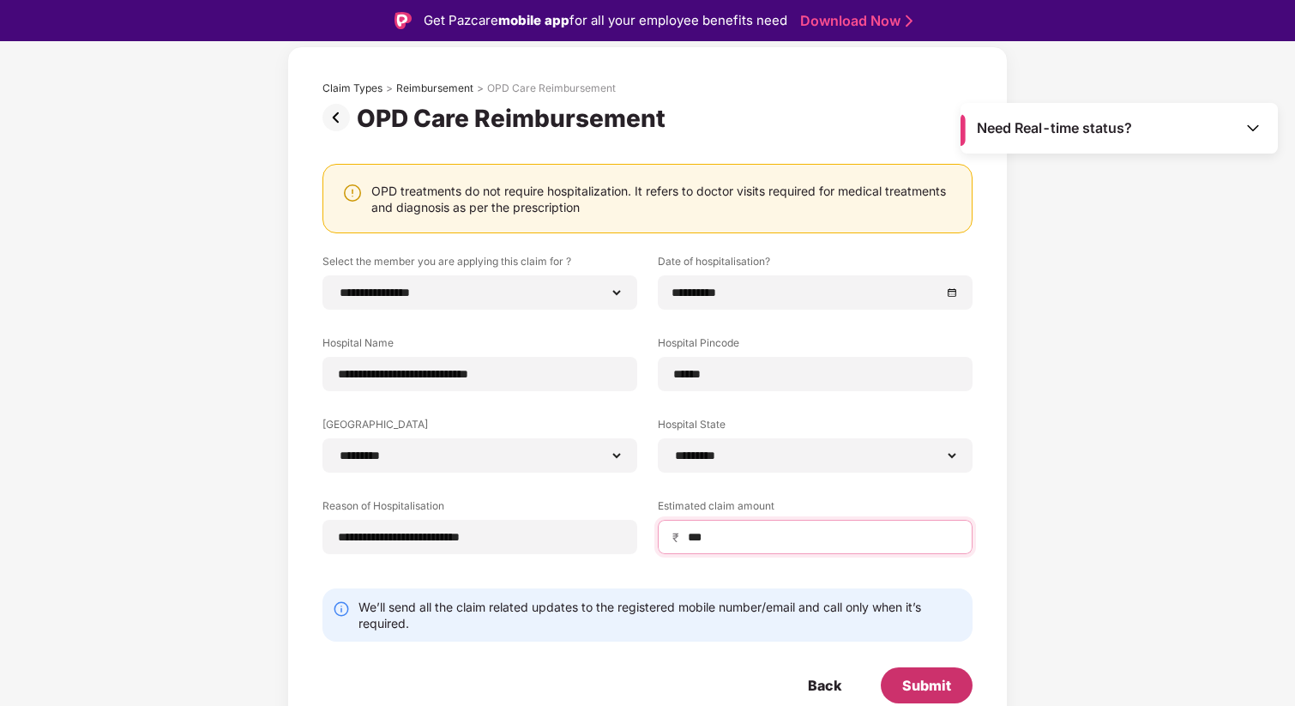
type input "***"
click at [922, 687] on div "Submit" at bounding box center [926, 685] width 49 height 19
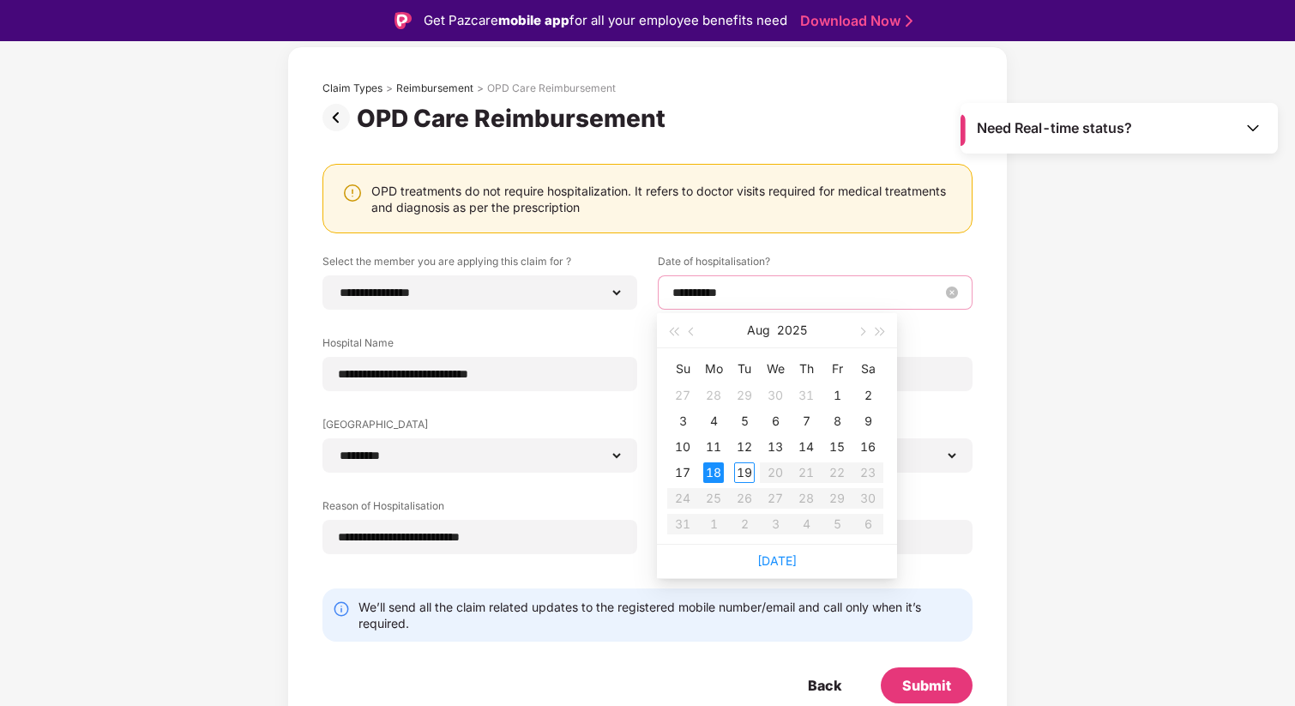
click at [681, 295] on input "**********" at bounding box center [806, 292] width 268 height 19
type input "**********"
click at [747, 471] on div "19" at bounding box center [744, 472] width 21 height 21
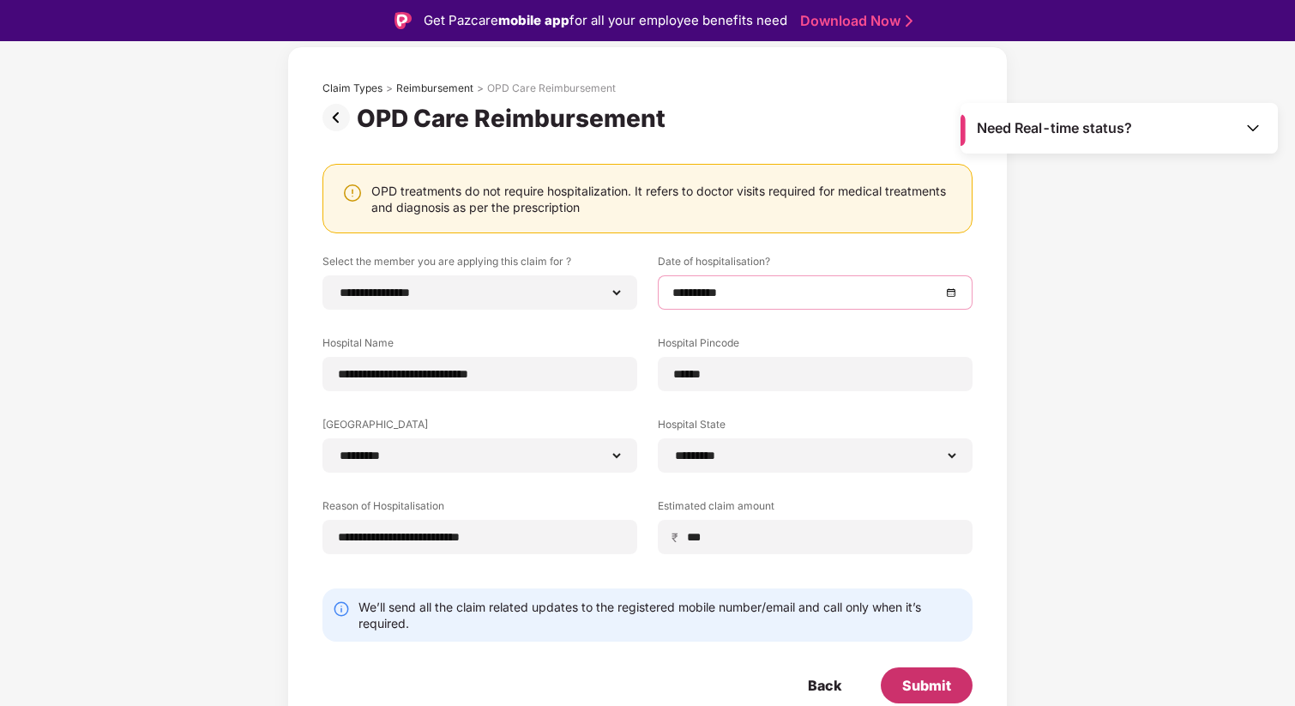
click at [935, 693] on div "Submit" at bounding box center [926, 685] width 49 height 19
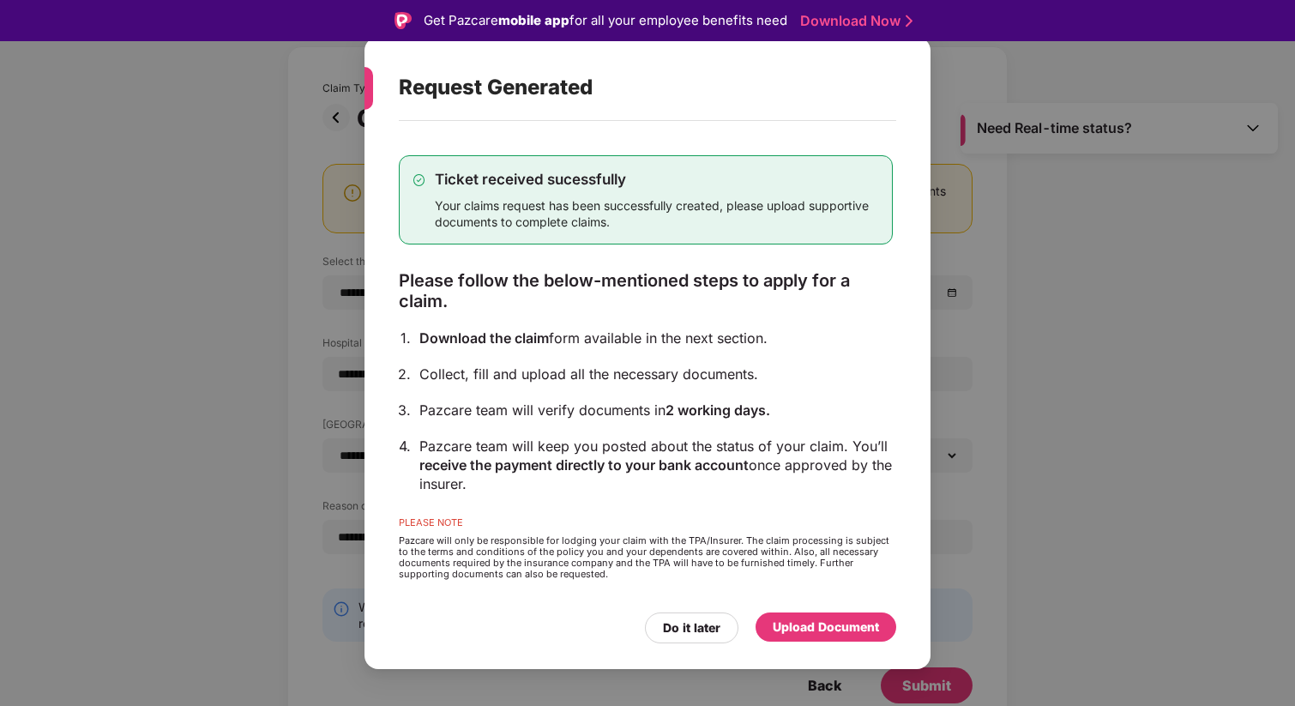
click at [814, 614] on div "Upload Document" at bounding box center [825, 626] width 141 height 29
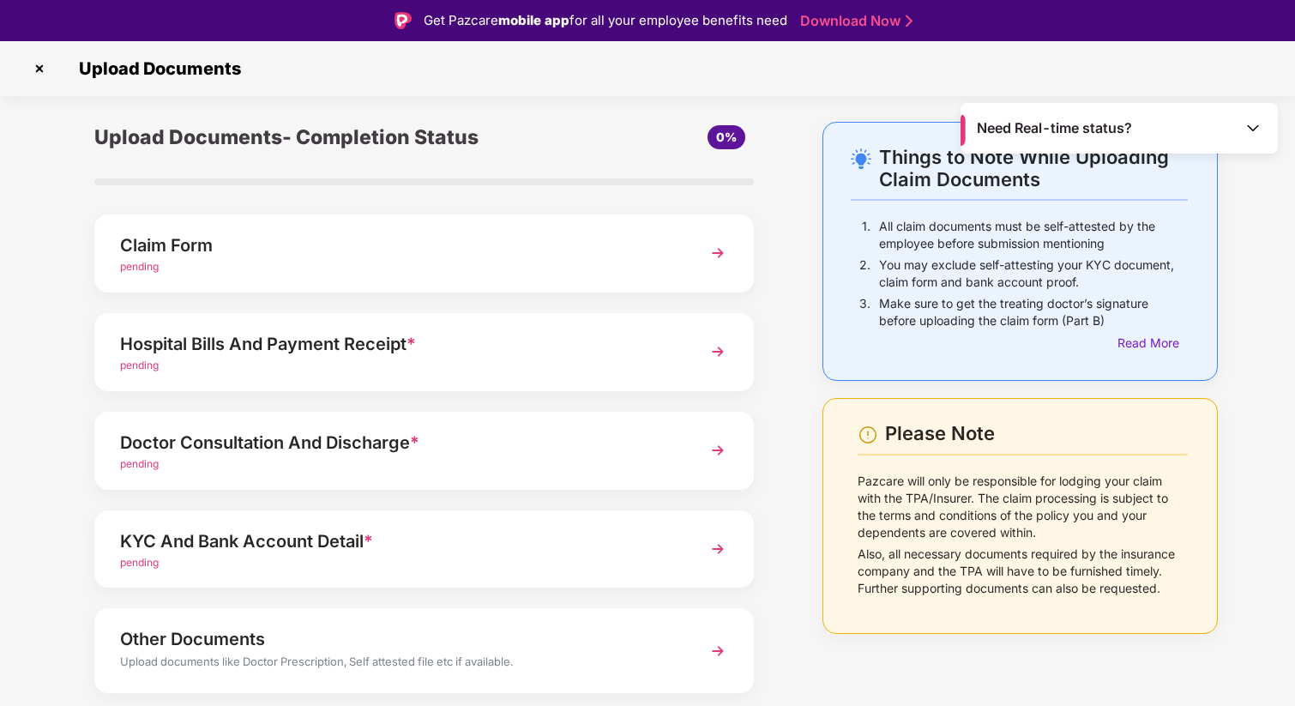
click at [130, 266] on span "pending" at bounding box center [139, 266] width 39 height 13
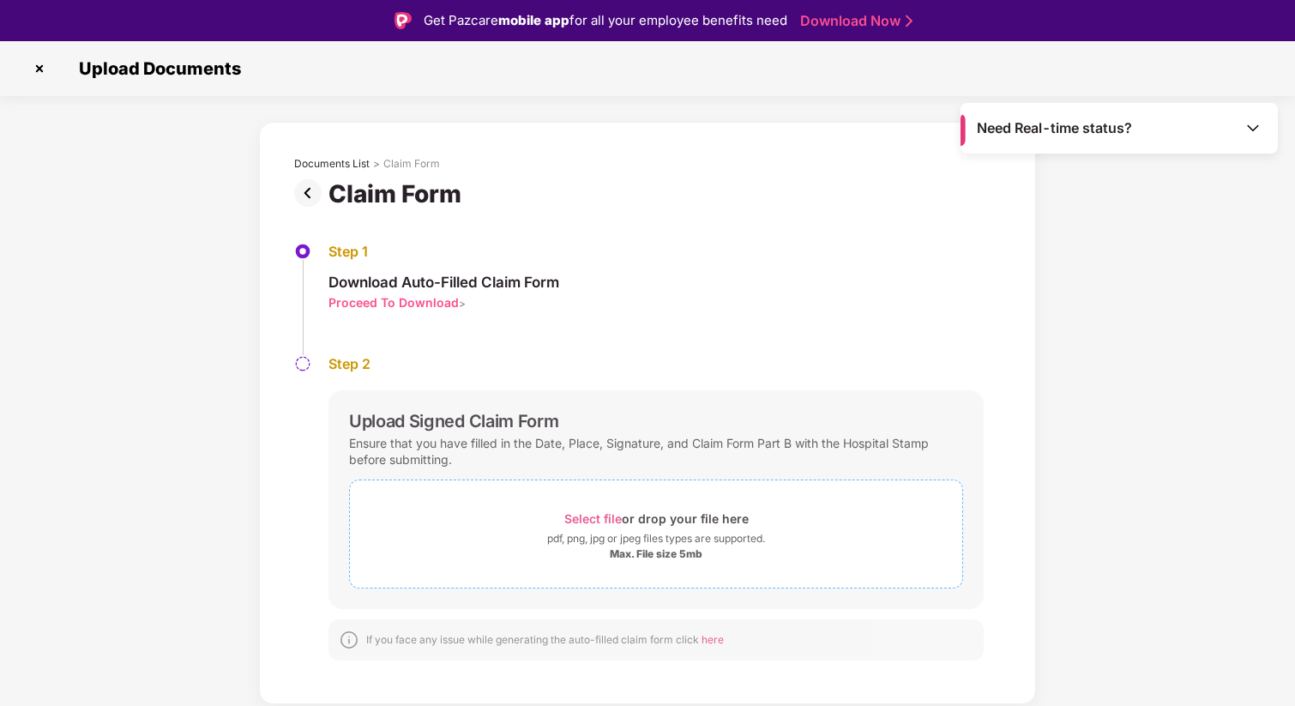
click at [582, 519] on span "Select file" at bounding box center [592, 518] width 57 height 15
click at [573, 520] on span "Select file" at bounding box center [592, 518] width 57 height 15
click at [590, 523] on span "Select file" at bounding box center [592, 518] width 57 height 15
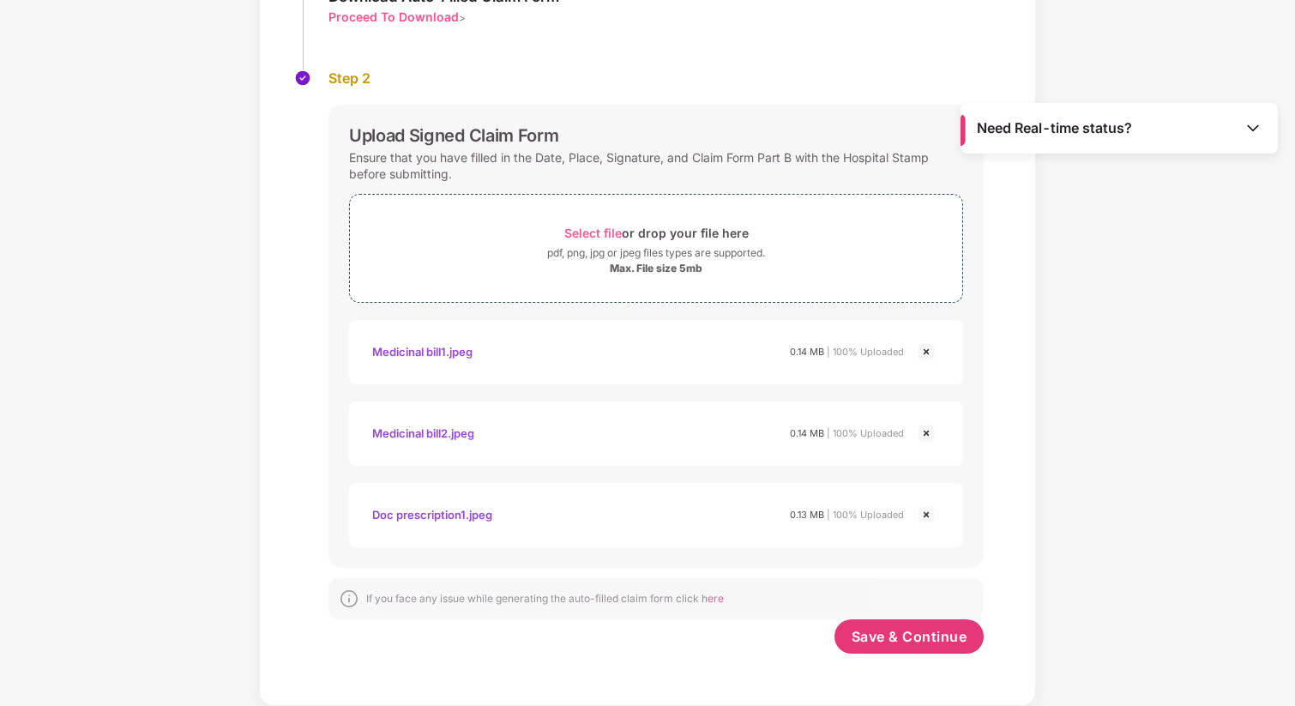
scroll to position [244, 0]
click at [880, 643] on span "Save & Continue" at bounding box center [909, 636] width 116 height 19
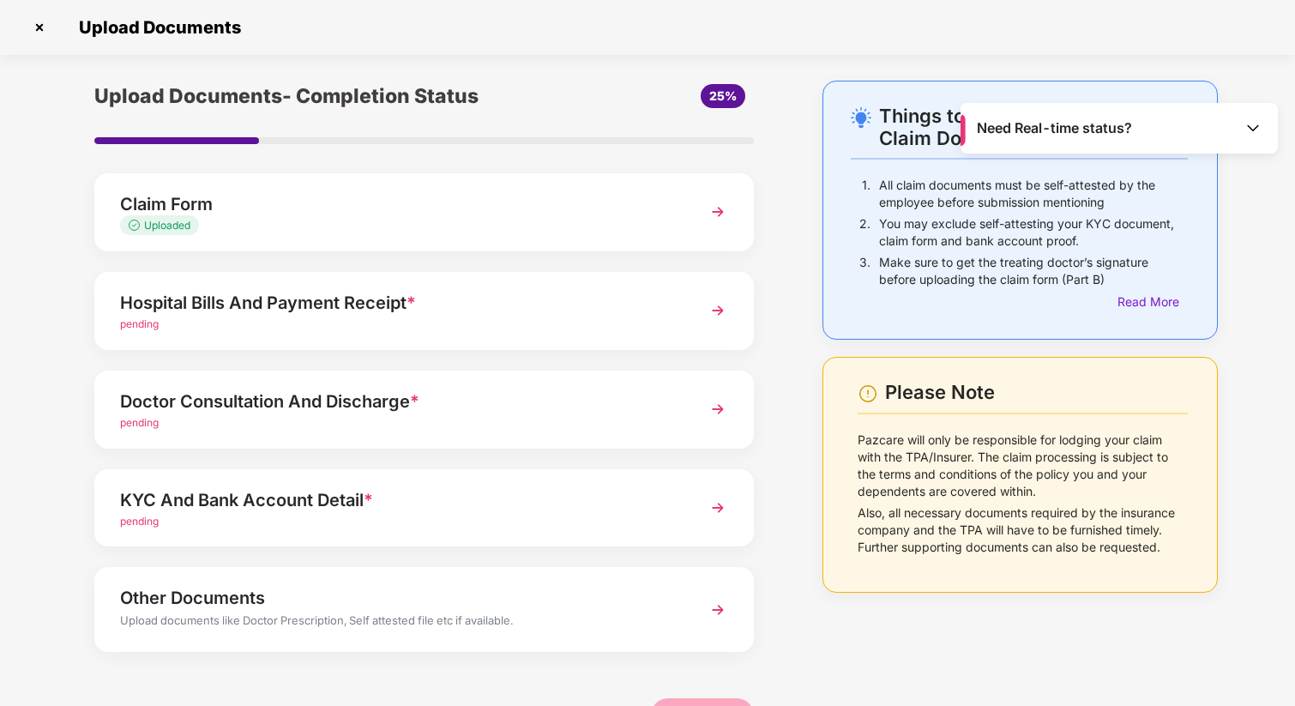
click at [136, 329] on span "pending" at bounding box center [139, 323] width 39 height 13
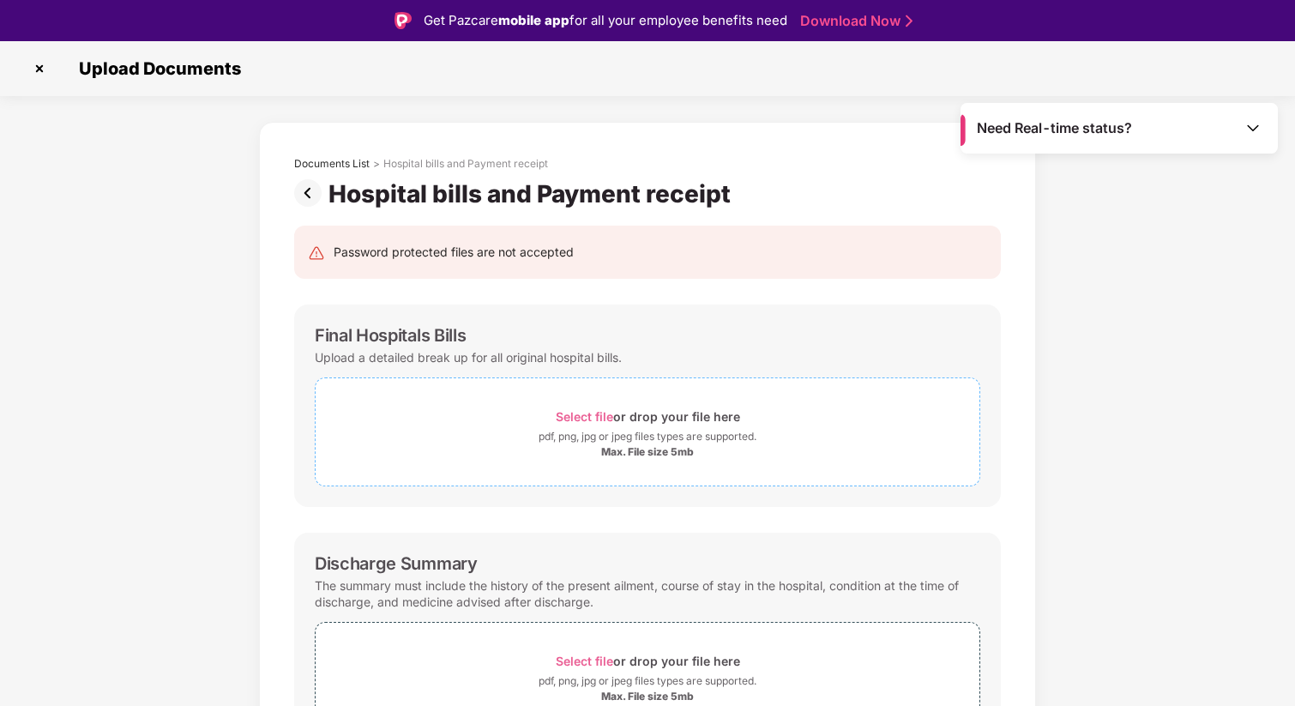
click at [580, 412] on span "Select file" at bounding box center [584, 416] width 57 height 15
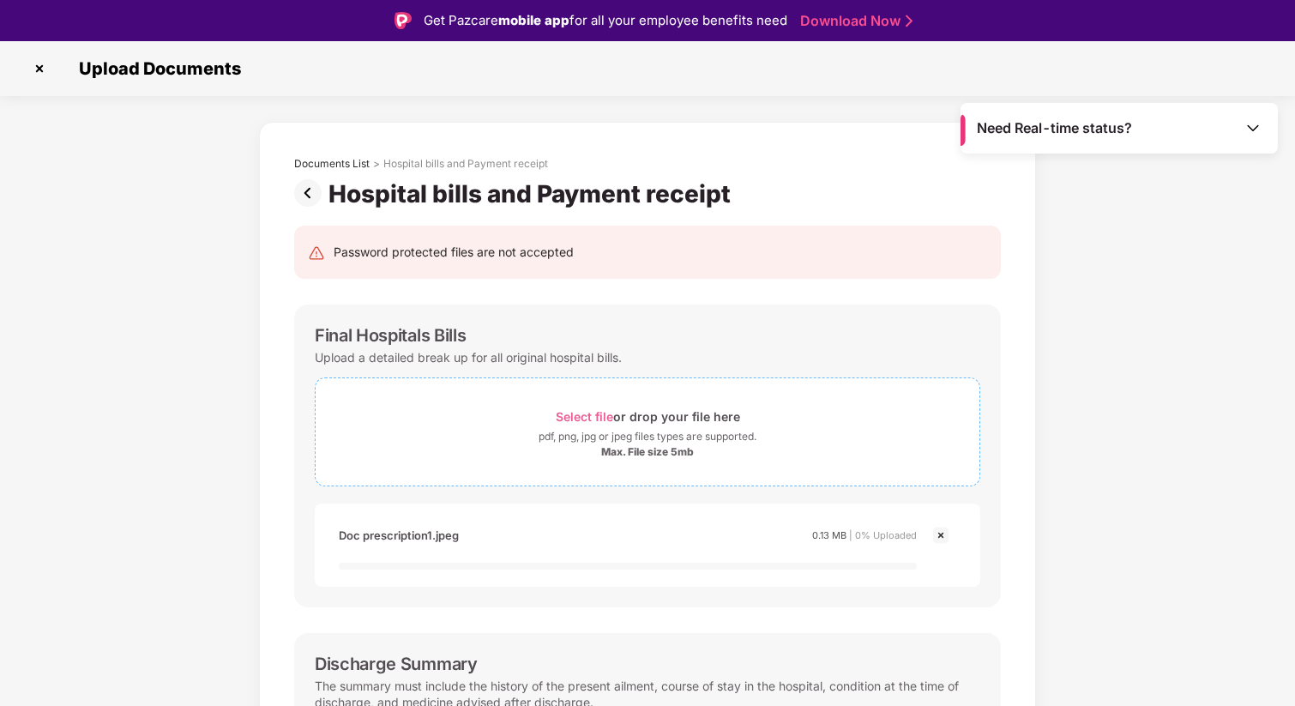
click at [576, 412] on span "Select file" at bounding box center [584, 416] width 57 height 15
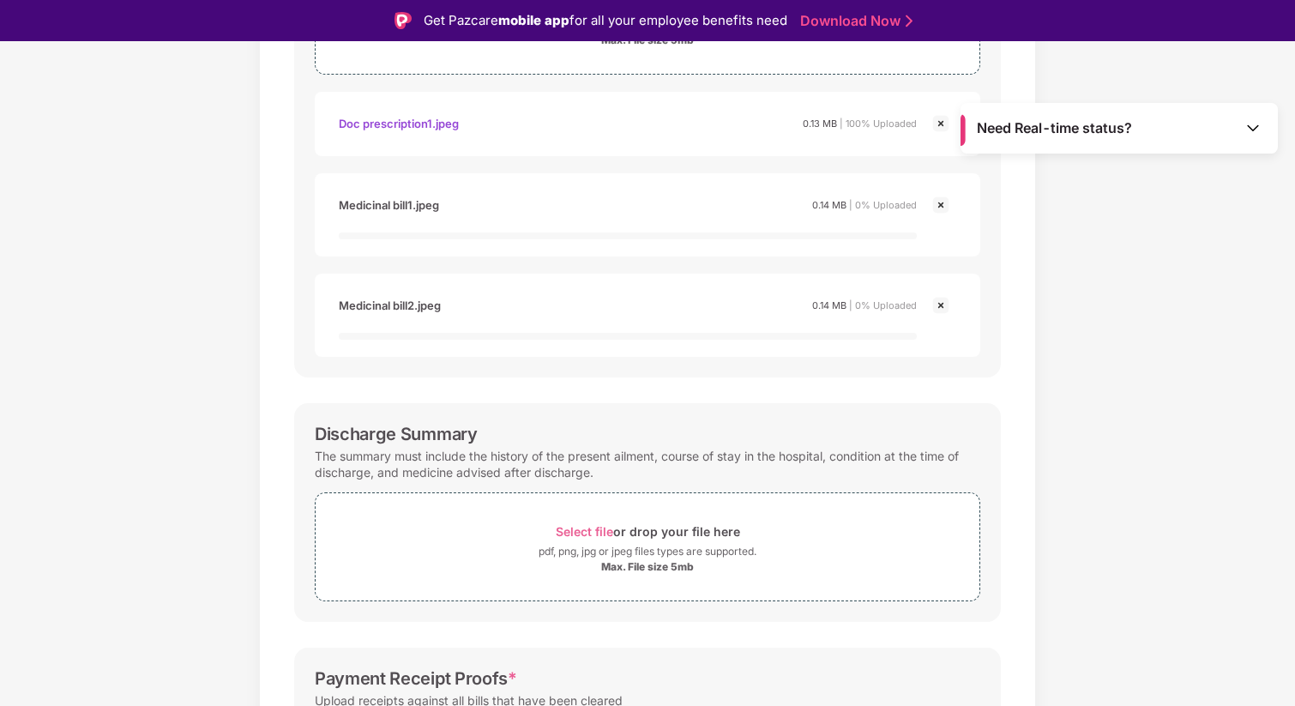
scroll to position [526, 0]
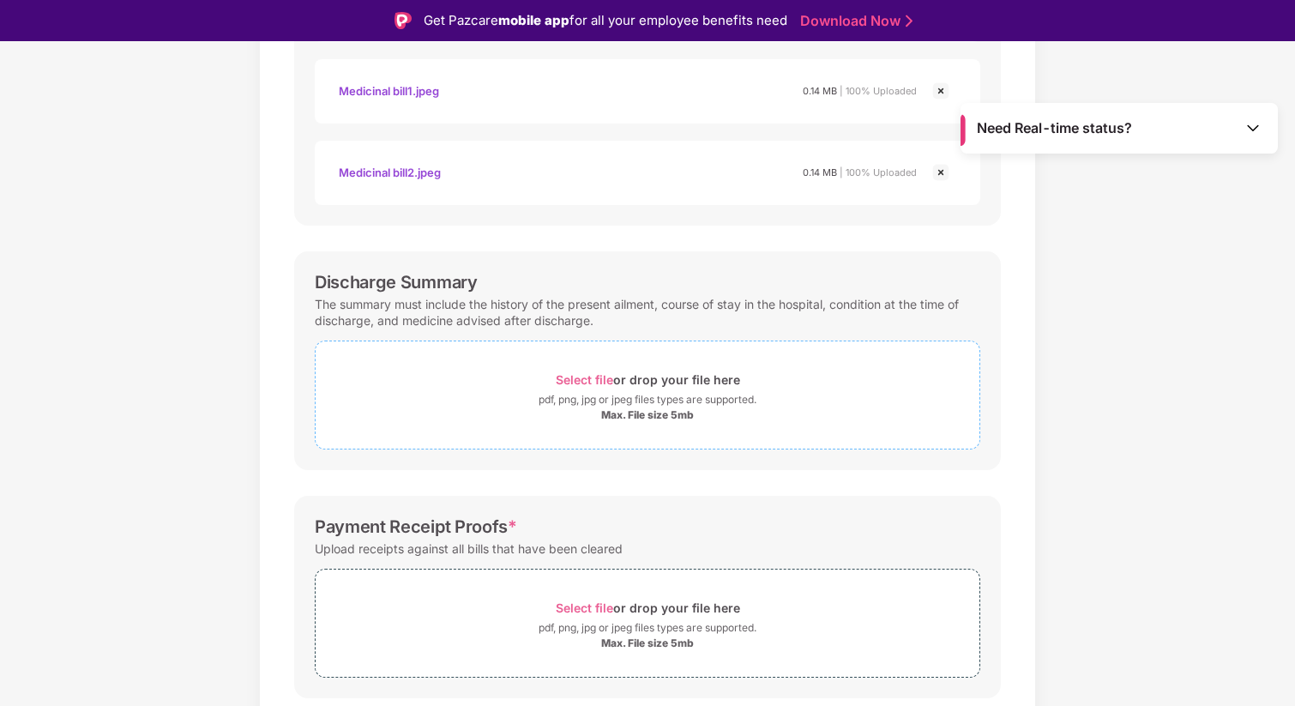
click at [592, 408] on div "pdf, png, jpg or jpeg files types are supported." at bounding box center [647, 399] width 218 height 17
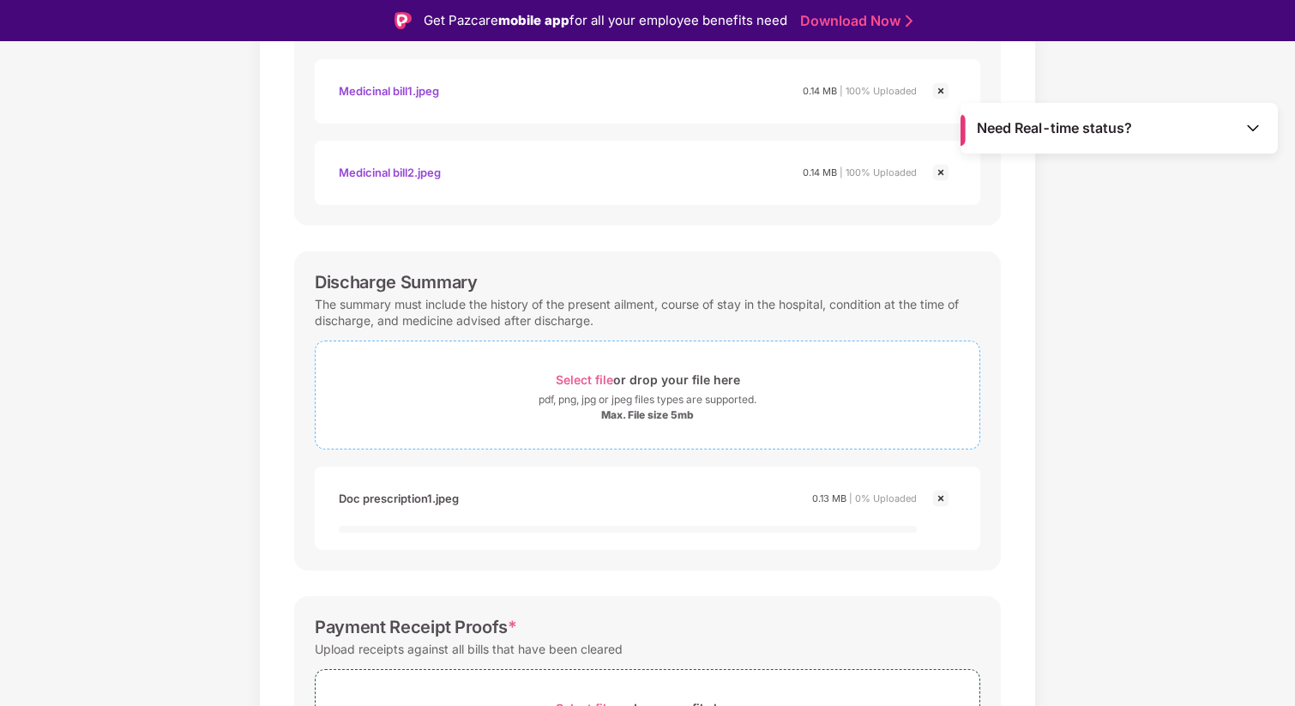
click at [583, 380] on span "Select file" at bounding box center [584, 379] width 57 height 15
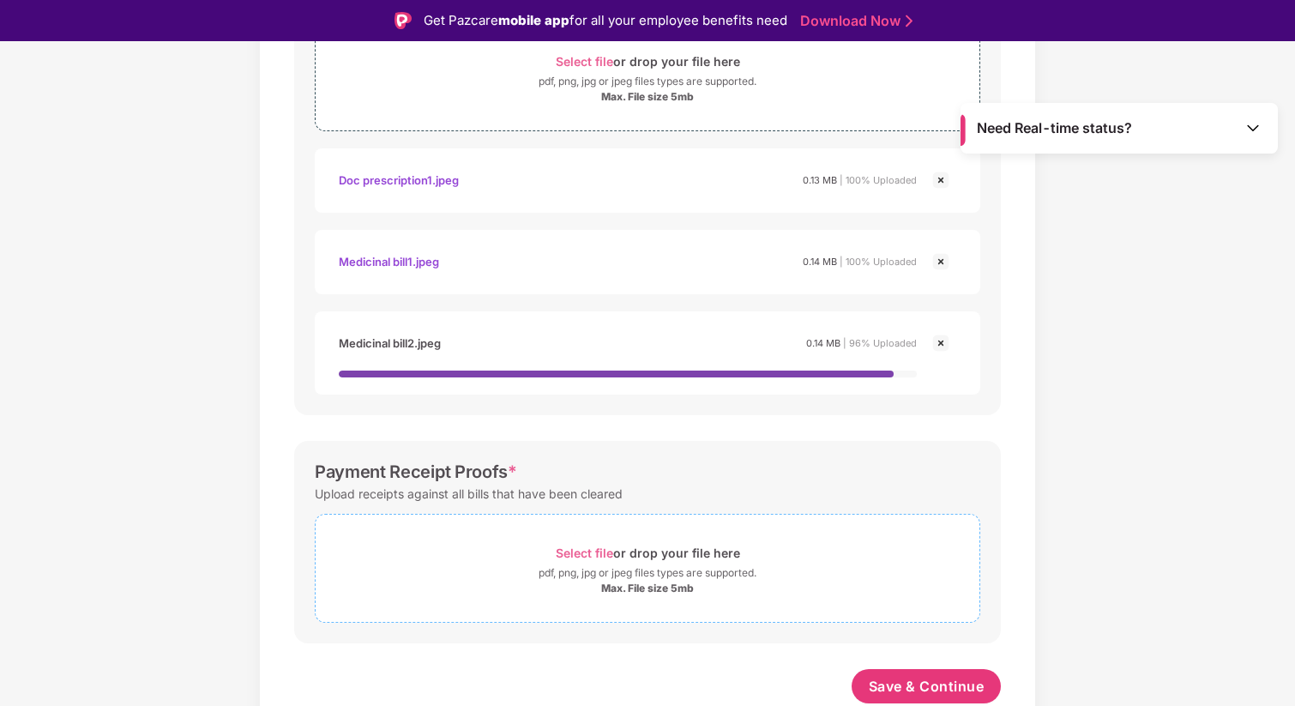
click at [586, 553] on span "Select file" at bounding box center [584, 552] width 57 height 15
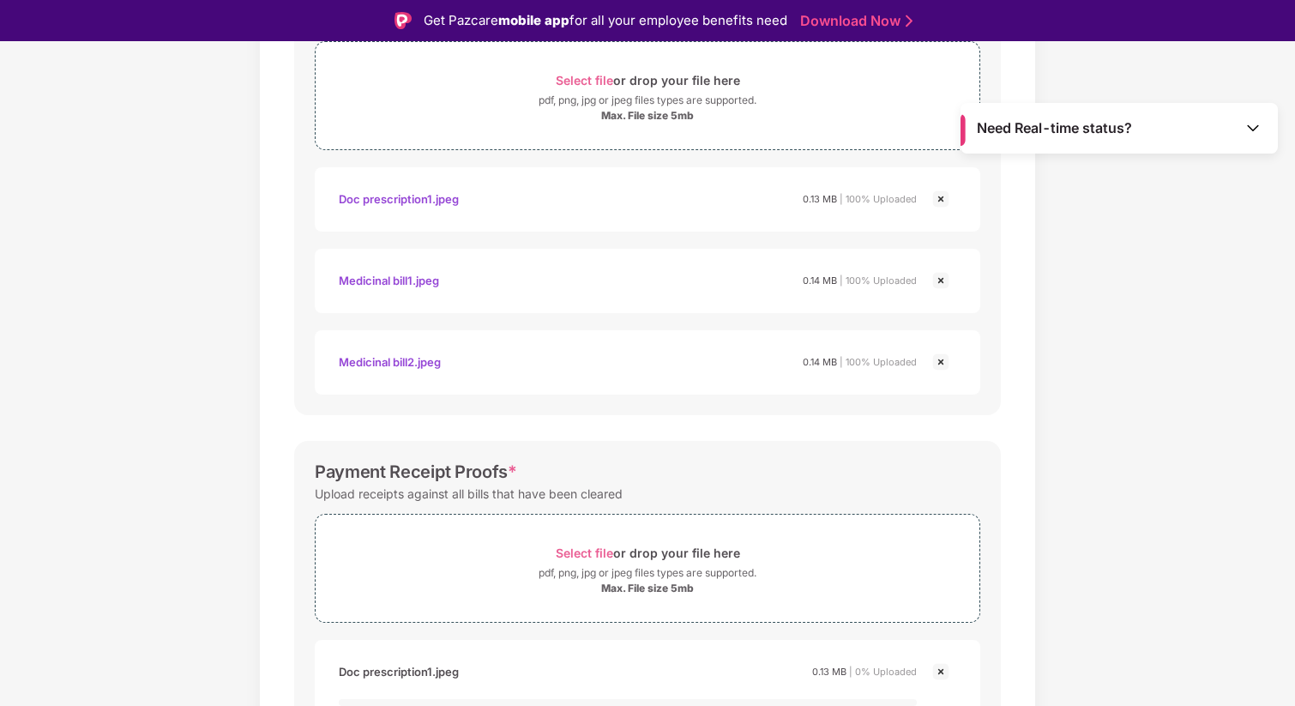
scroll to position [850, 0]
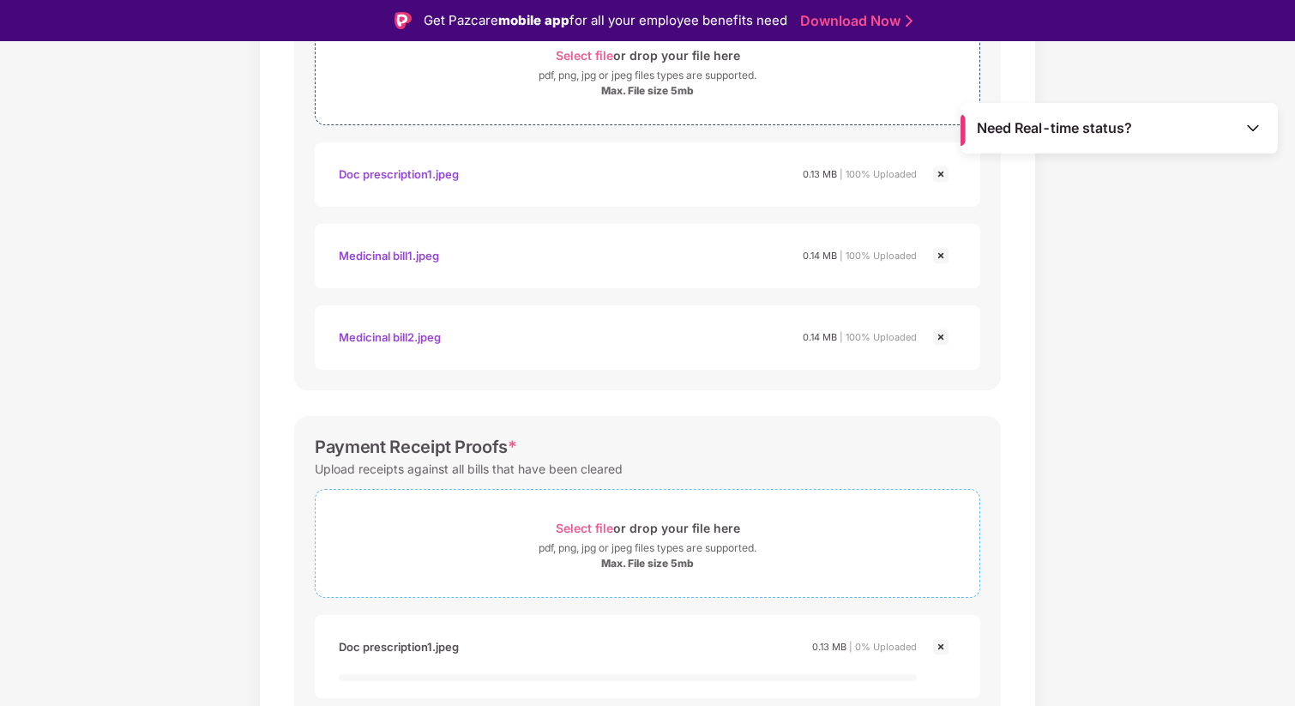
click at [578, 533] on span "Select file" at bounding box center [584, 527] width 57 height 15
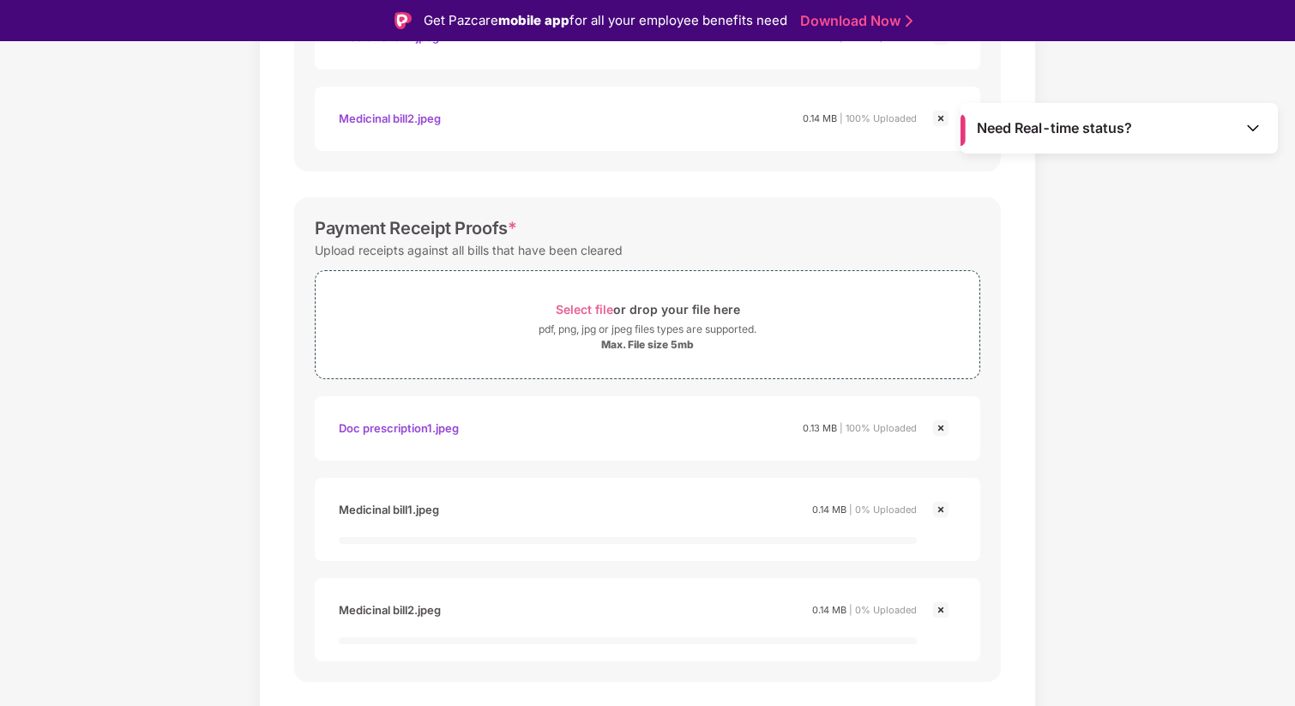
scroll to position [1107, 0]
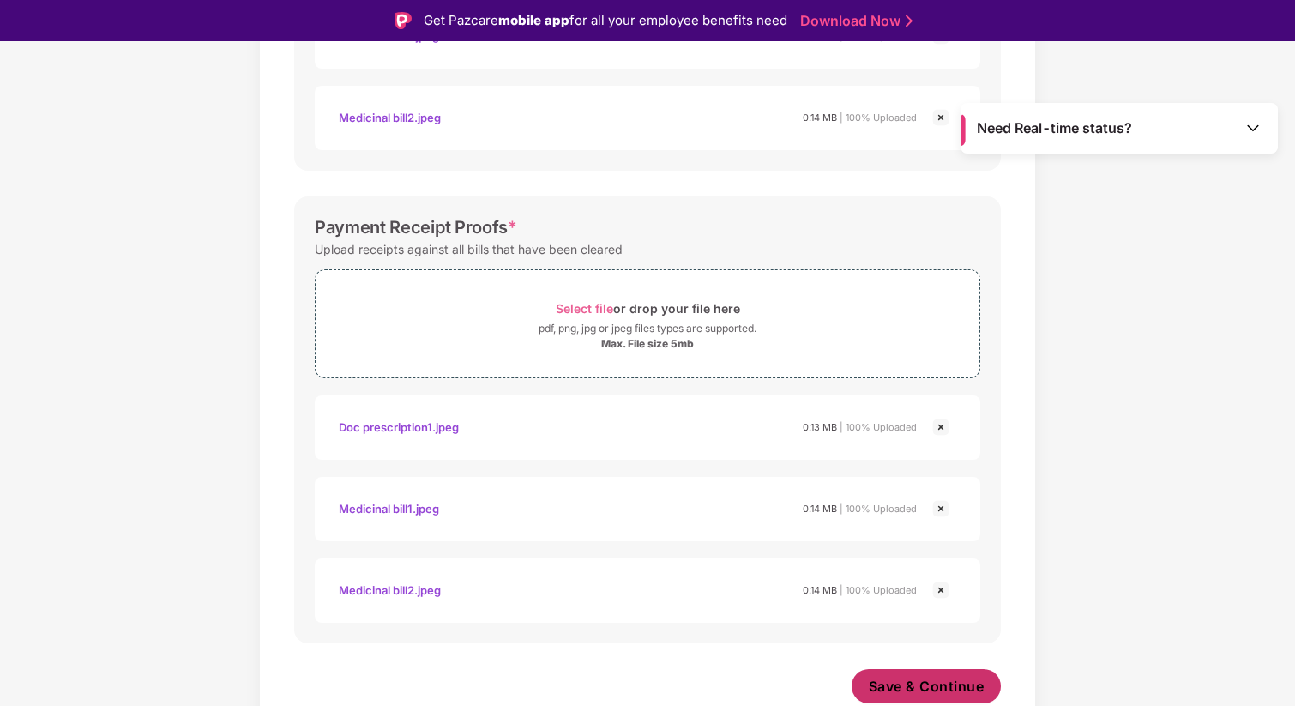
click at [913, 689] on span "Save & Continue" at bounding box center [927, 686] width 116 height 19
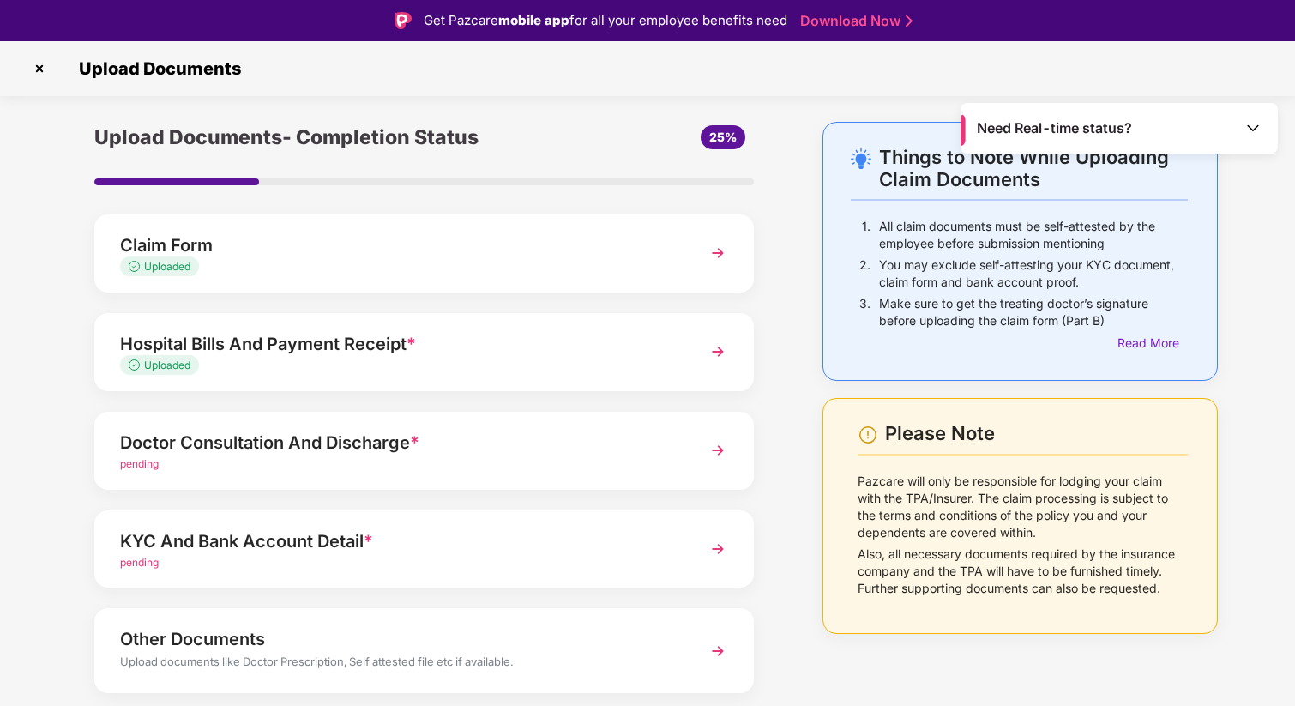
click at [148, 463] on span "pending" at bounding box center [139, 463] width 39 height 13
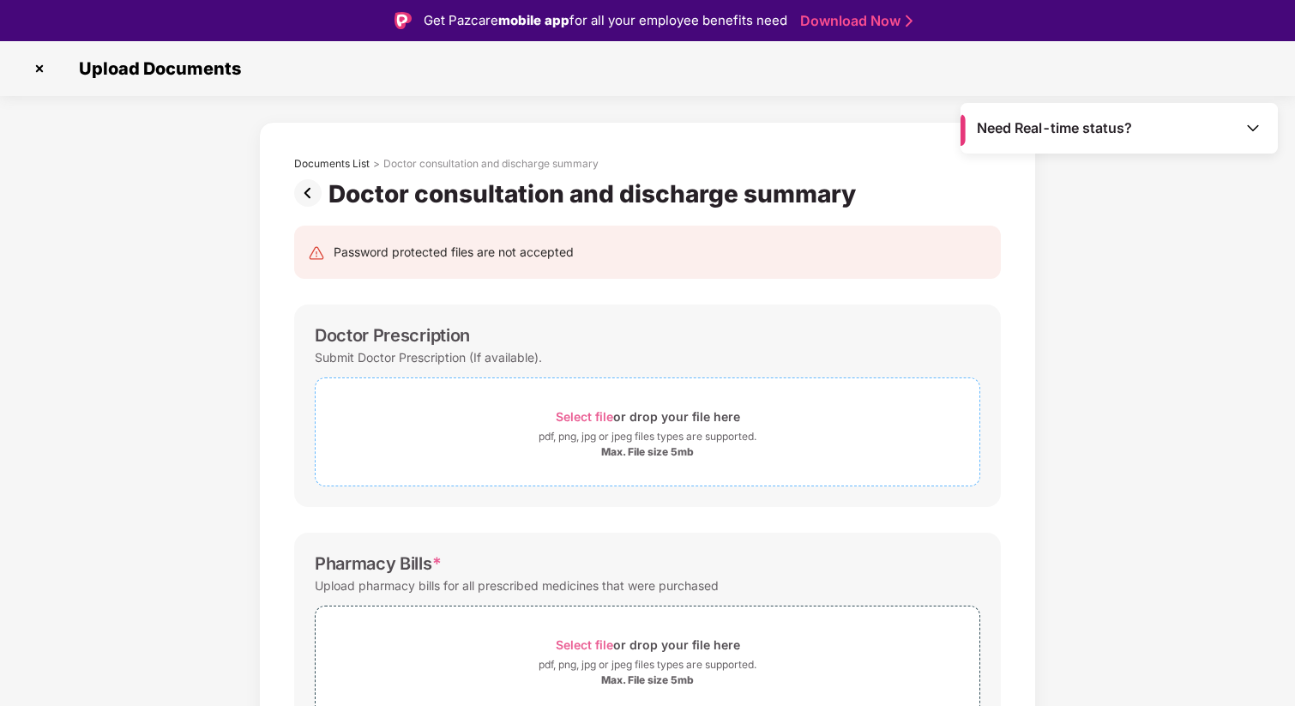
click at [580, 417] on span "Select file" at bounding box center [584, 416] width 57 height 15
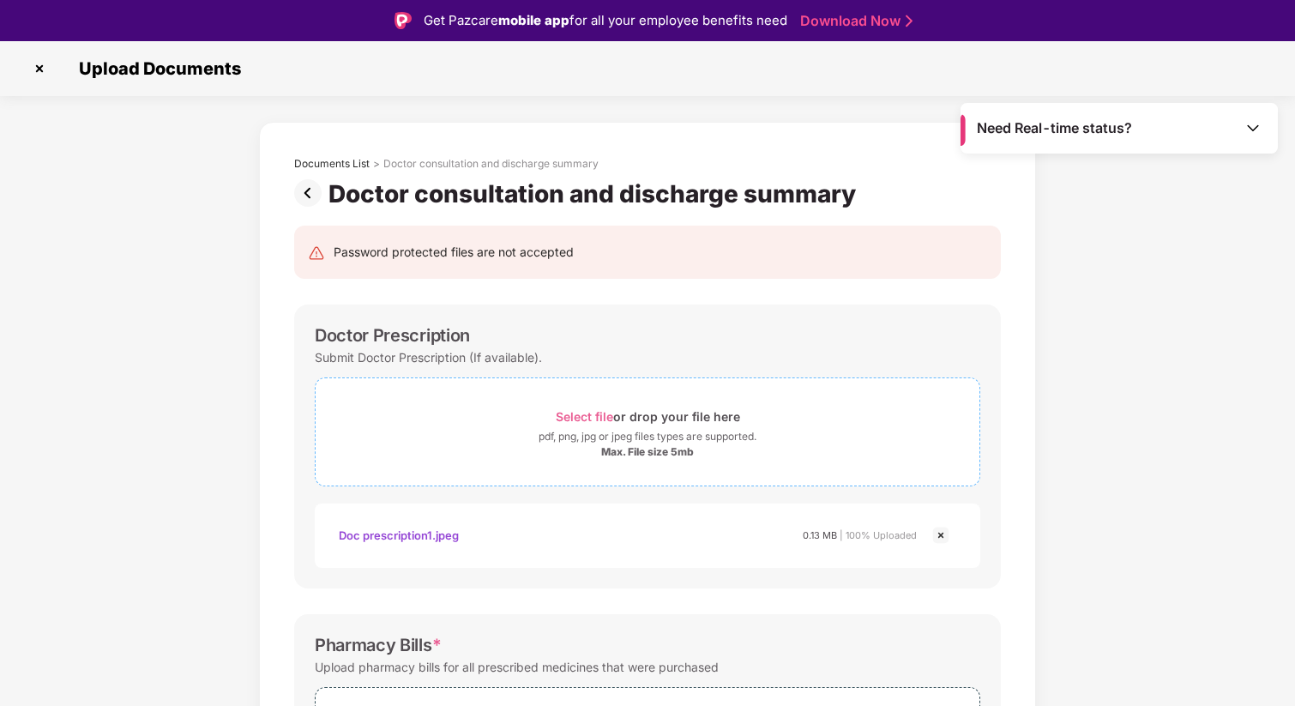
click at [586, 415] on span "Select file" at bounding box center [584, 416] width 57 height 15
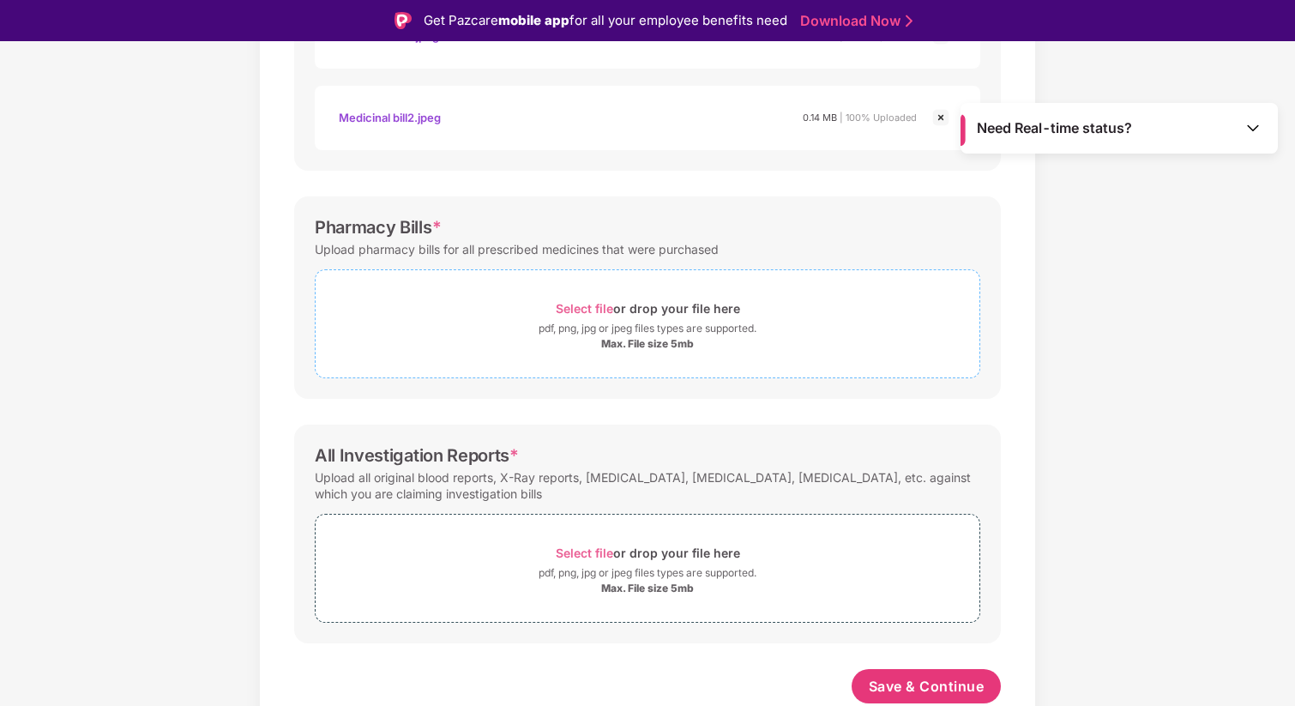
click at [592, 301] on span "Select file" at bounding box center [584, 308] width 57 height 15
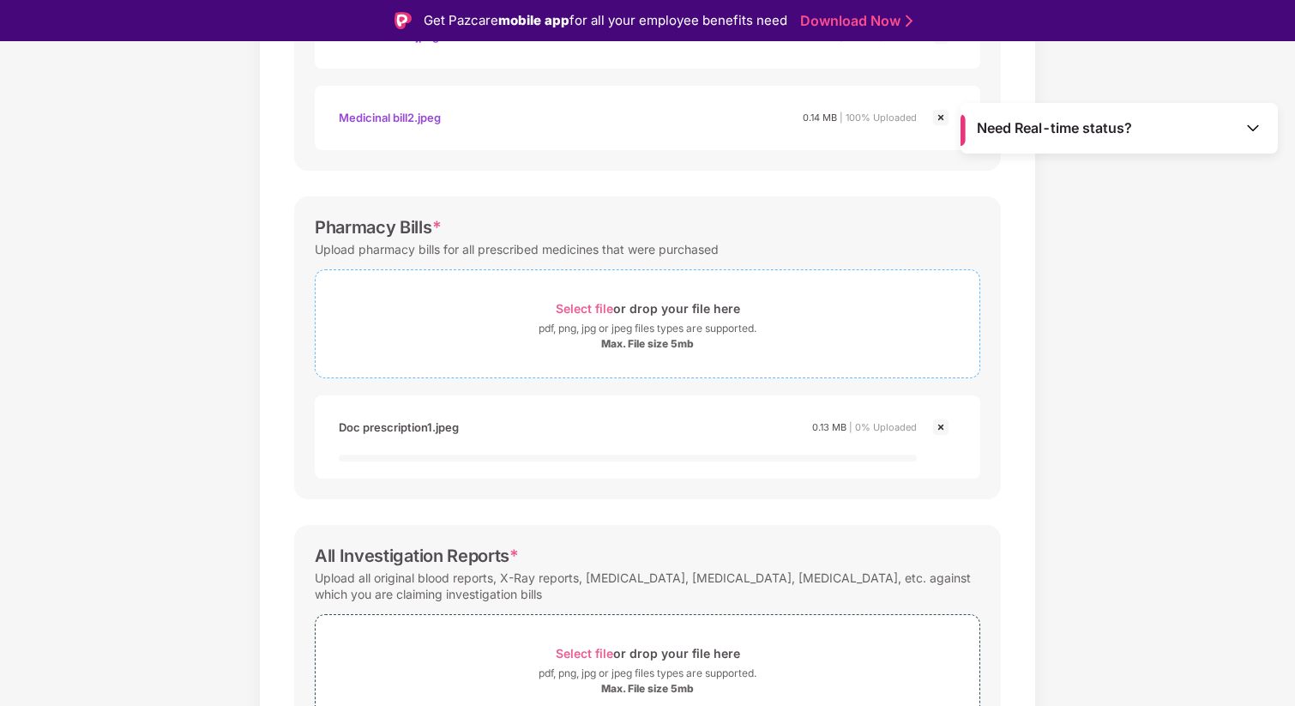
scroll to position [590, 0]
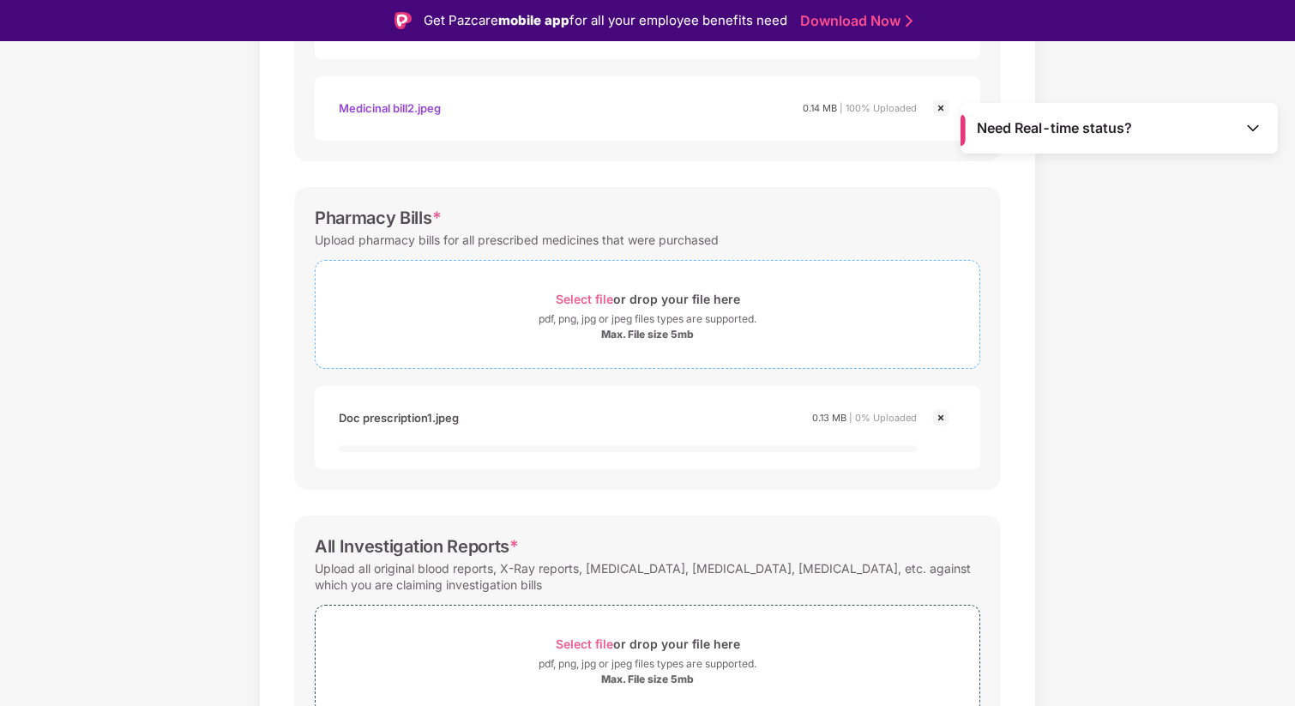
click at [573, 299] on span "Select file" at bounding box center [584, 299] width 57 height 15
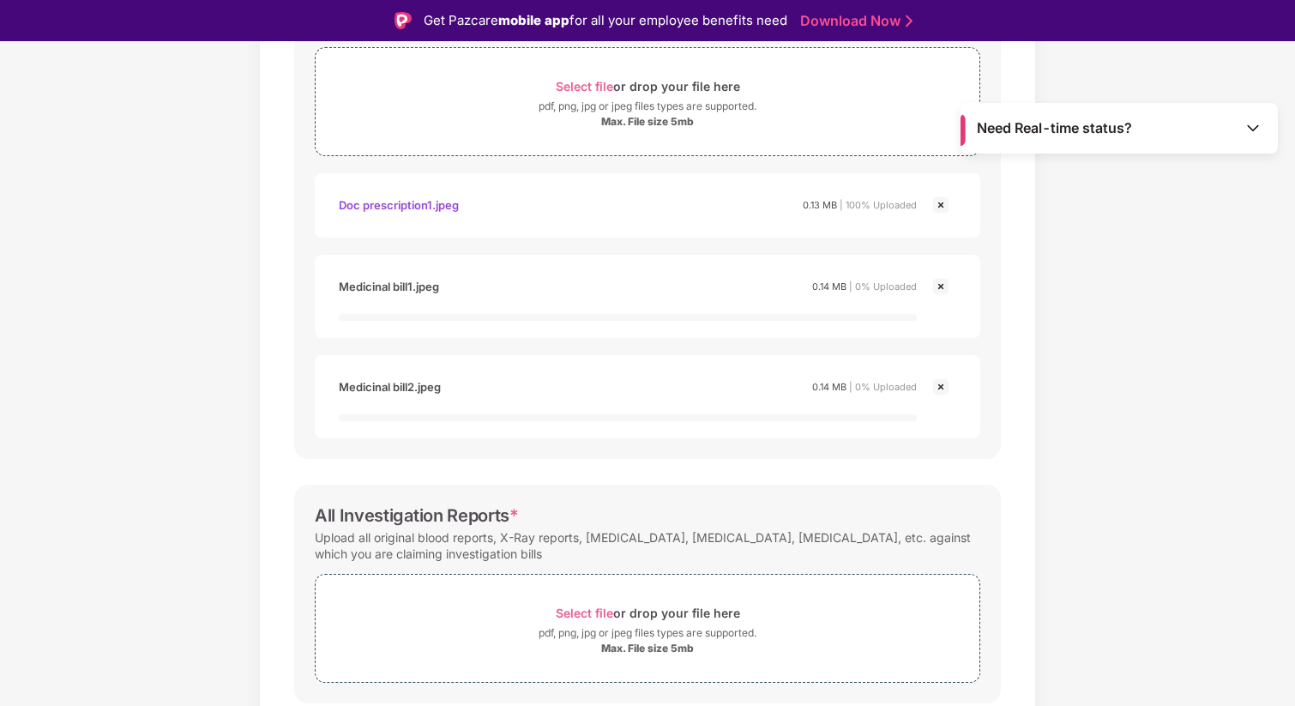
scroll to position [863, 0]
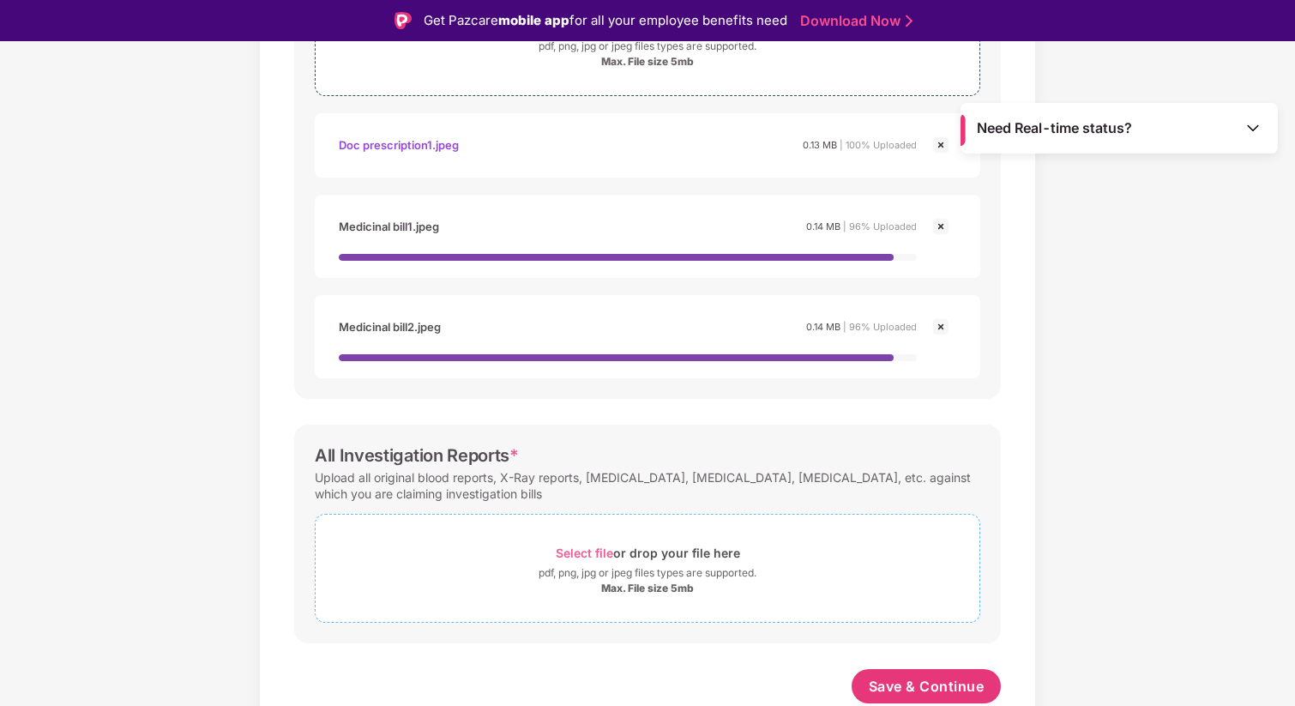
click at [598, 558] on span "Select file" at bounding box center [584, 552] width 57 height 15
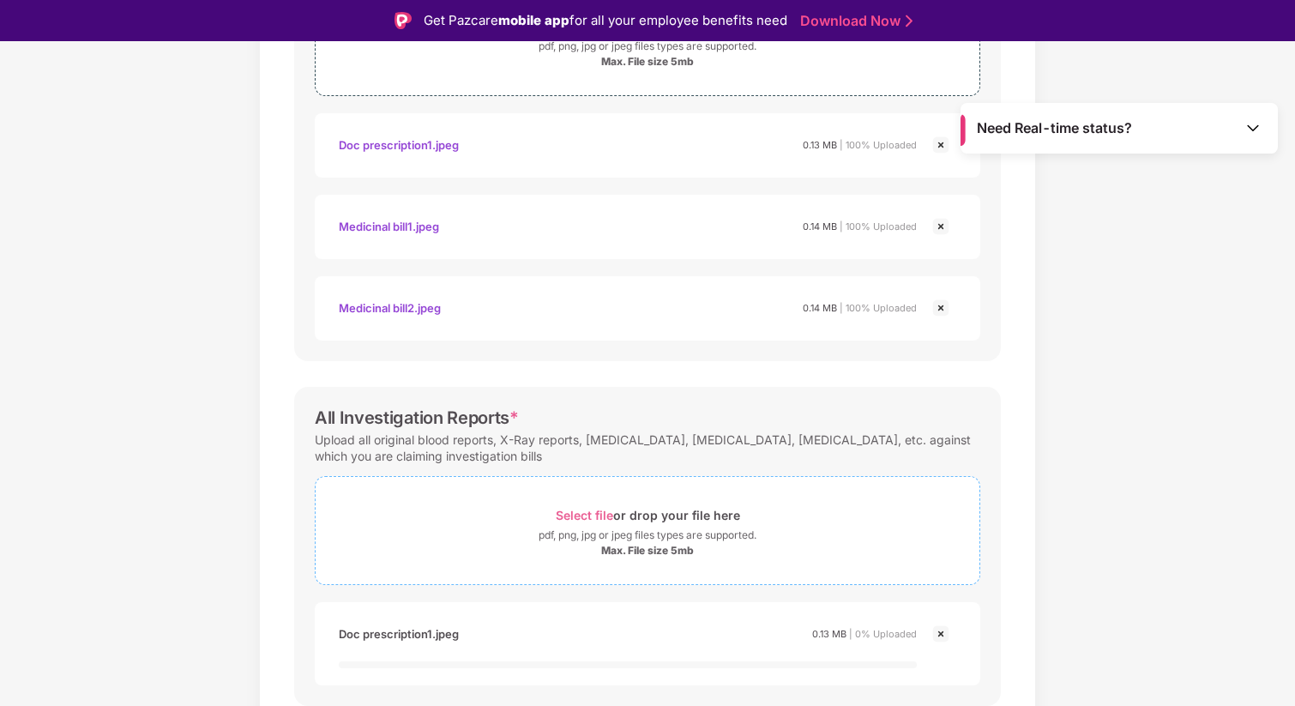
click at [599, 515] on span "Select file" at bounding box center [584, 515] width 57 height 15
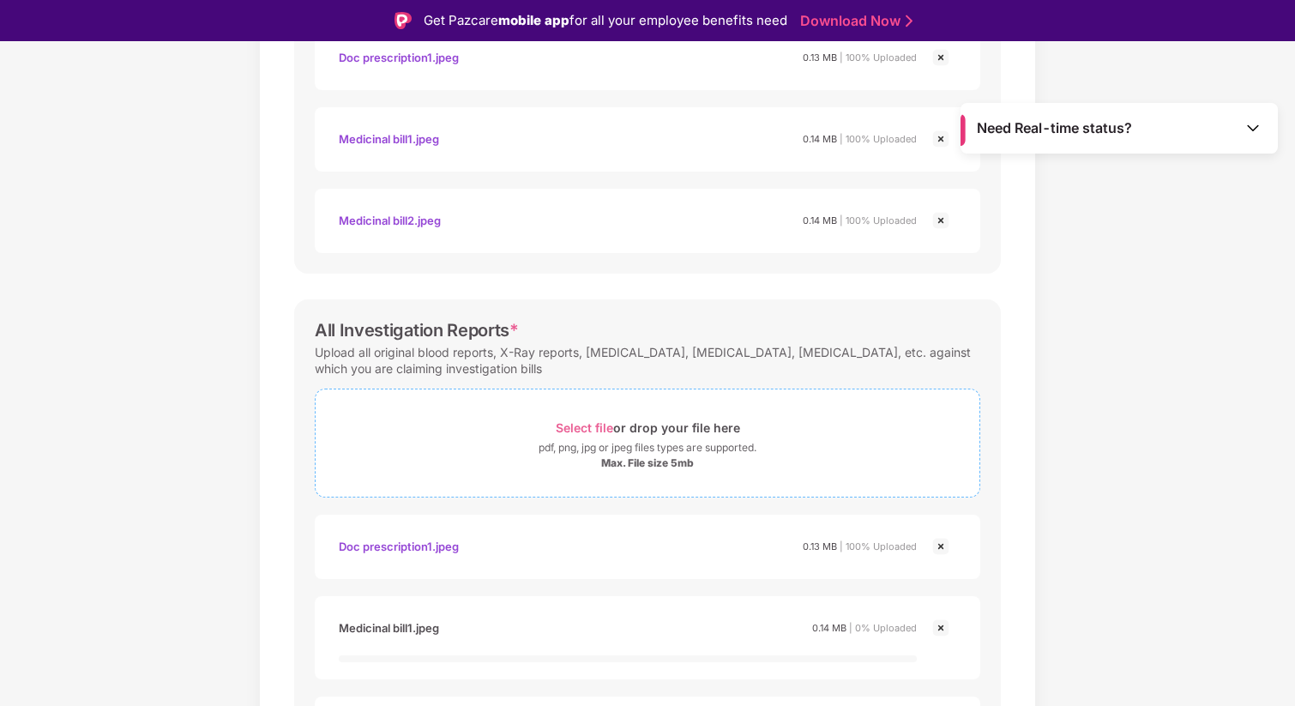
scroll to position [1107, 0]
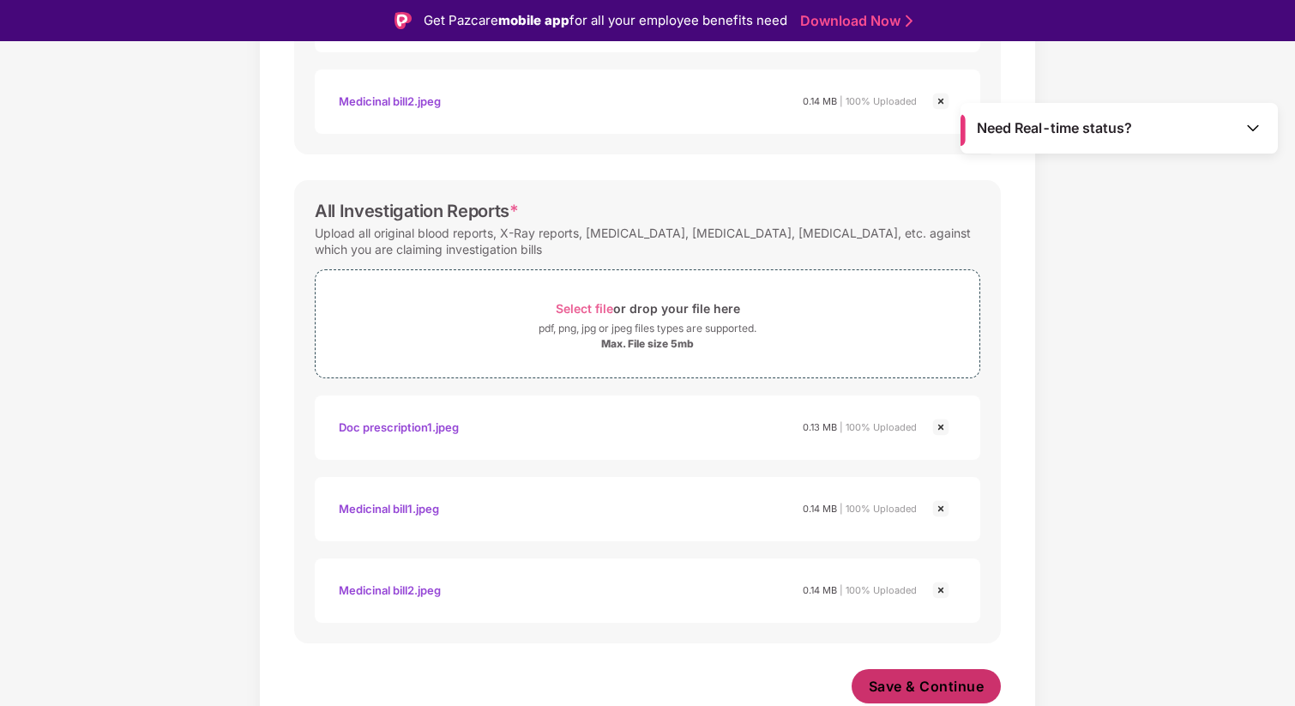
click at [920, 692] on span "Save & Continue" at bounding box center [927, 686] width 116 height 19
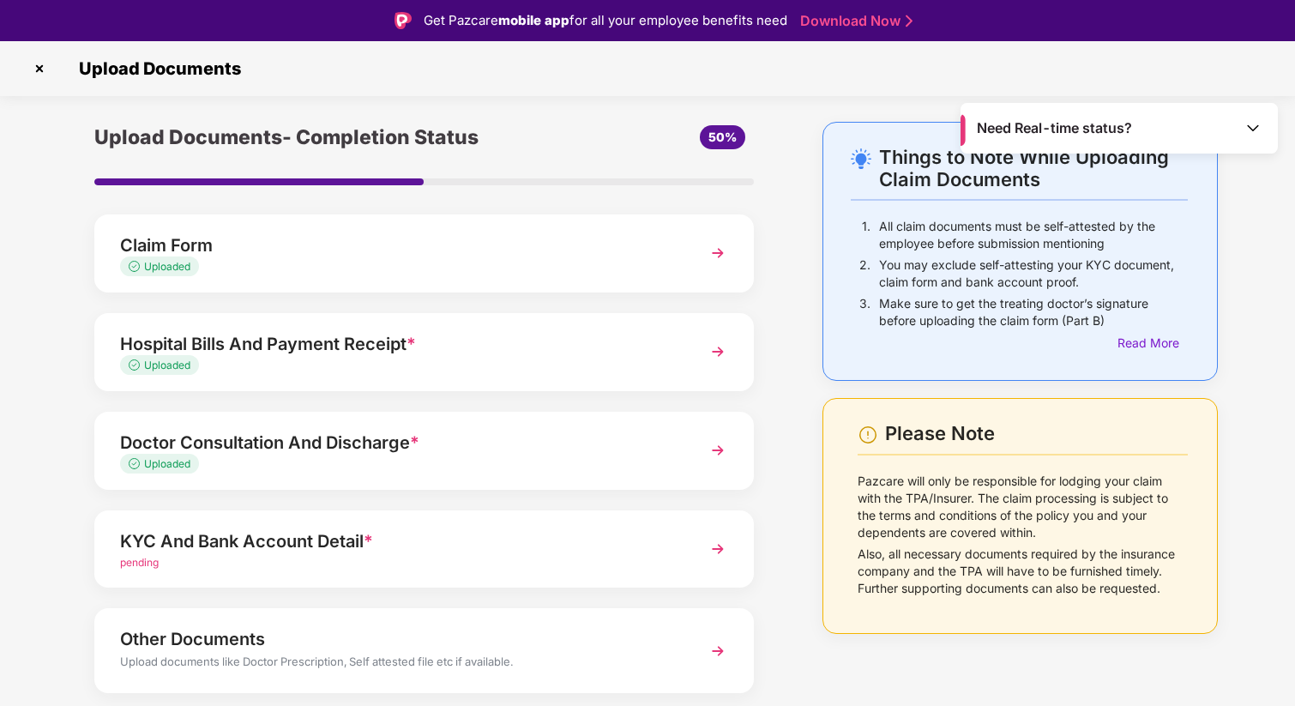
scroll to position [52, 0]
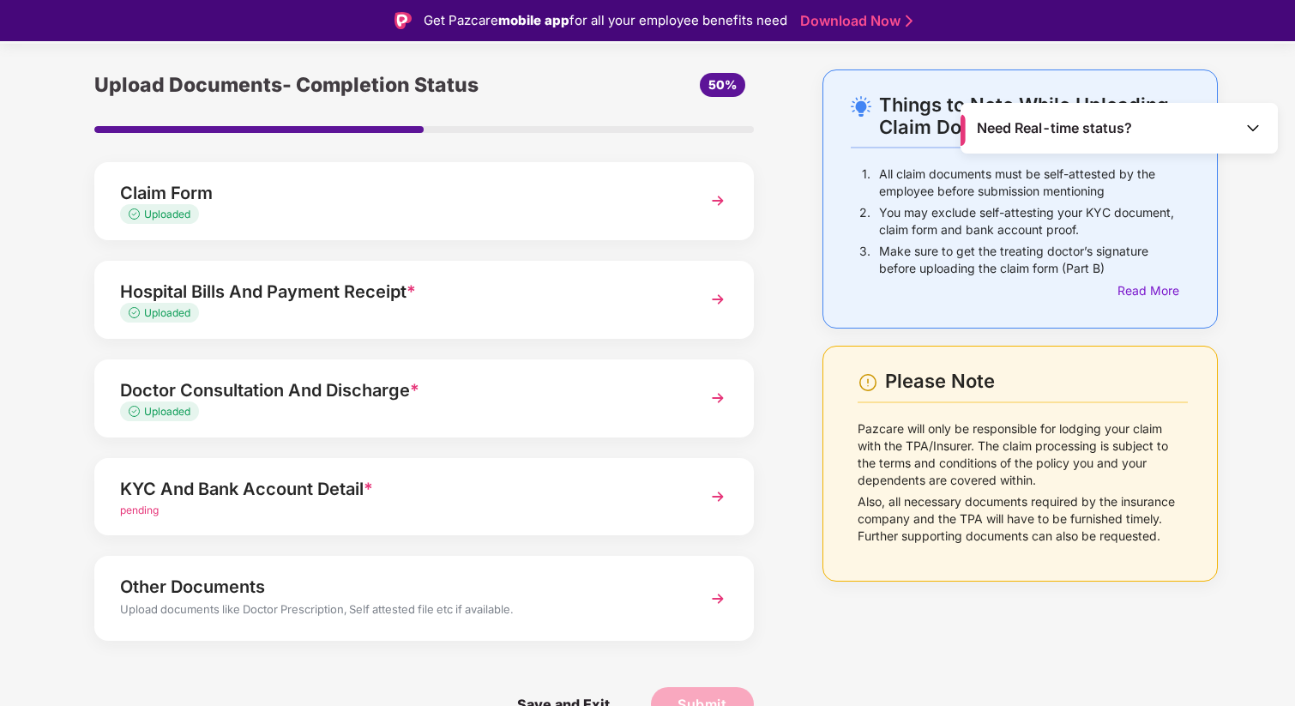
click at [144, 513] on span "pending" at bounding box center [139, 509] width 39 height 13
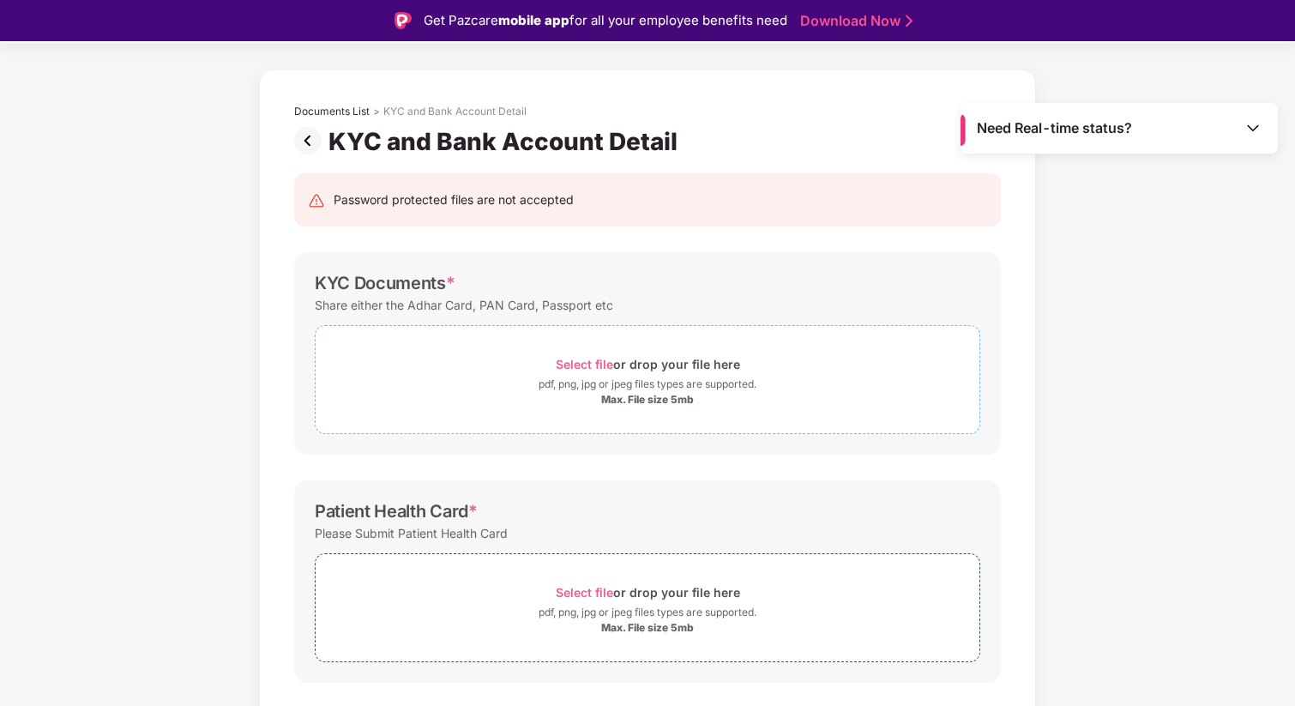
click at [598, 364] on span "Select file" at bounding box center [584, 364] width 57 height 15
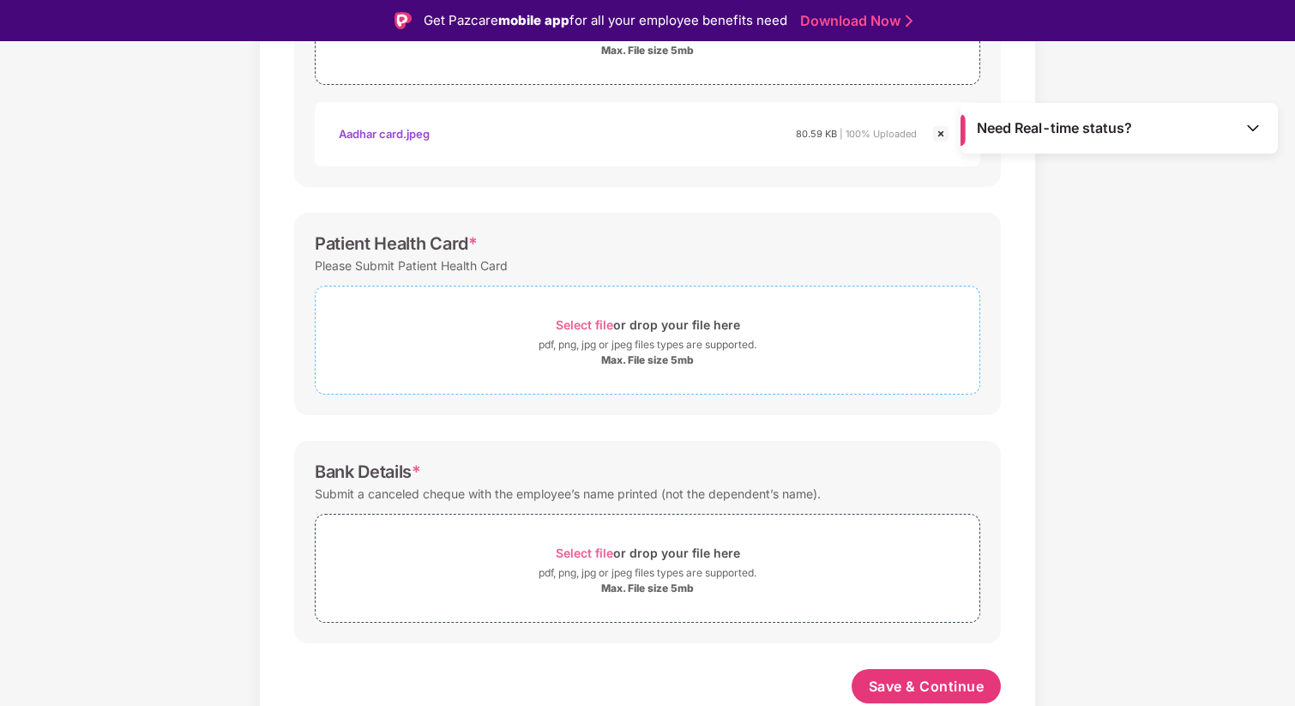
click at [593, 320] on span "Select file" at bounding box center [584, 324] width 57 height 15
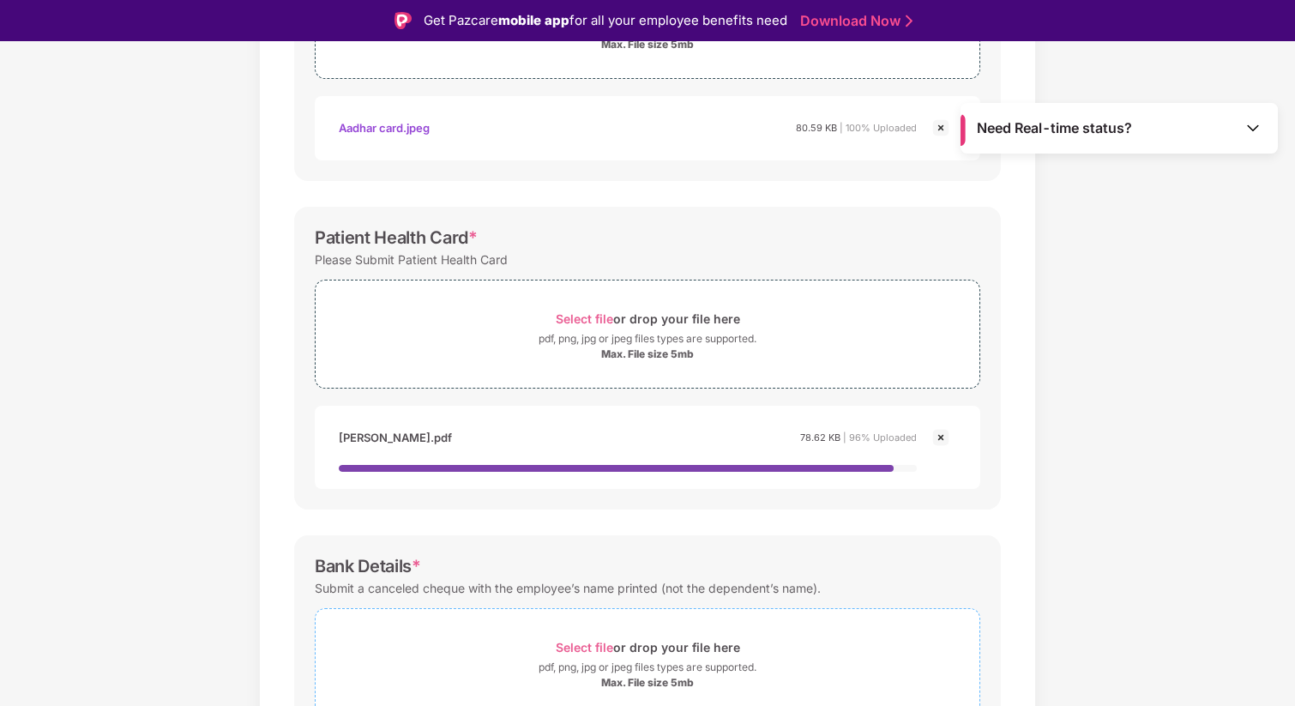
click at [605, 646] on span "Select file" at bounding box center [584, 647] width 57 height 15
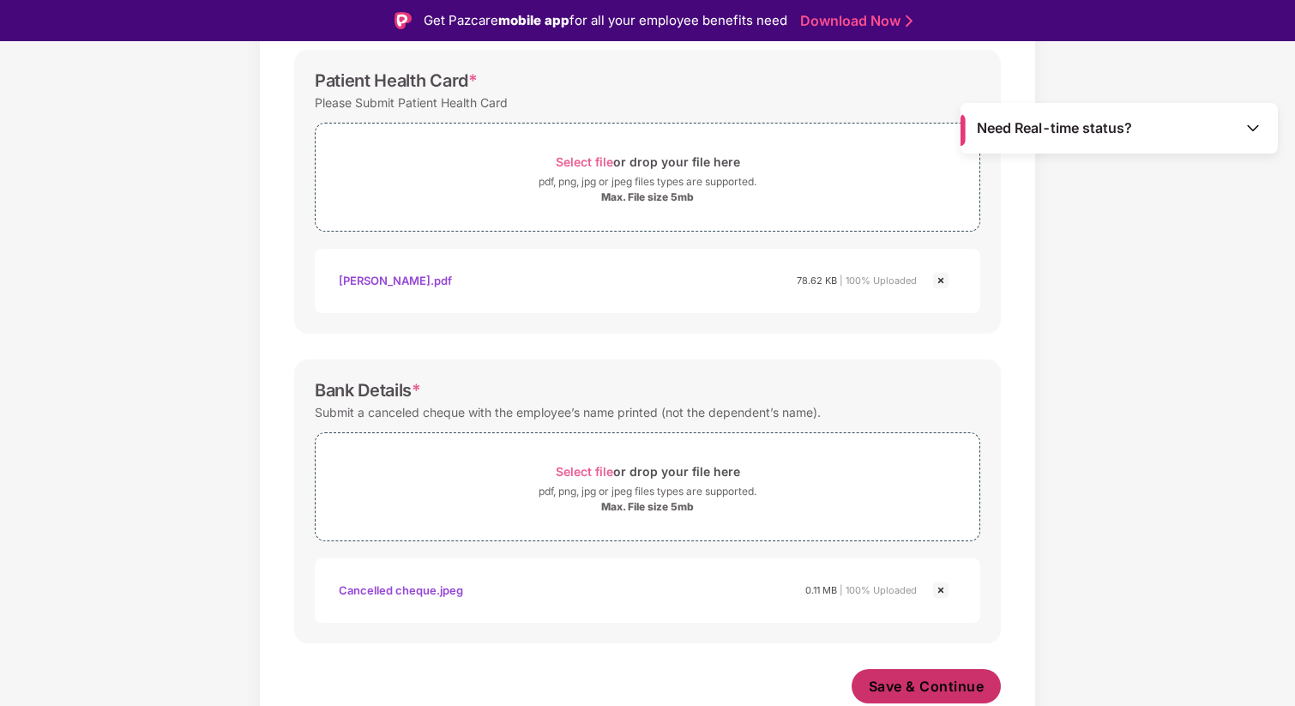
scroll to position [564, 0]
click at [915, 691] on span "Save & Continue" at bounding box center [927, 686] width 116 height 19
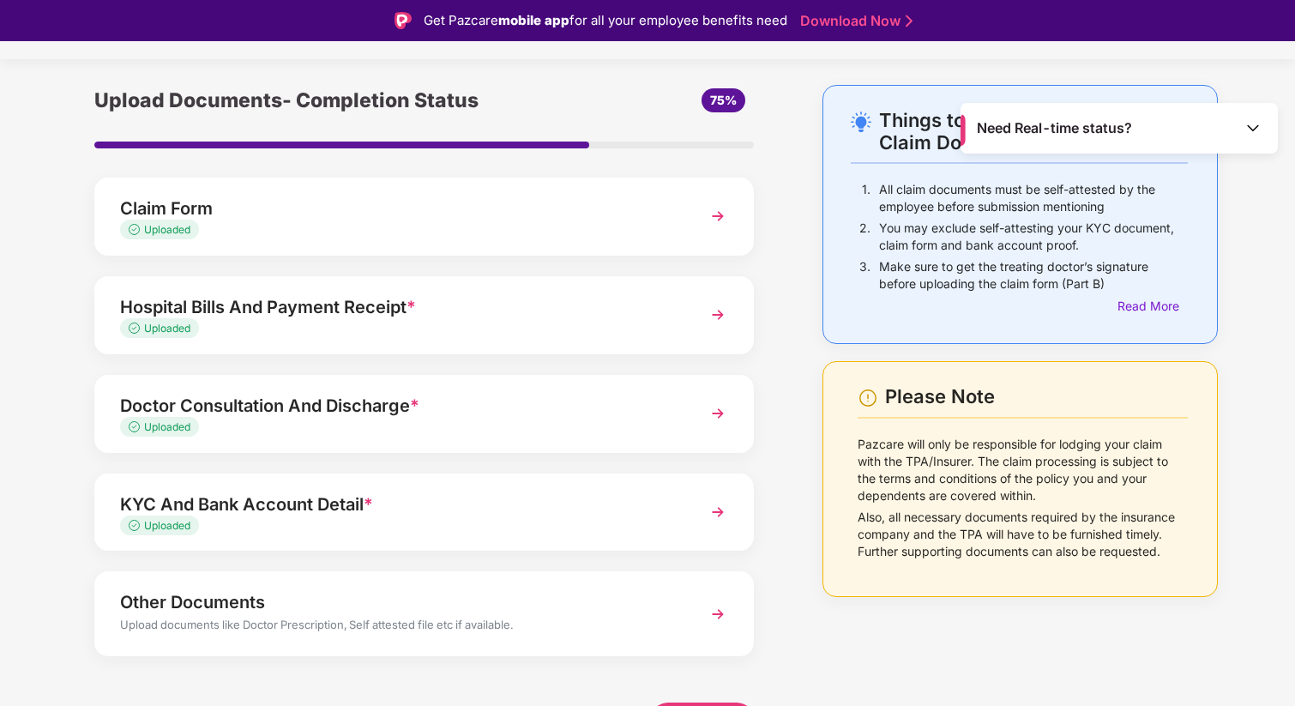
scroll to position [52, 0]
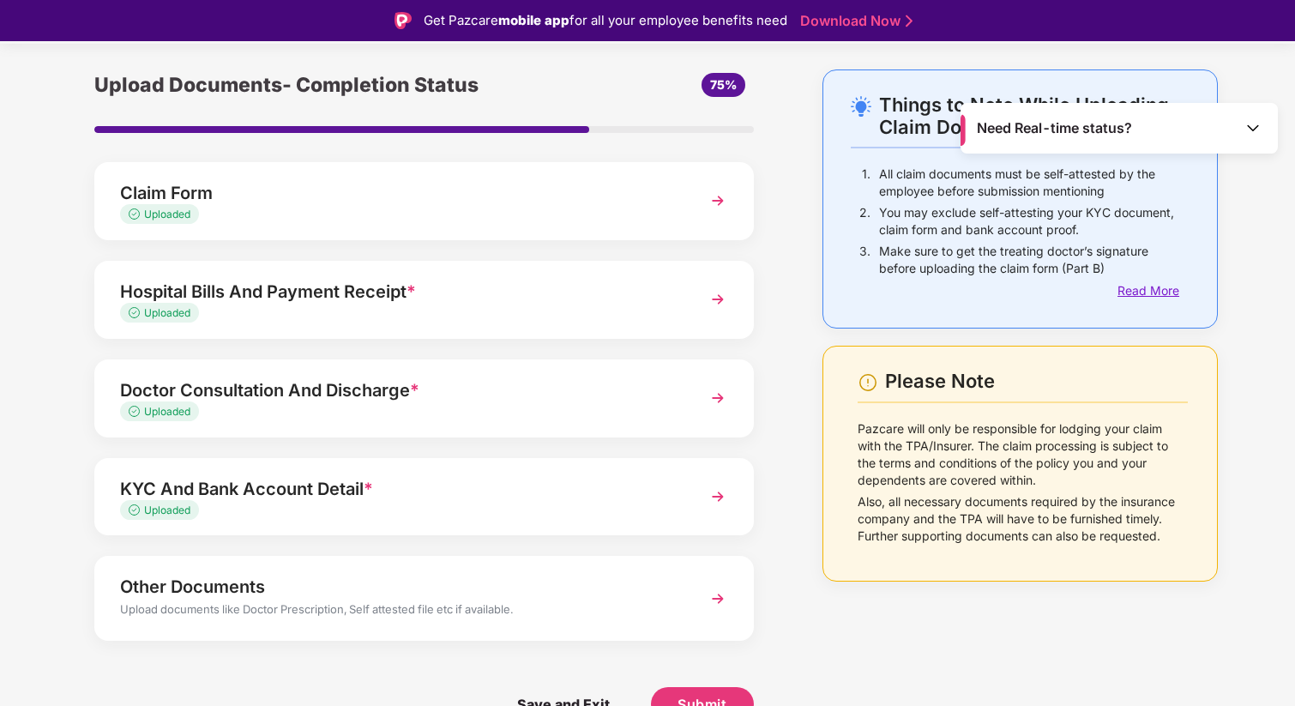
click at [933, 286] on div "Read More" at bounding box center [1019, 290] width 337 height 19
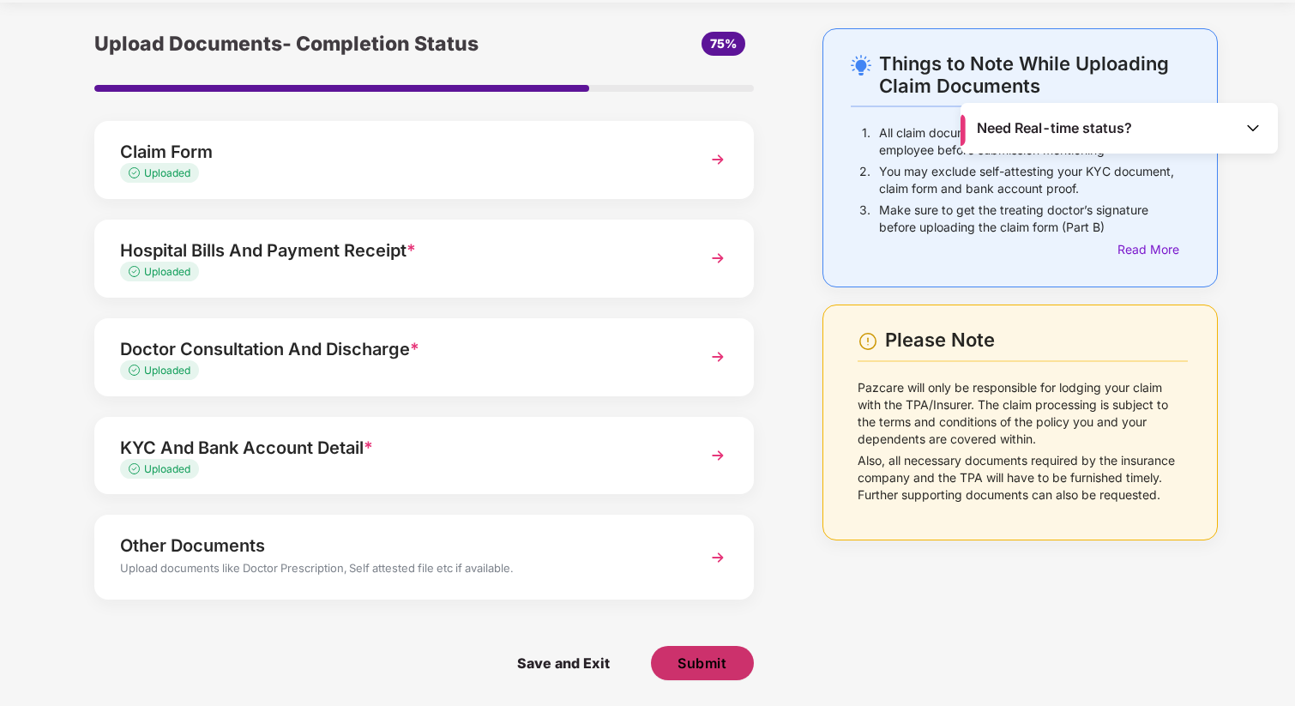
click at [703, 666] on span "Submit" at bounding box center [701, 662] width 49 height 19
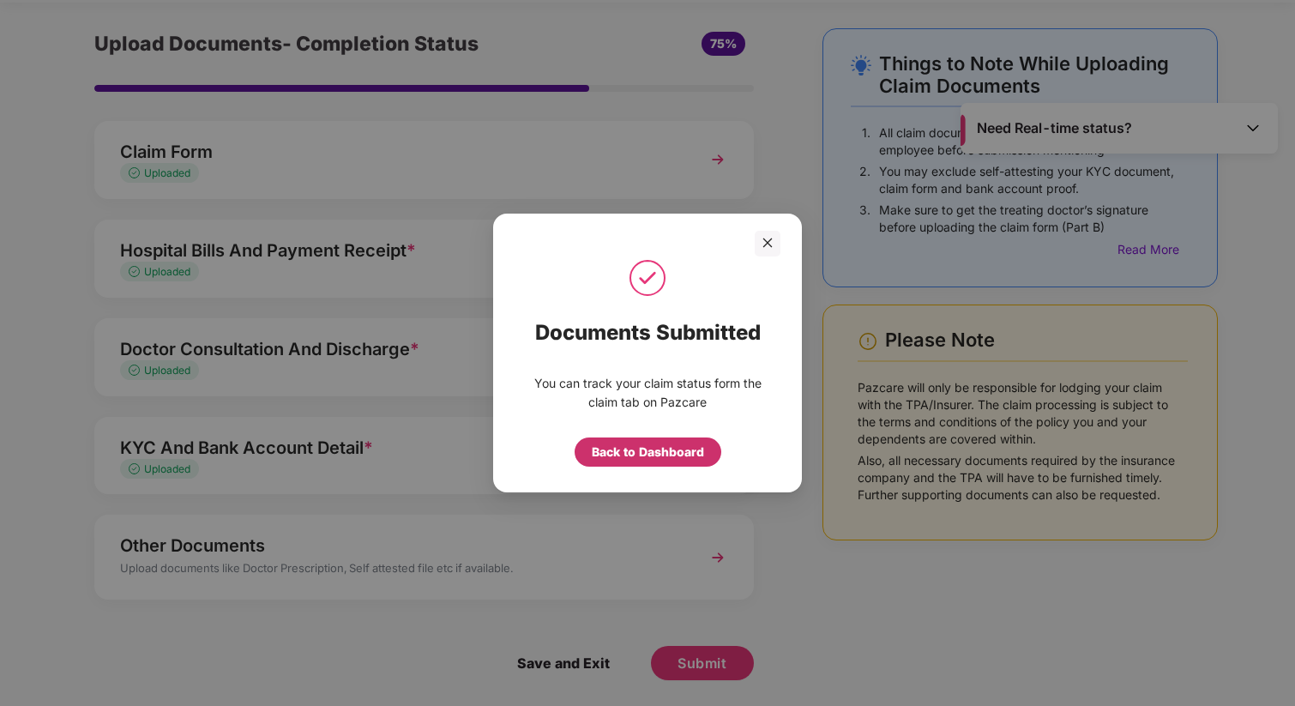
click at [689, 452] on div "Back to Dashboard" at bounding box center [648, 451] width 112 height 19
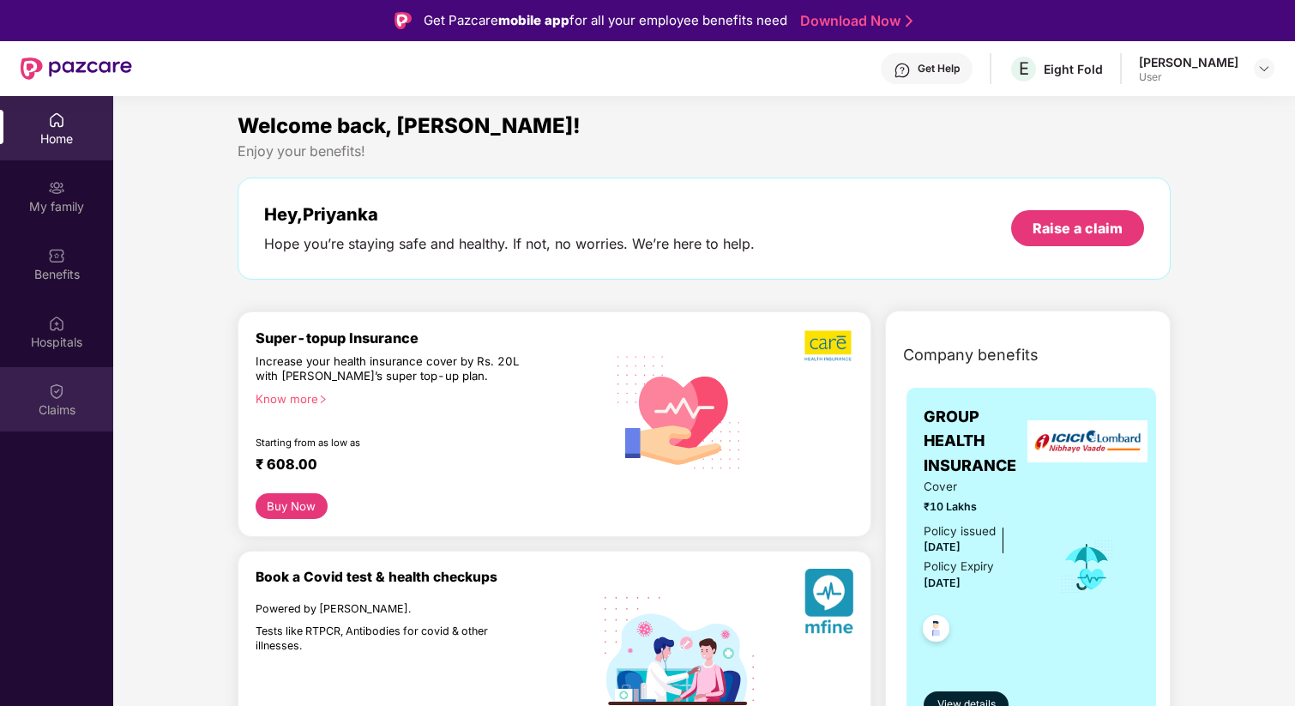
click at [48, 403] on div "Claims" at bounding box center [56, 409] width 113 height 17
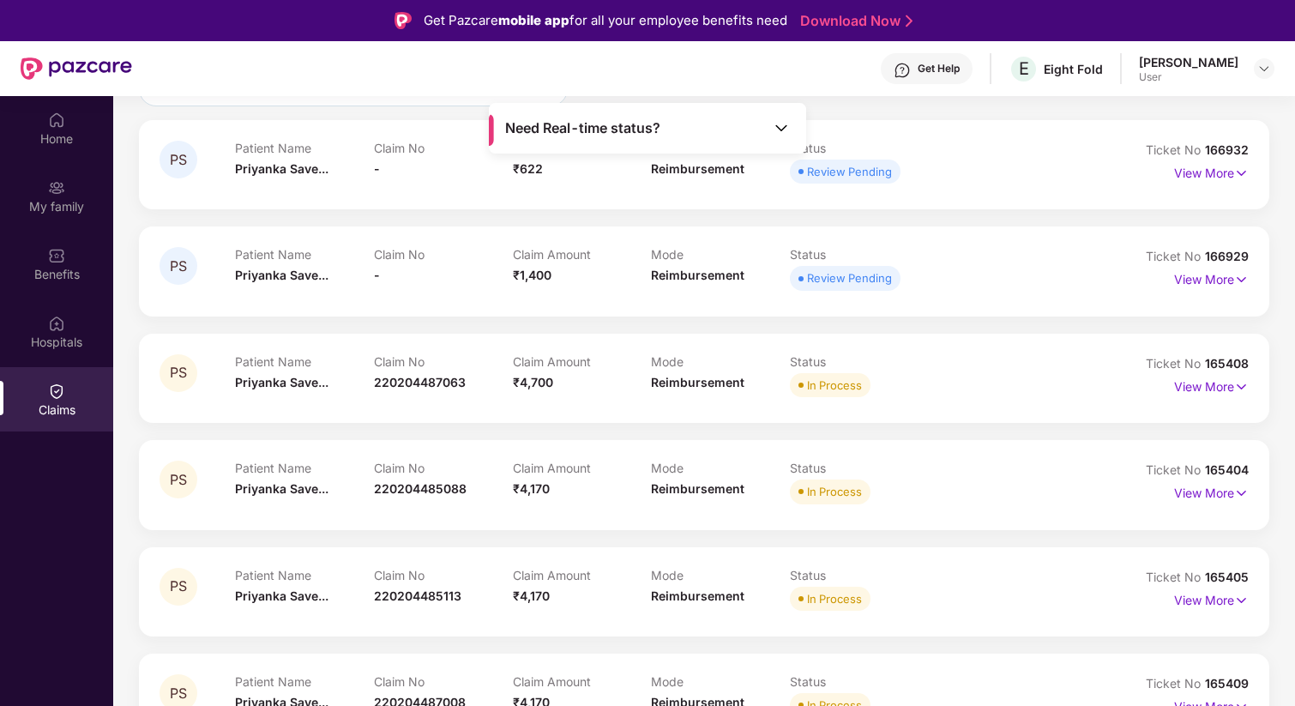
scroll to position [250, 0]
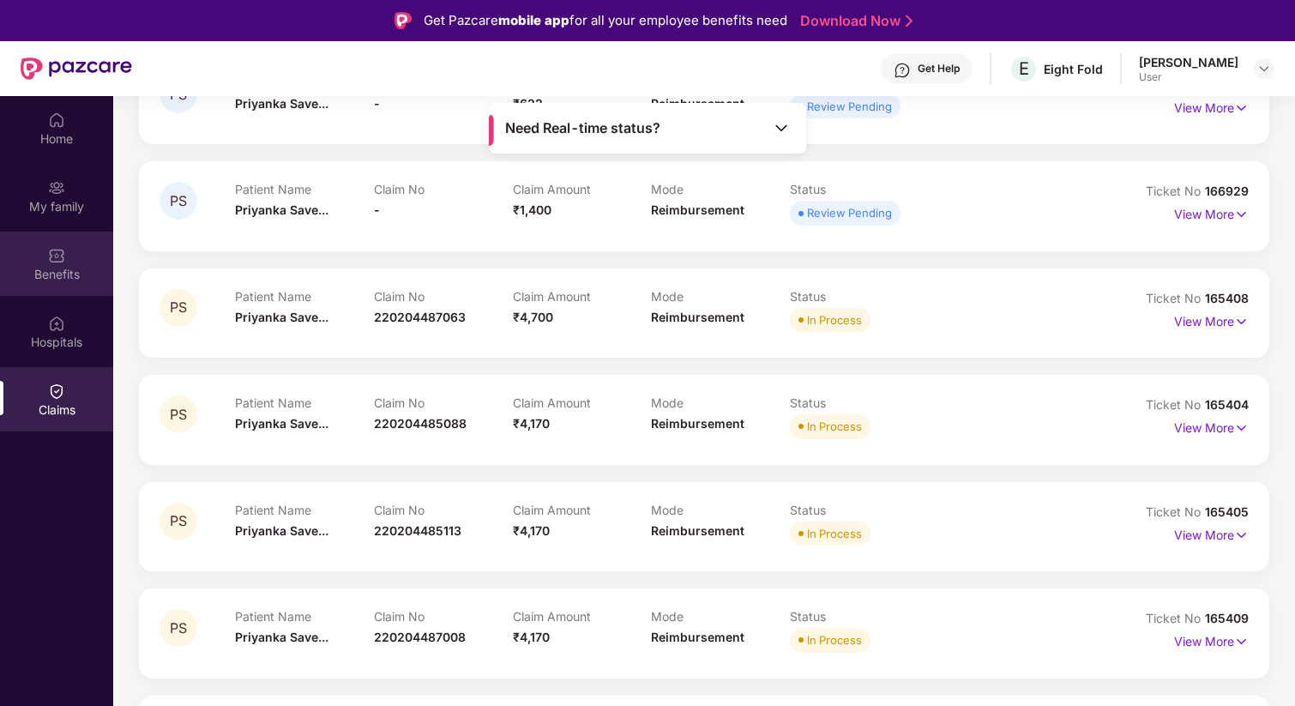
click at [65, 268] on div "Benefits" at bounding box center [56, 273] width 113 height 17
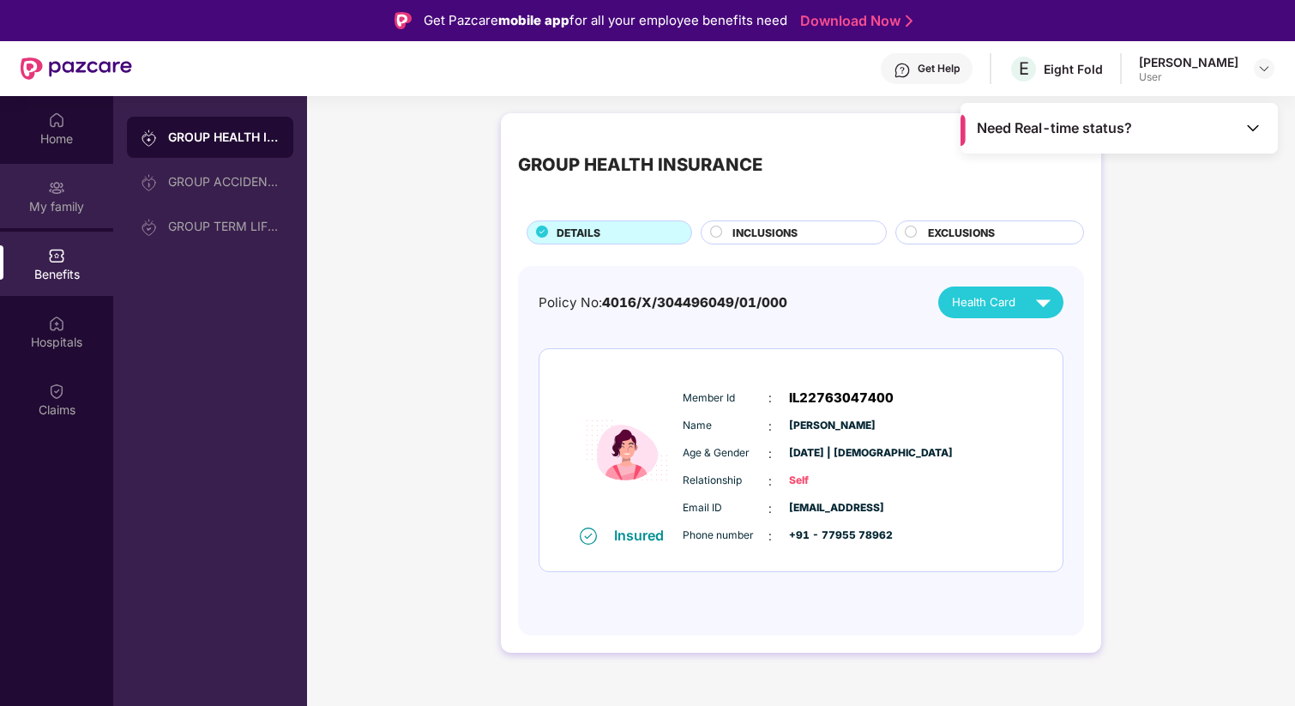
click at [66, 208] on div "My family" at bounding box center [56, 206] width 113 height 17
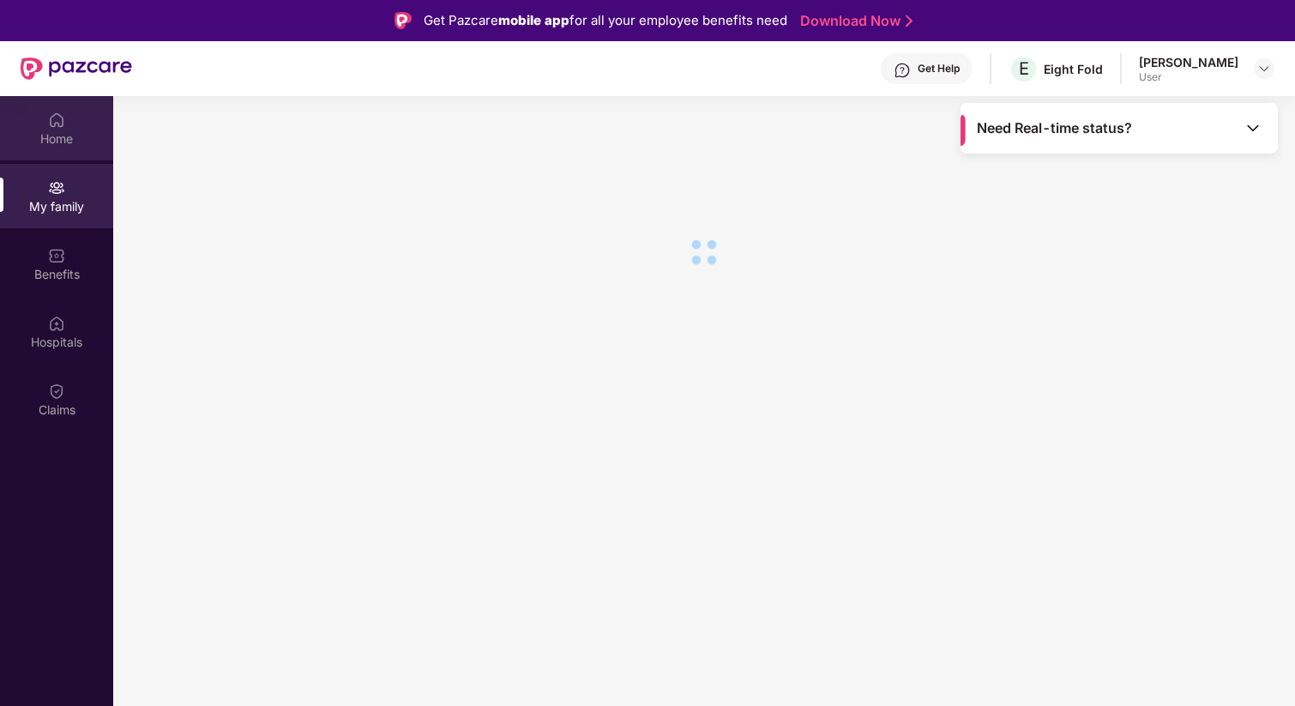
click at [48, 133] on div "Home" at bounding box center [56, 138] width 113 height 17
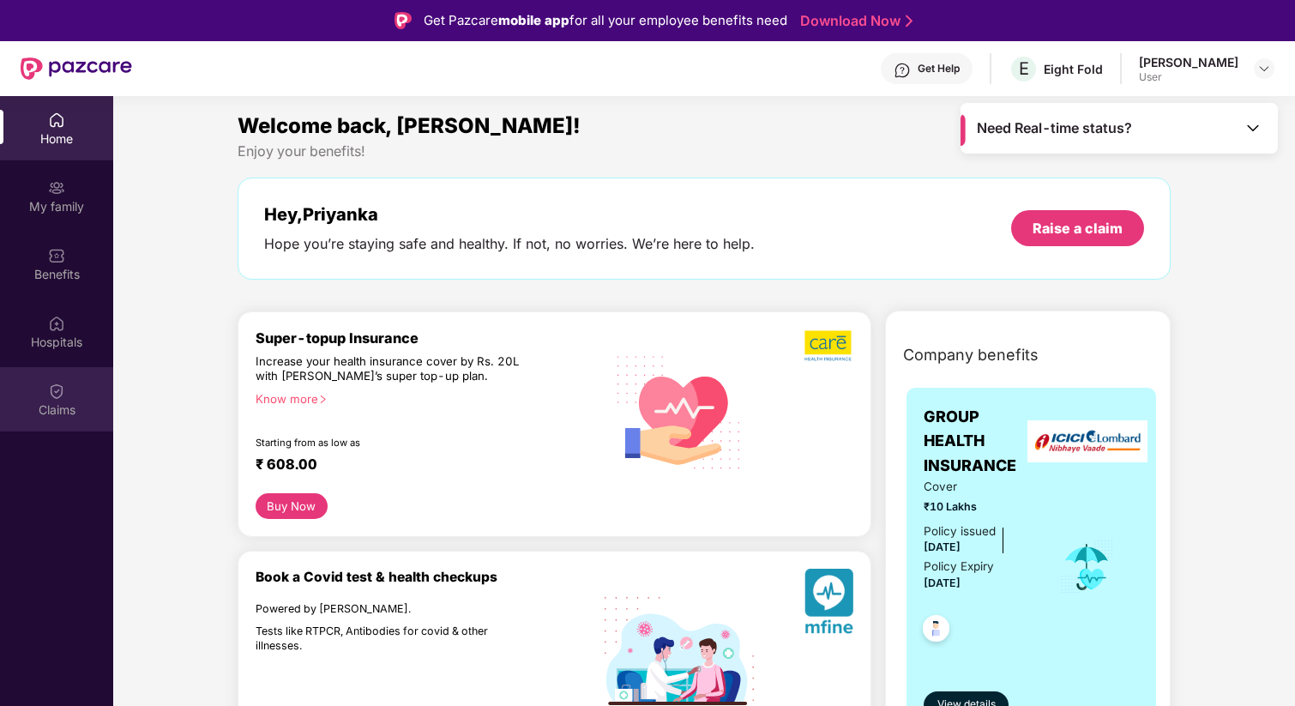
click at [57, 395] on img at bounding box center [56, 390] width 17 height 17
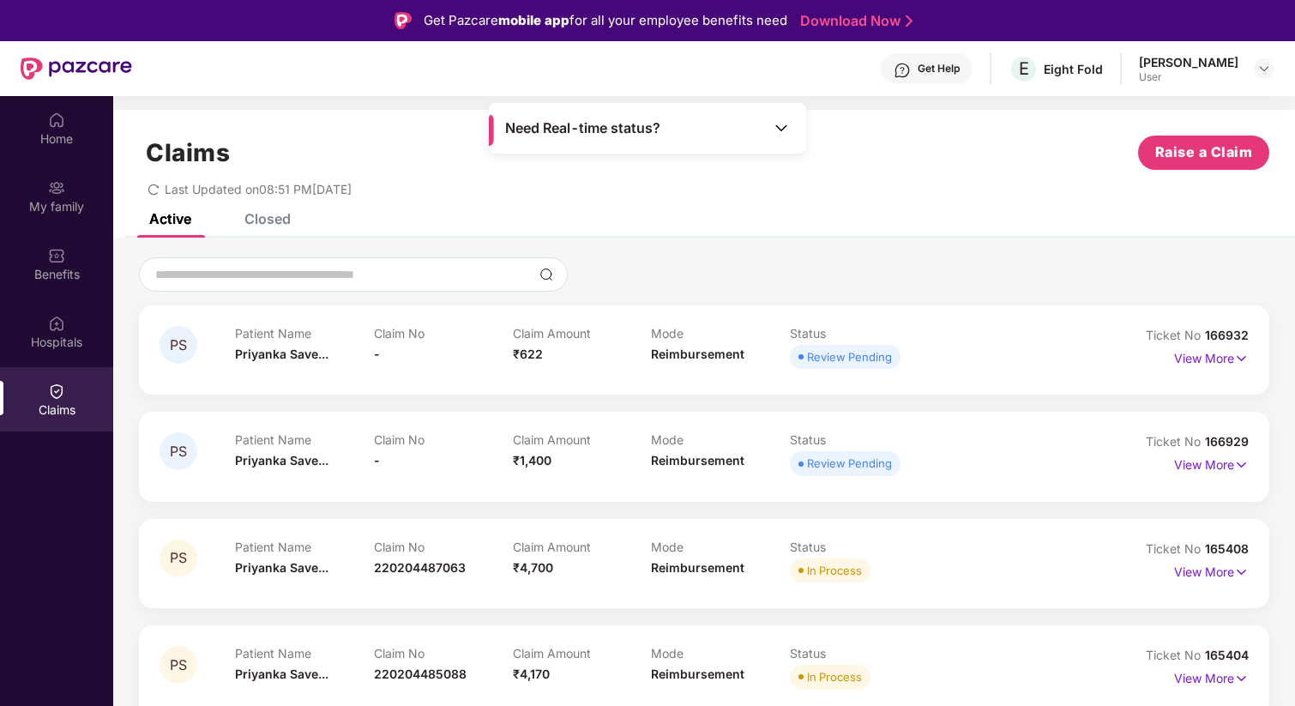
click at [296, 215] on div "Active Closed" at bounding box center [704, 226] width 1182 height 24
click at [267, 218] on div "Closed" at bounding box center [267, 218] width 46 height 17
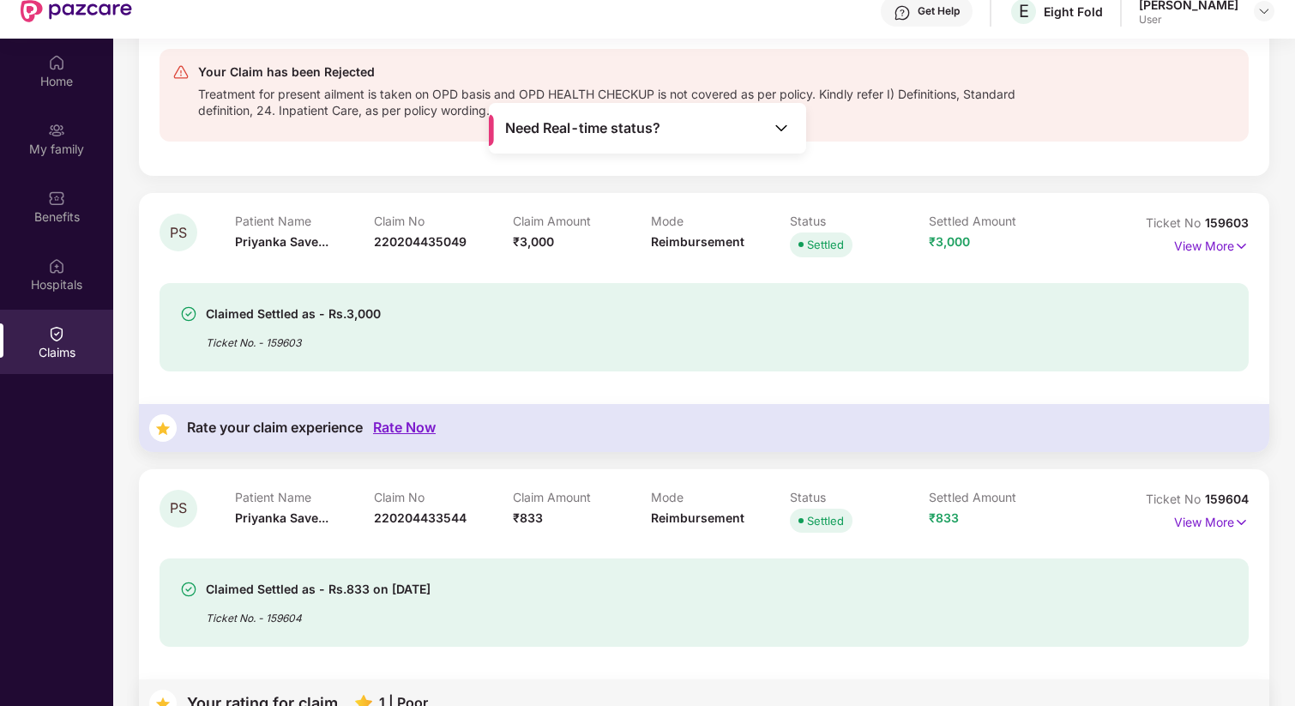
scroll to position [96, 0]
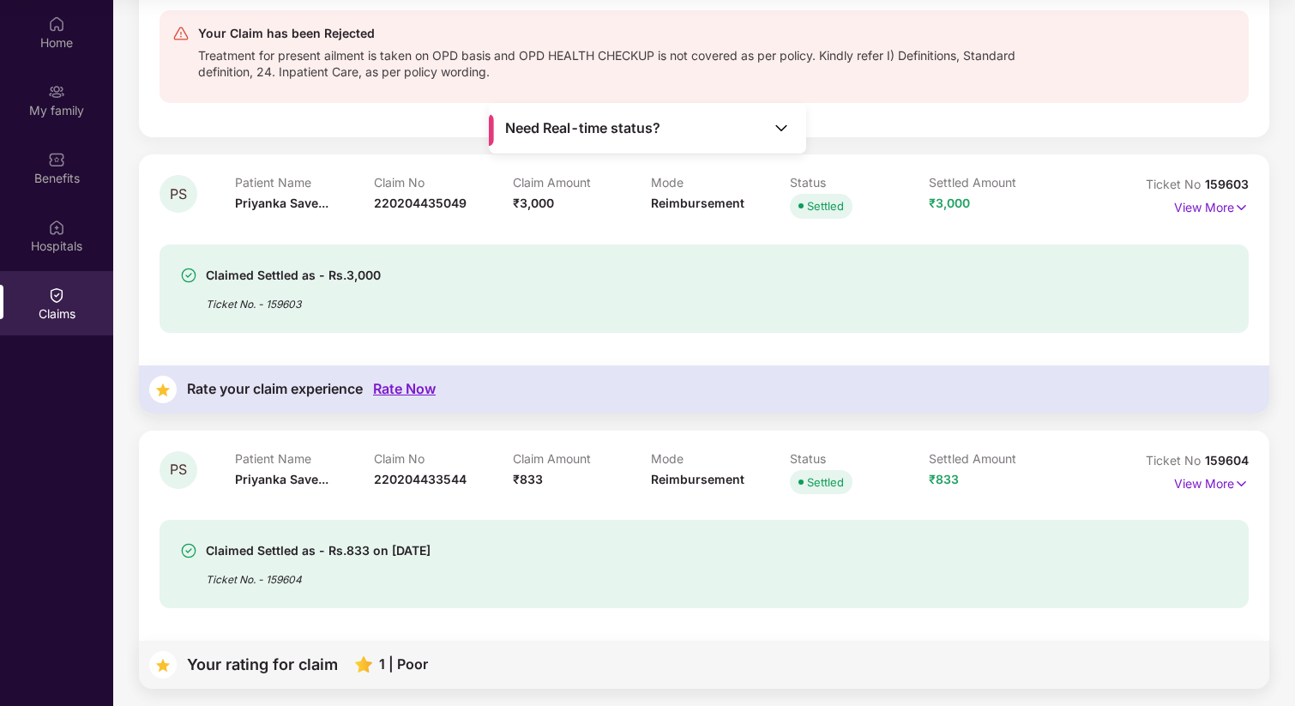
click at [364, 667] on img at bounding box center [363, 664] width 17 height 16
click at [246, 665] on div "Your rating for claim" at bounding box center [262, 664] width 151 height 16
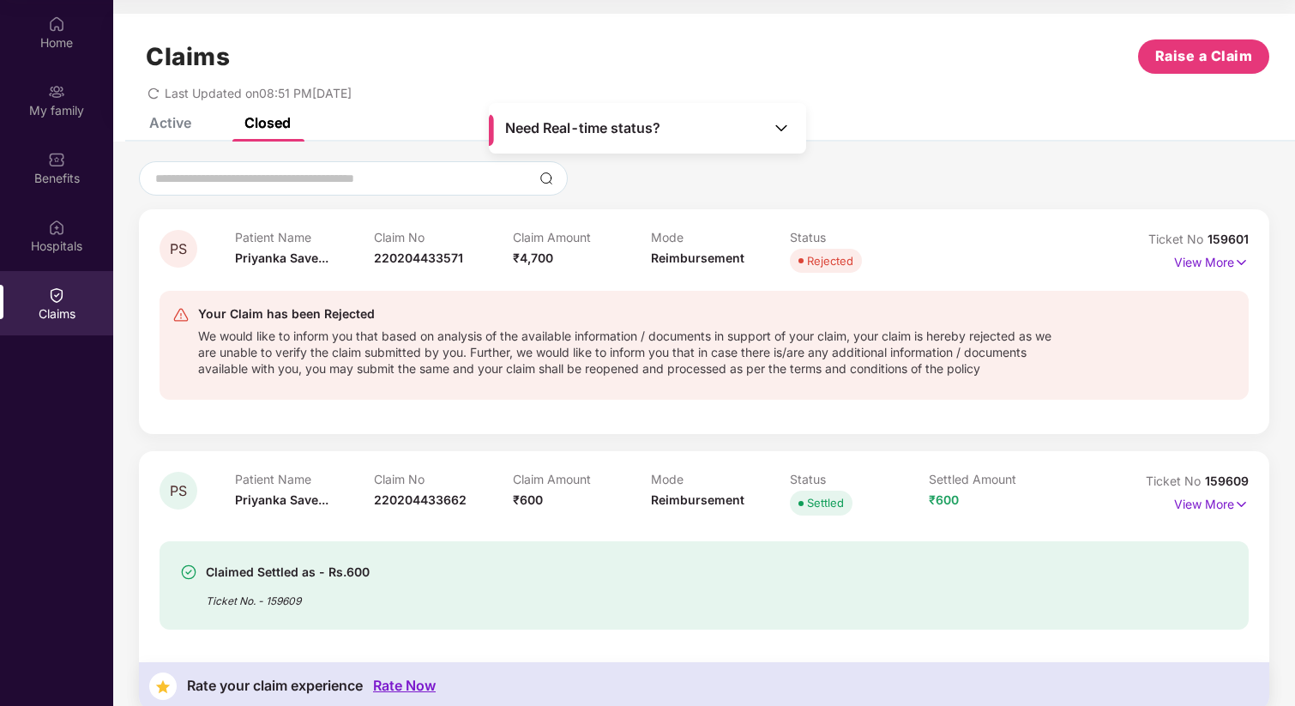
scroll to position [0, 0]
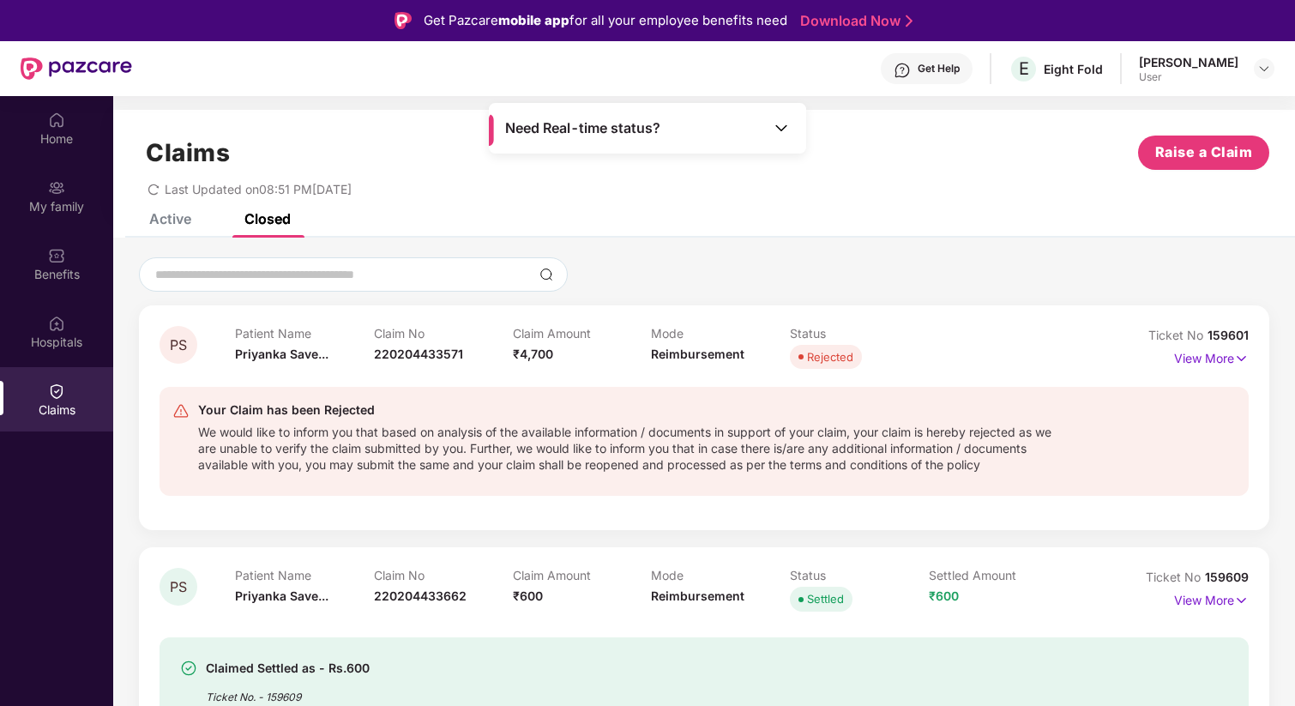
click at [174, 220] on div "Active" at bounding box center [170, 218] width 42 height 17
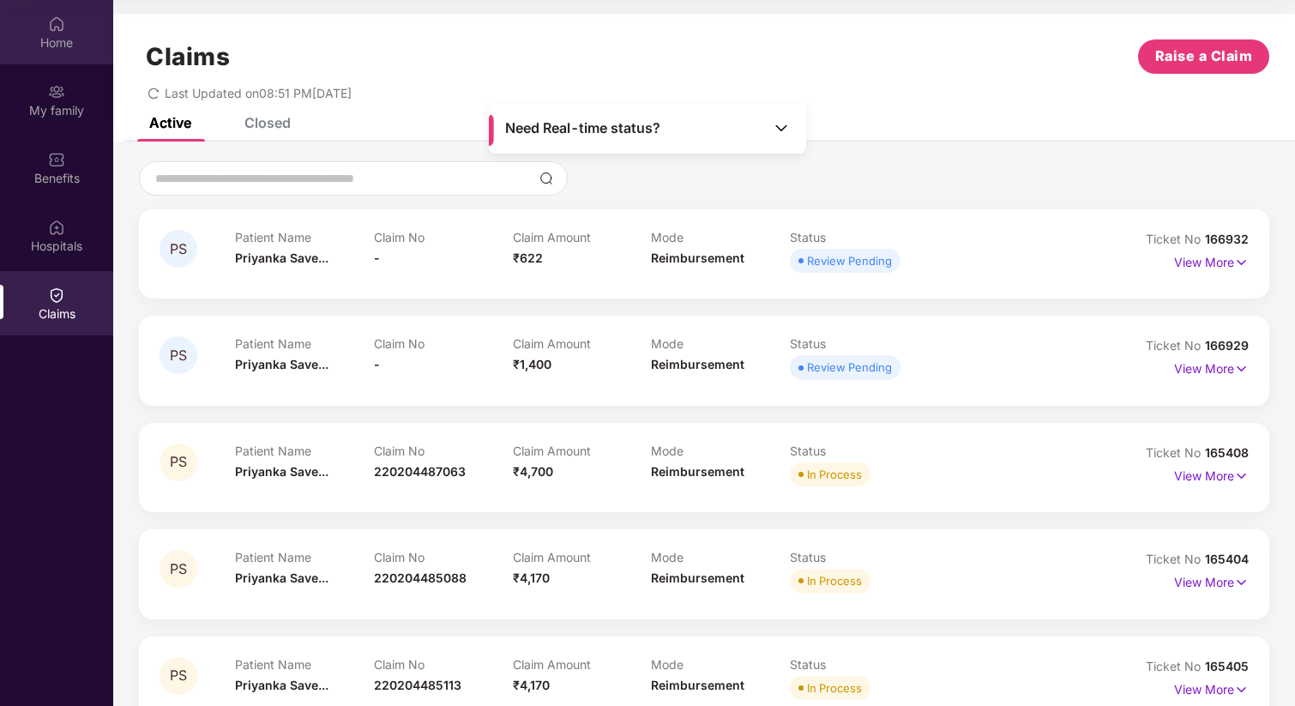
click at [59, 31] on img at bounding box center [56, 23] width 17 height 17
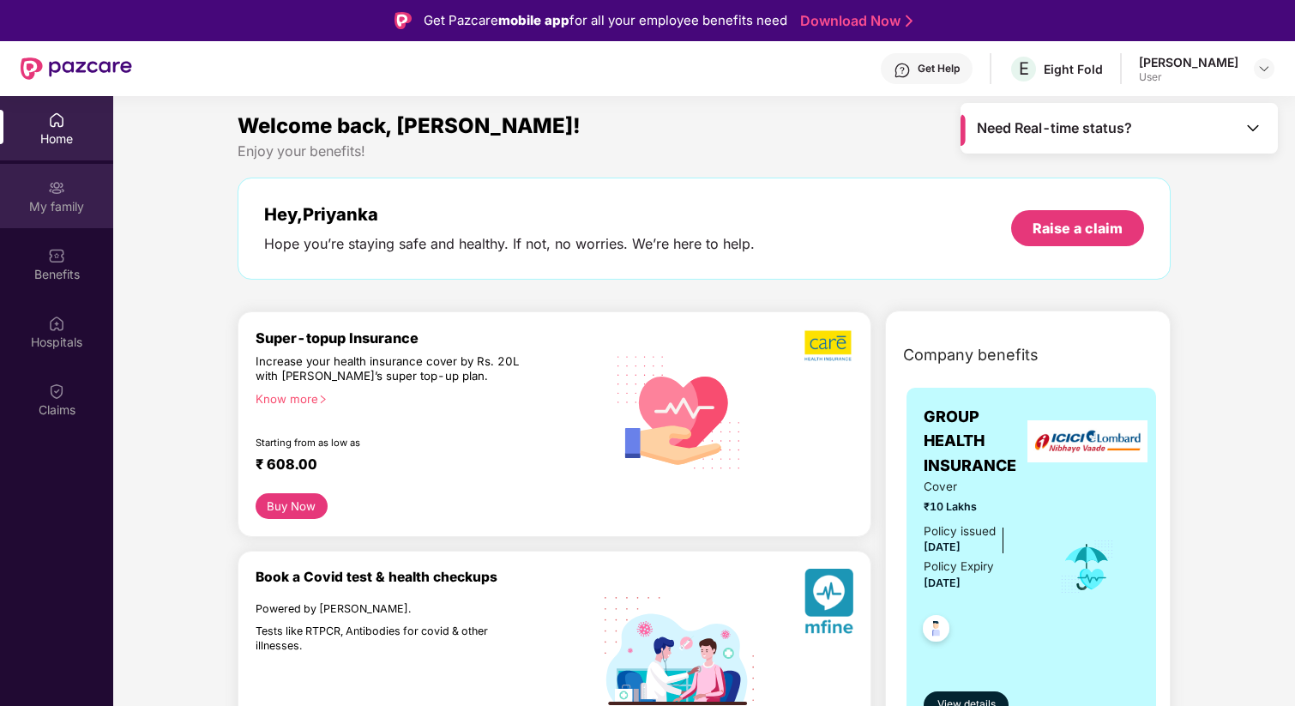
click at [66, 202] on div "My family" at bounding box center [56, 206] width 113 height 17
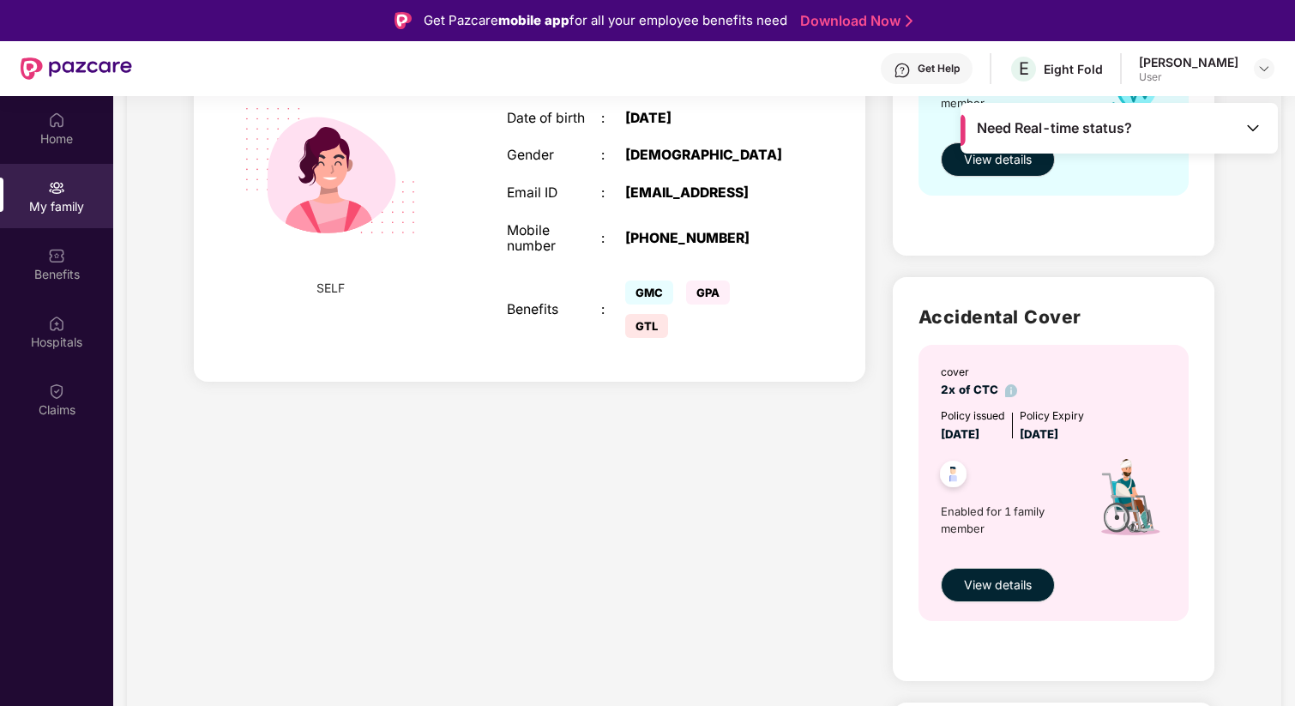
scroll to position [390, 0]
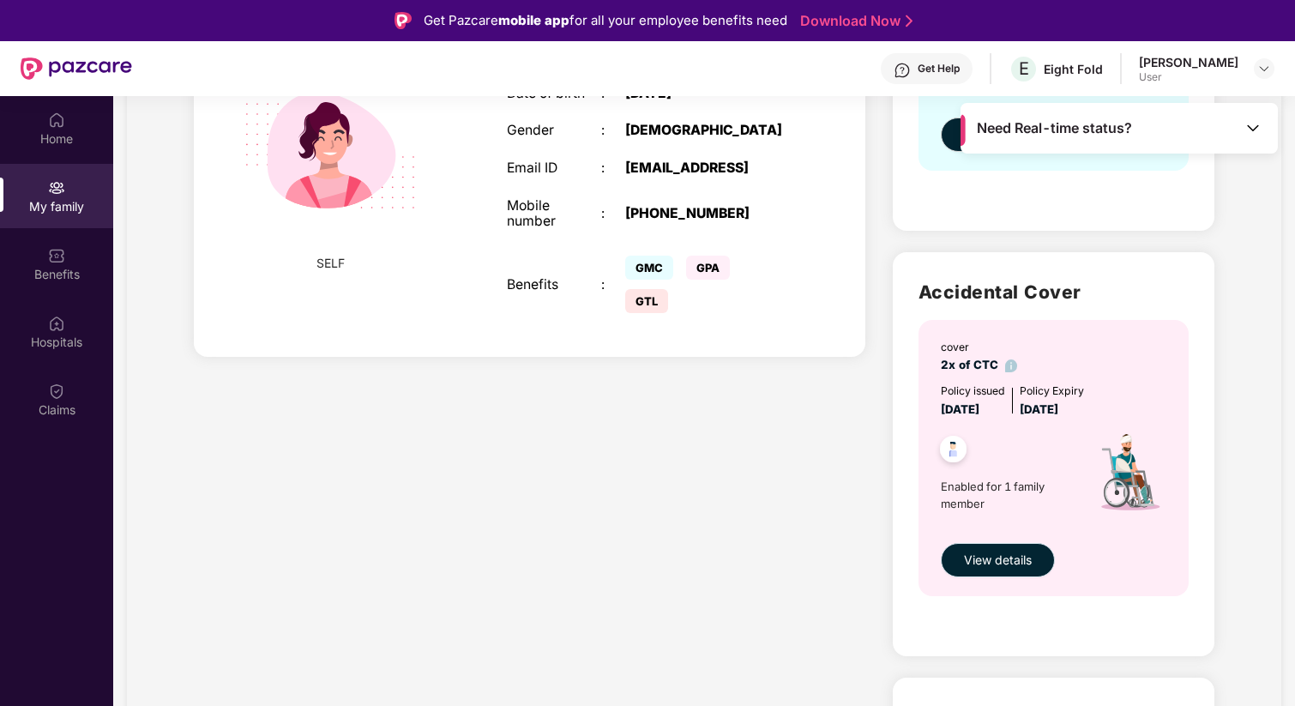
click at [992, 564] on span "View details" at bounding box center [998, 559] width 68 height 19
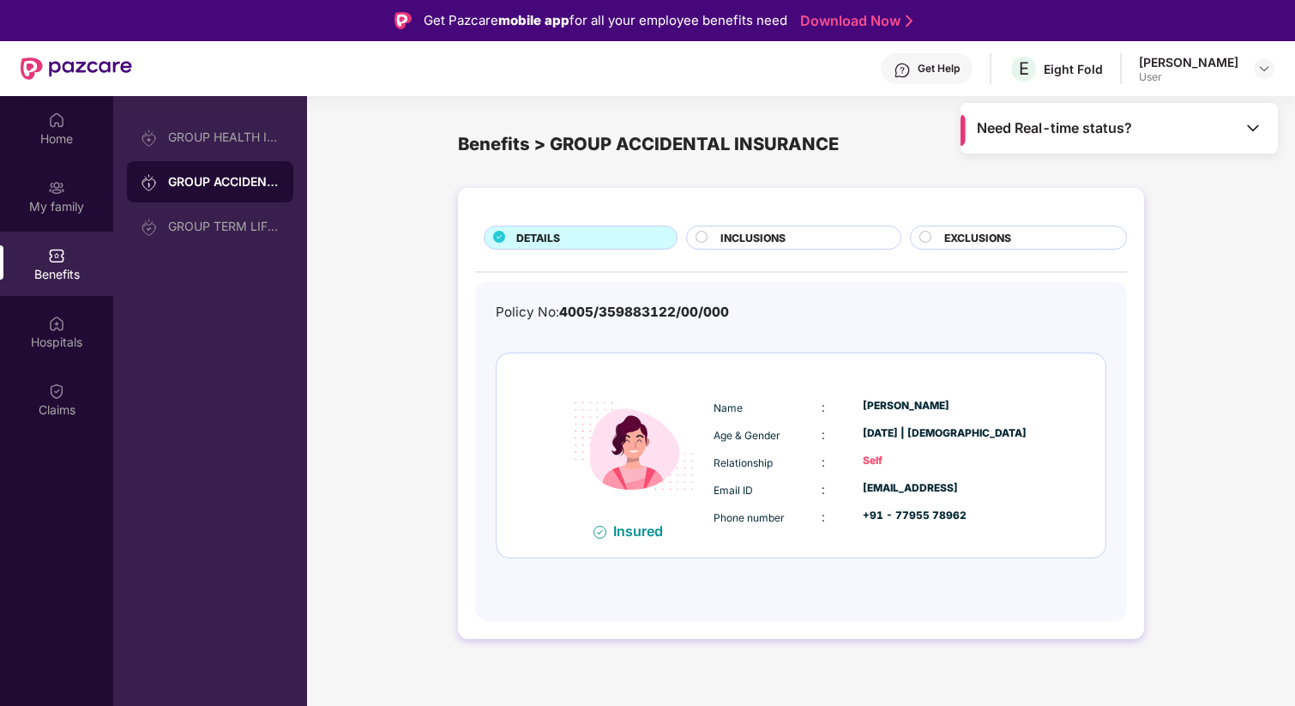
click at [792, 233] on div "INCLUSIONS" at bounding box center [802, 239] width 180 height 19
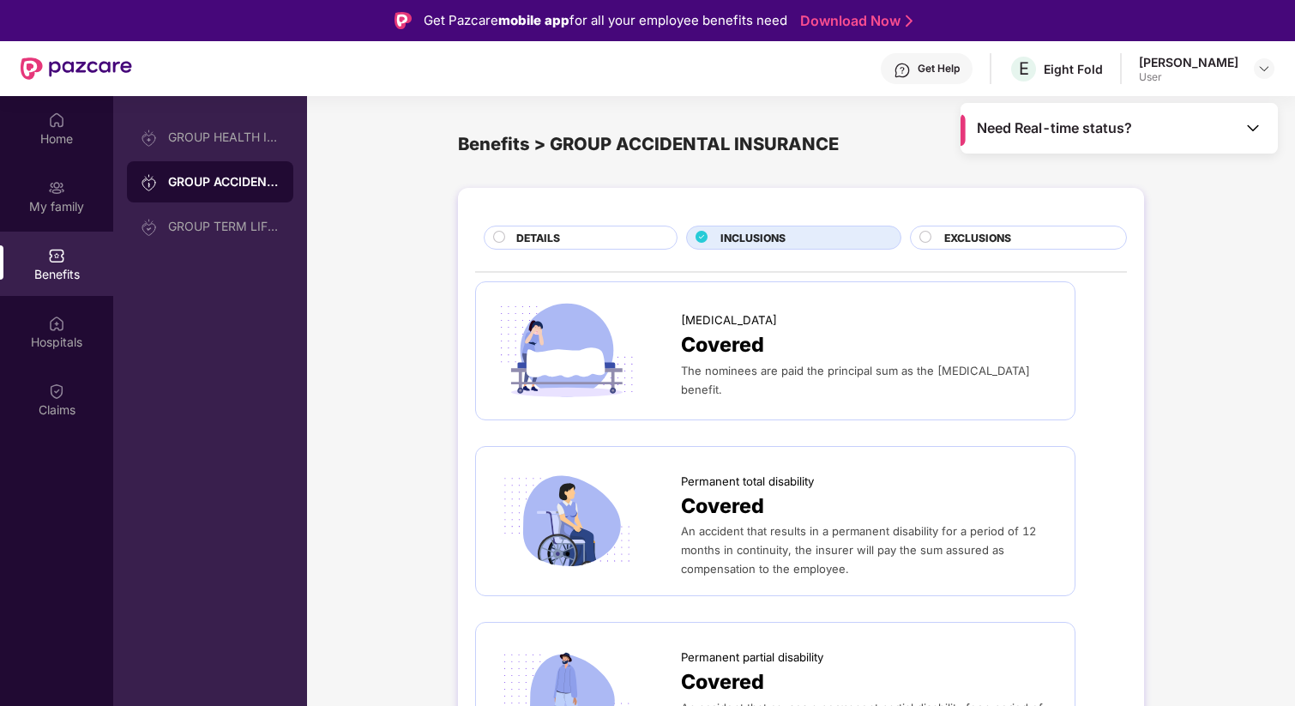
click at [981, 242] on span "EXCLUSIONS" at bounding box center [977, 238] width 67 height 16
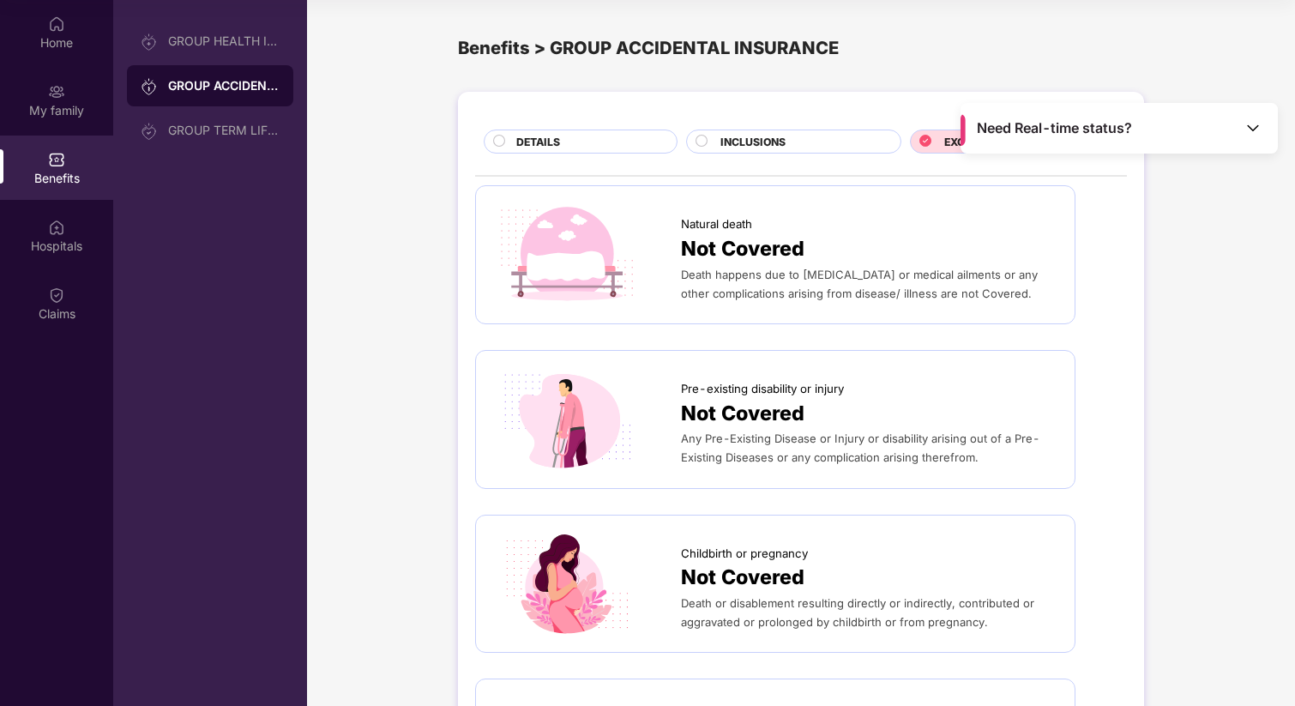
click at [570, 141] on div "DETAILS" at bounding box center [588, 143] width 160 height 19
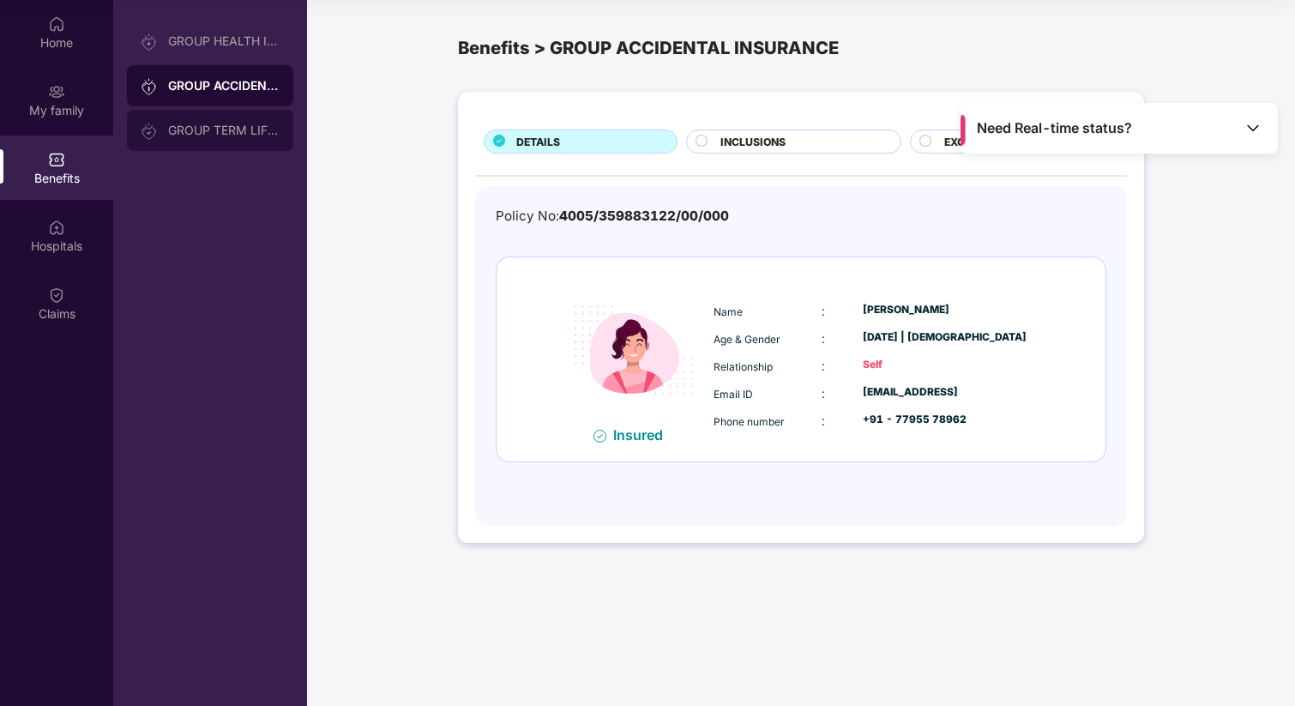
click at [261, 135] on div "GROUP TERM LIFE INSURANCE" at bounding box center [223, 130] width 111 height 14
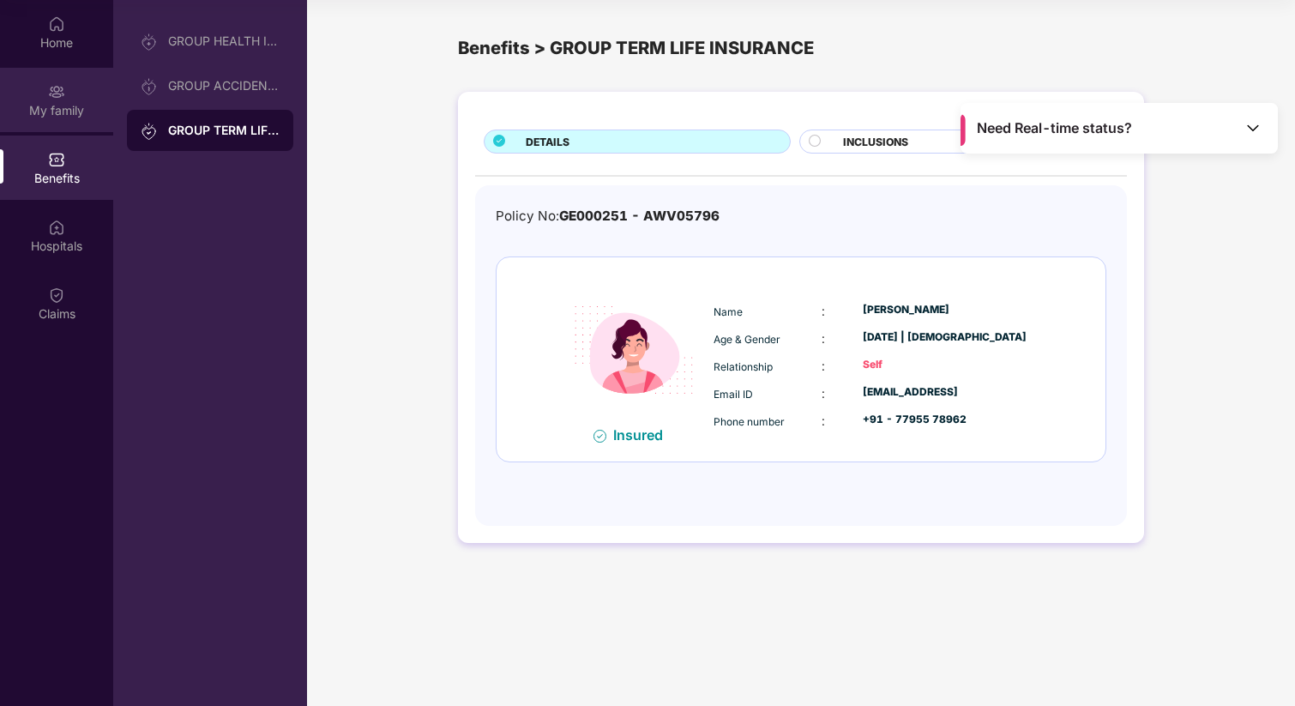
click at [51, 99] on img at bounding box center [56, 91] width 17 height 17
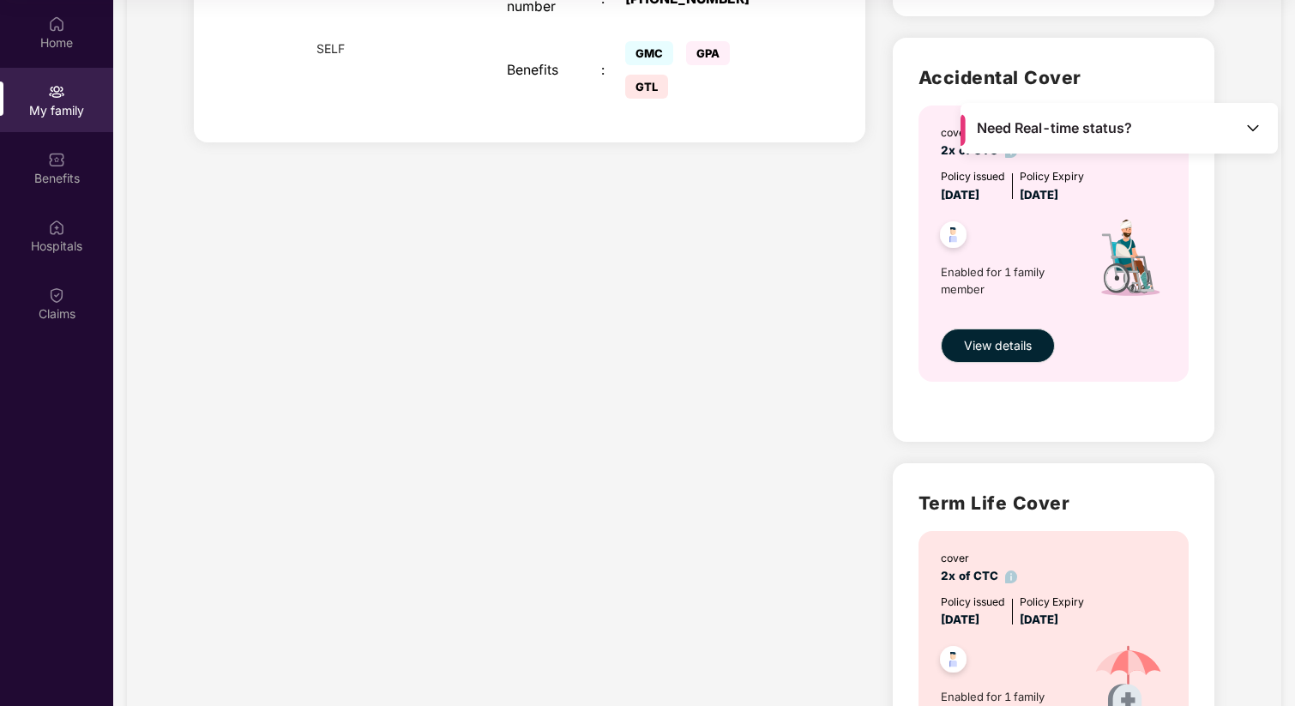
scroll to position [352, 0]
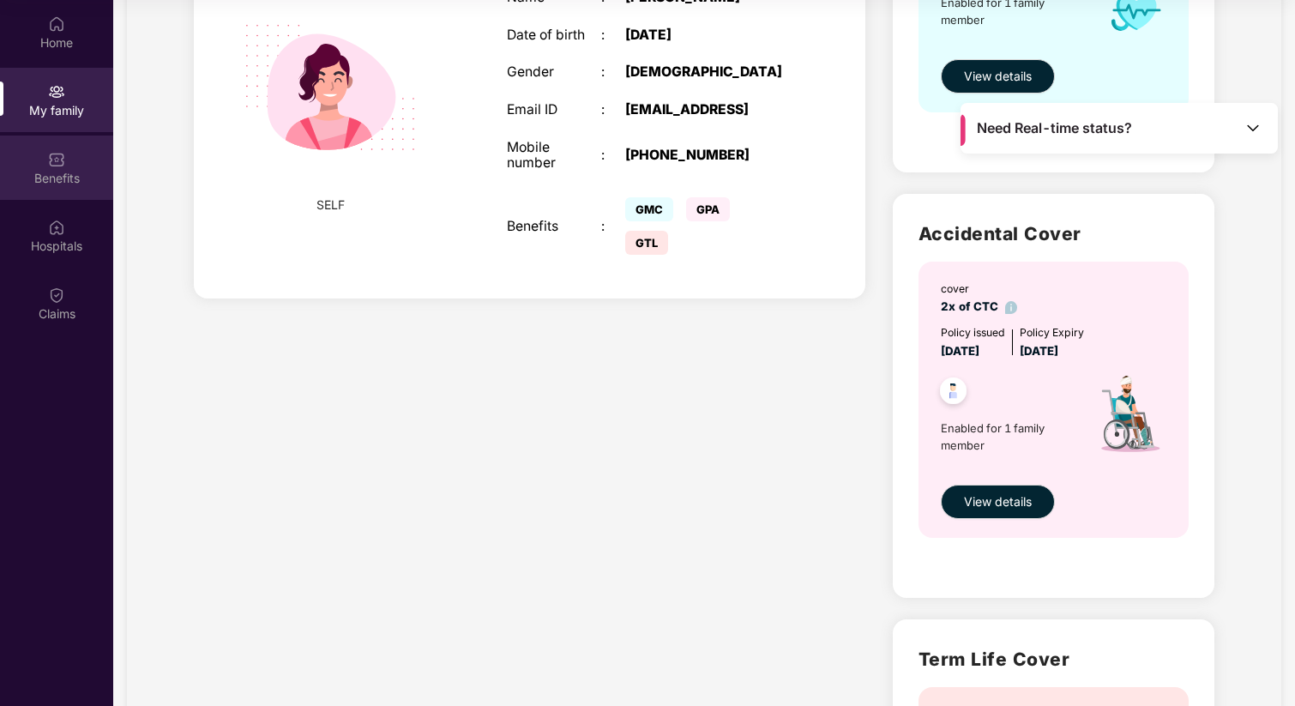
click at [50, 170] on div "Benefits" at bounding box center [56, 178] width 113 height 17
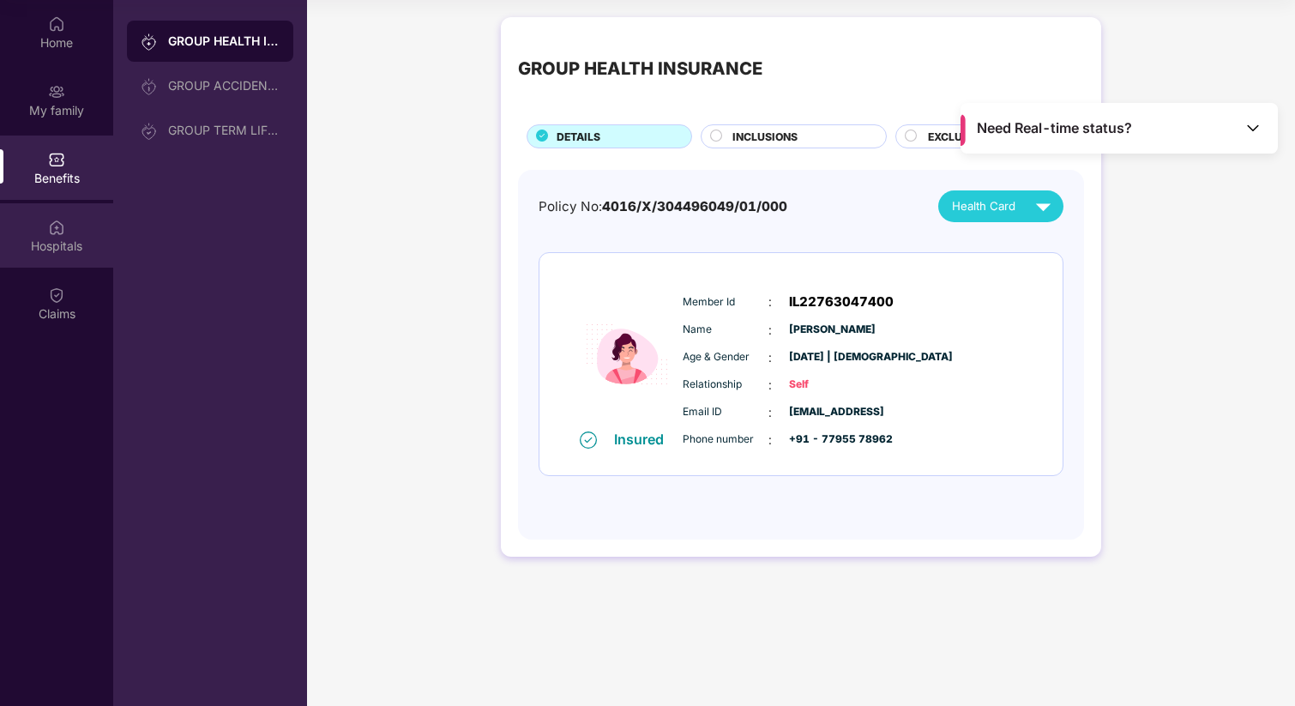
click at [68, 244] on div "Hospitals" at bounding box center [56, 246] width 113 height 17
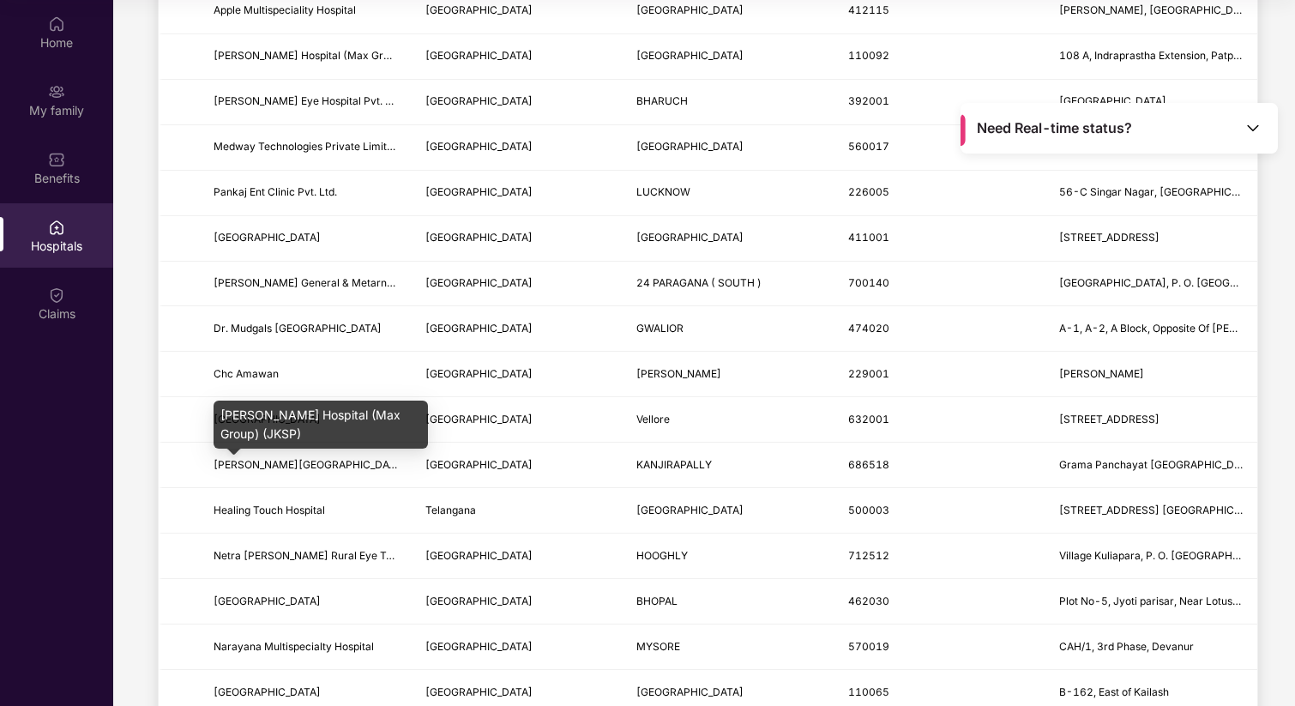
scroll to position [1688, 0]
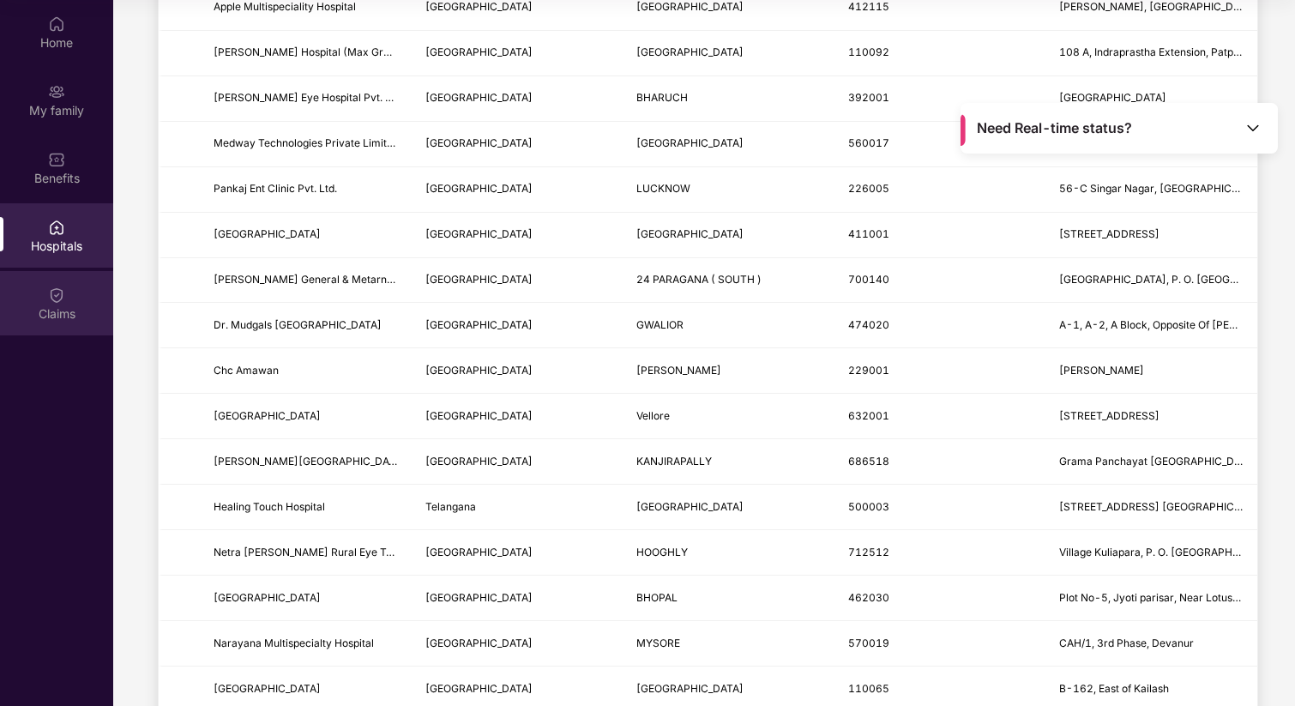
click at [67, 322] on div "Claims" at bounding box center [56, 303] width 113 height 64
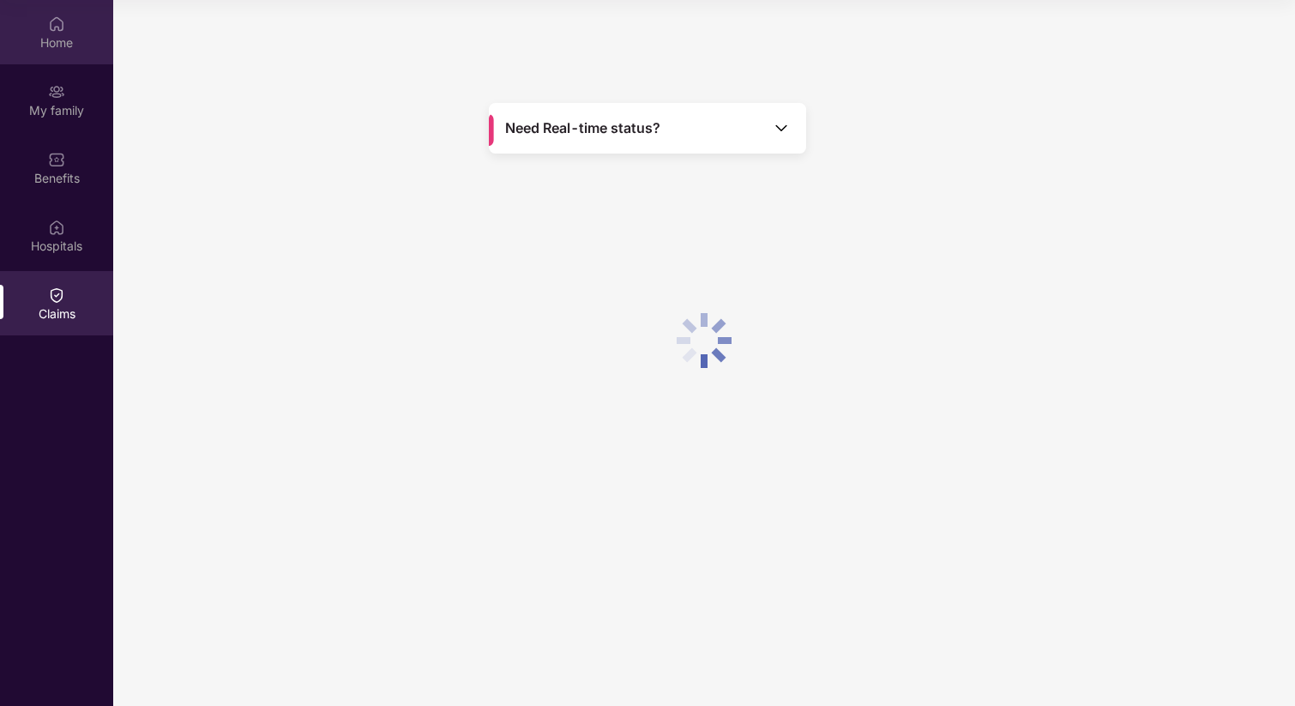
click at [67, 39] on div "Home" at bounding box center [56, 42] width 113 height 17
